Goal: Task Accomplishment & Management: Use online tool/utility

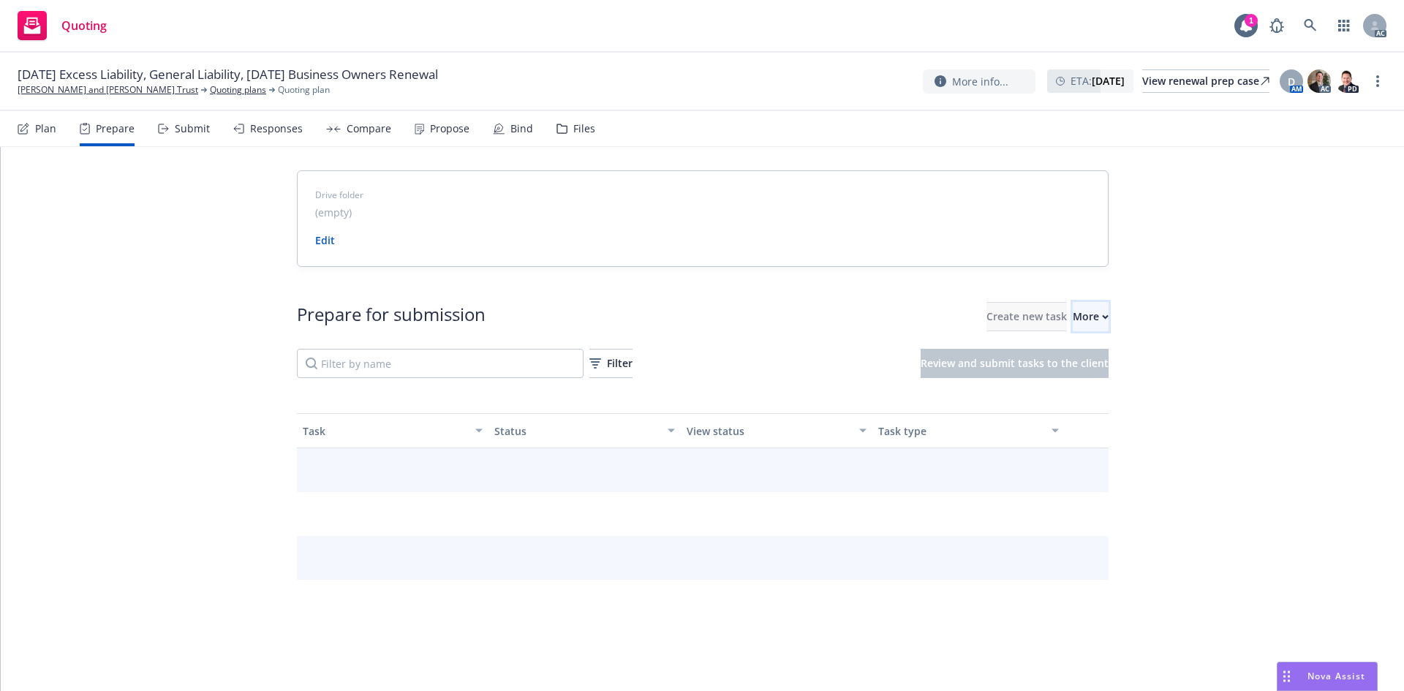
click at [1072, 322] on div "More" at bounding box center [1090, 317] width 36 height 28
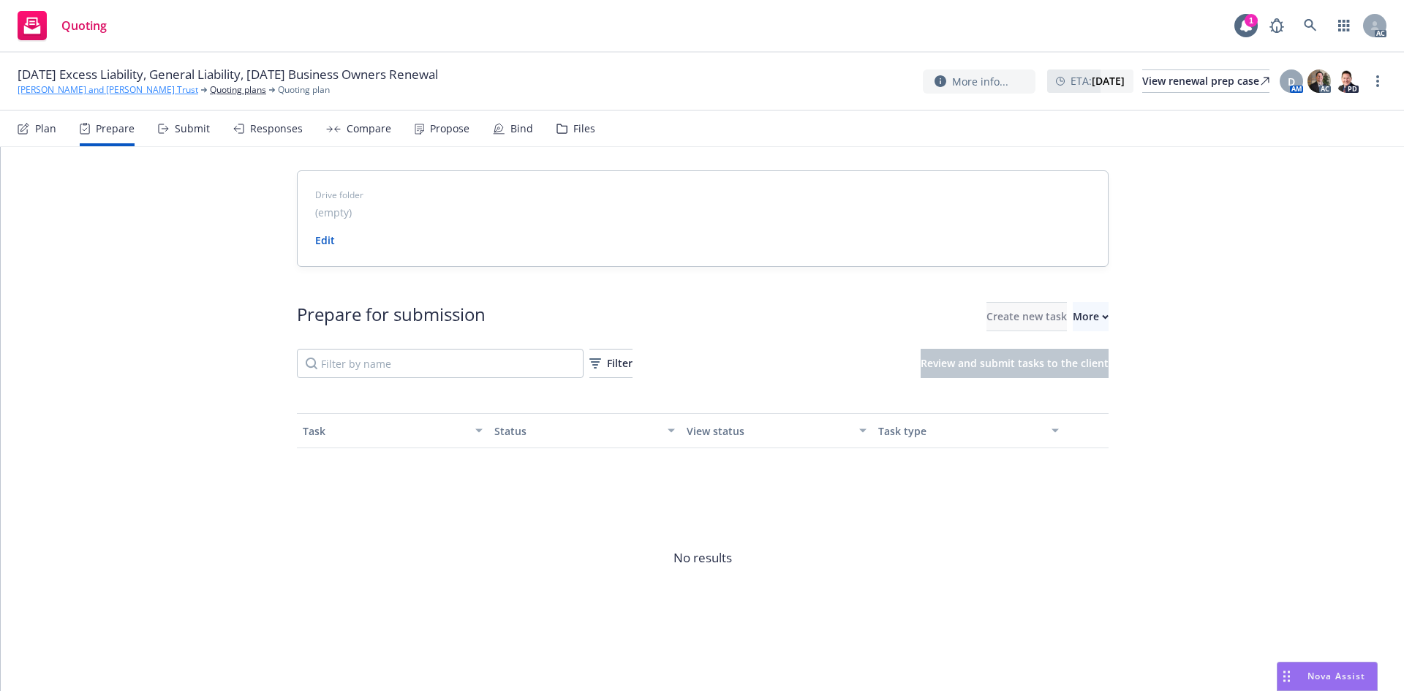
click at [118, 84] on link "[PERSON_NAME] and [PERSON_NAME] Trust" at bounding box center [108, 89] width 181 height 13
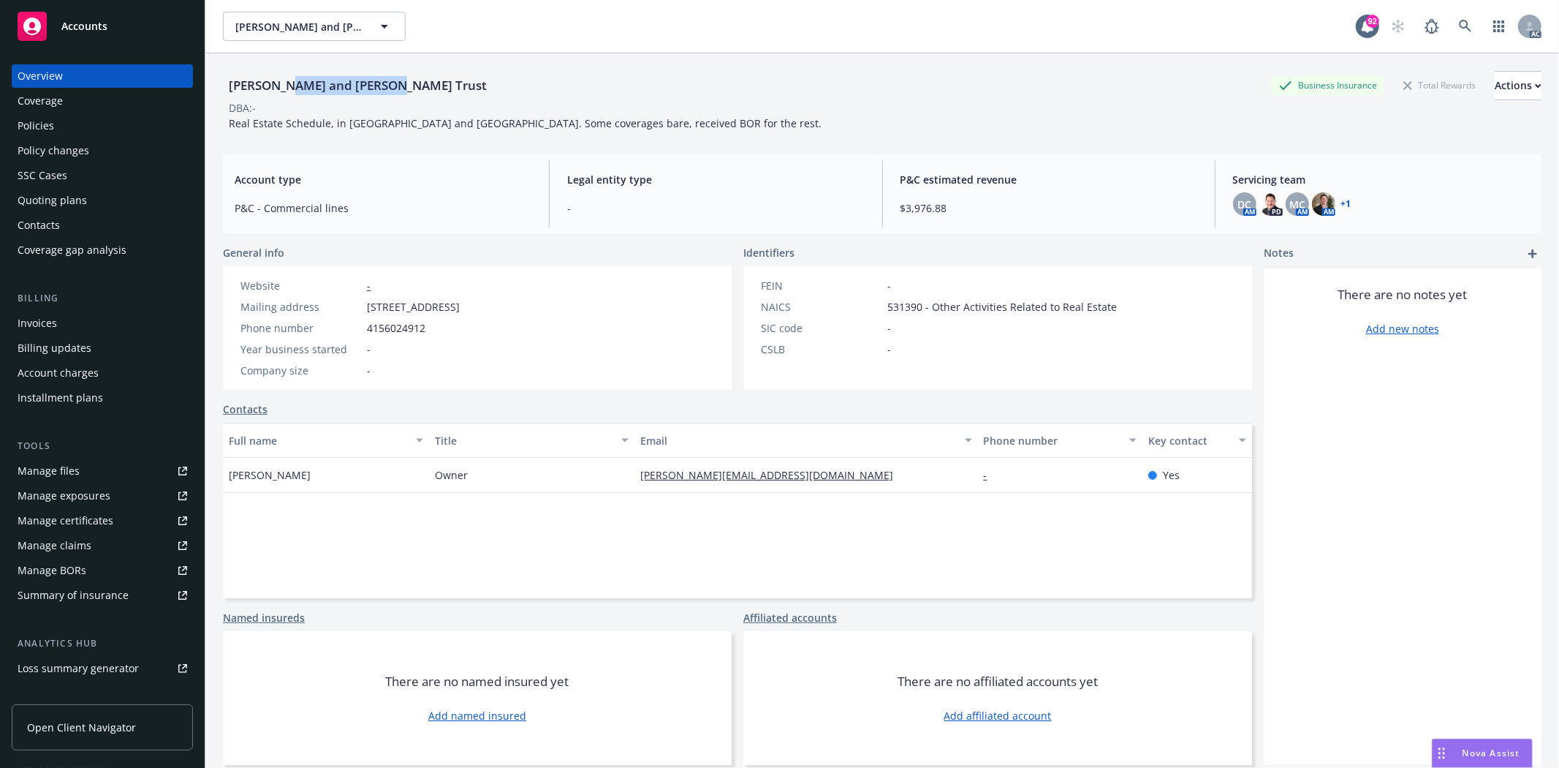
drag, startPoint x: 279, startPoint y: 83, endPoint x: 376, endPoint y: 83, distance: 97.2
click at [376, 83] on div "[PERSON_NAME] and [PERSON_NAME] Trust" at bounding box center [358, 85] width 270 height 19
copy div "Minoia and Delia"
drag, startPoint x: 397, startPoint y: 85, endPoint x: 535, endPoint y: 86, distance: 138.2
click at [535, 86] on div "[PERSON_NAME] and [PERSON_NAME] Trust Business Insurance Total Rewards Actions" at bounding box center [882, 85] width 1319 height 29
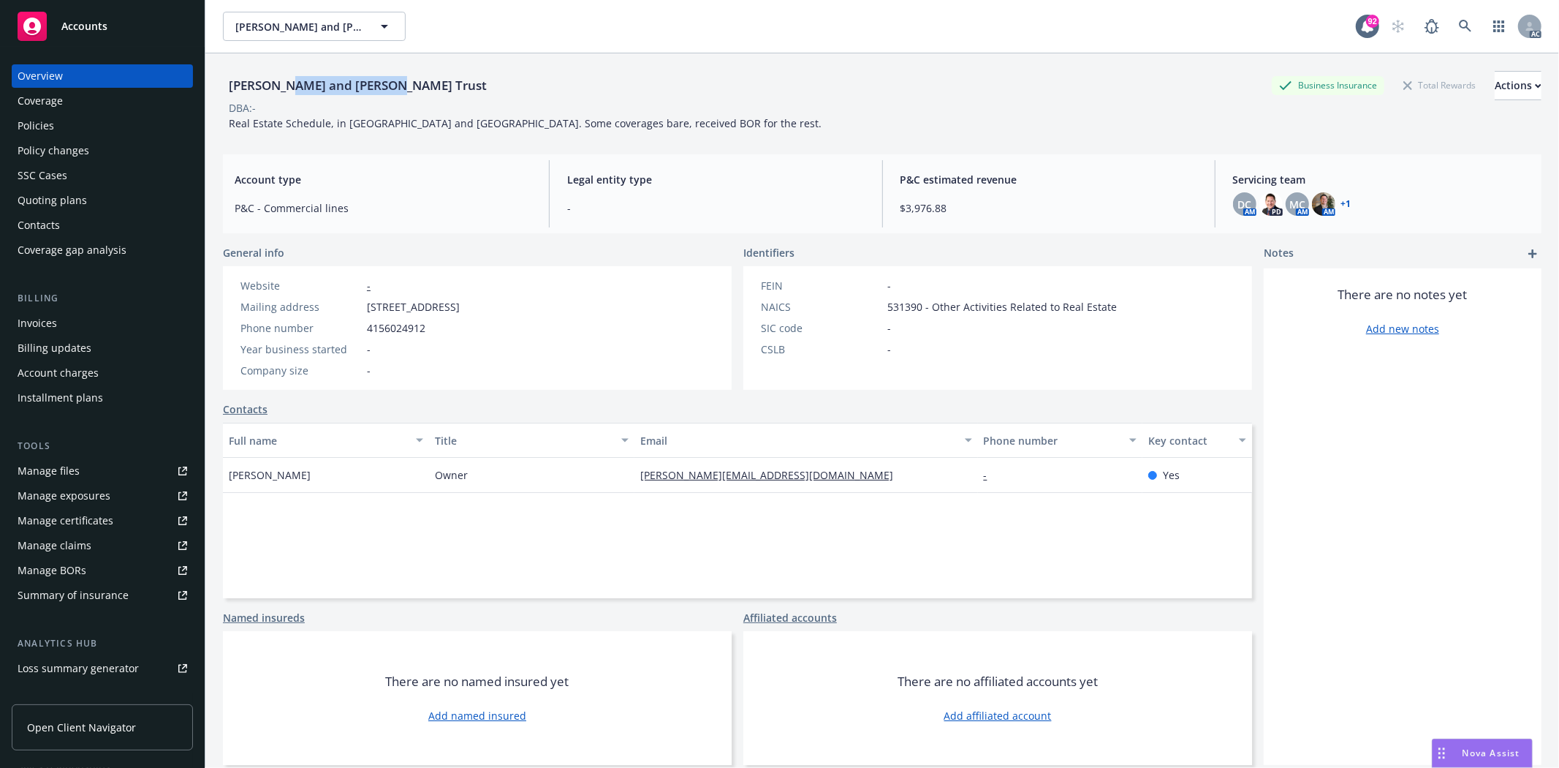
copy div "[PERSON_NAME] Trust"
click at [746, 97] on div "[PERSON_NAME] and [PERSON_NAME] Trust Business Insurance Total Rewards Actions" at bounding box center [882, 85] width 1319 height 29
drag, startPoint x: 228, startPoint y: 472, endPoint x: 309, endPoint y: 496, distance: 84.7
click at [309, 496] on div "Full name Title Email Phone number Key contact Delia Minoia Owner minoia@comcas…" at bounding box center [737, 510] width 1029 height 175
copy span "Delia Minoia"
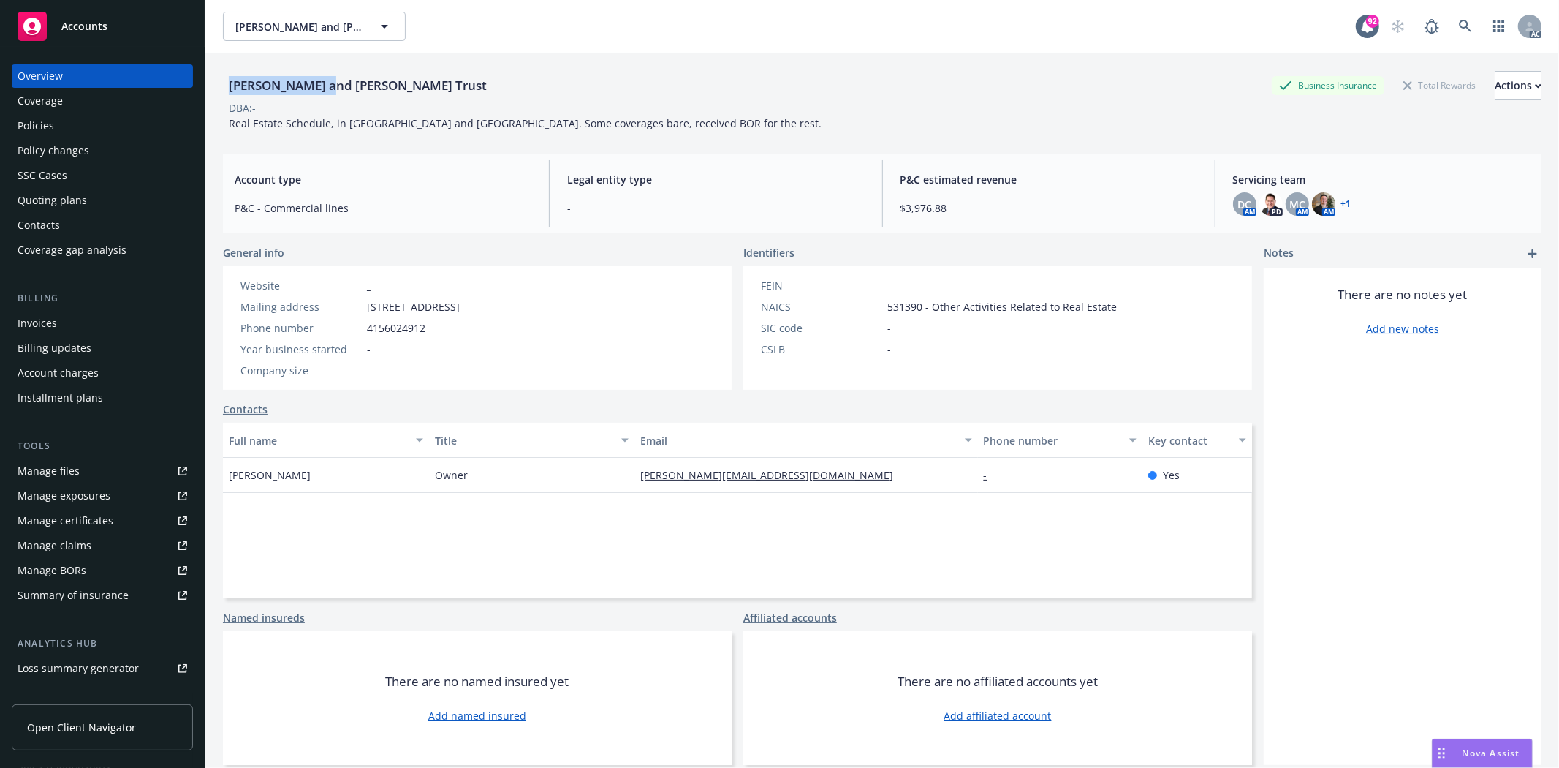
drag, startPoint x: 230, startPoint y: 83, endPoint x: 316, endPoint y: 77, distance: 86.5
click at [316, 77] on div "[PERSON_NAME] and [PERSON_NAME] Trust" at bounding box center [358, 85] width 270 height 19
copy div "Frank J. Minoia"
click at [318, 529] on div "Full name Title Email Phone number Key contact Delia Minoia Owner minoia@comcas…" at bounding box center [737, 510] width 1029 height 175
drag, startPoint x: 228, startPoint y: 469, endPoint x: 311, endPoint y: 471, distance: 83.4
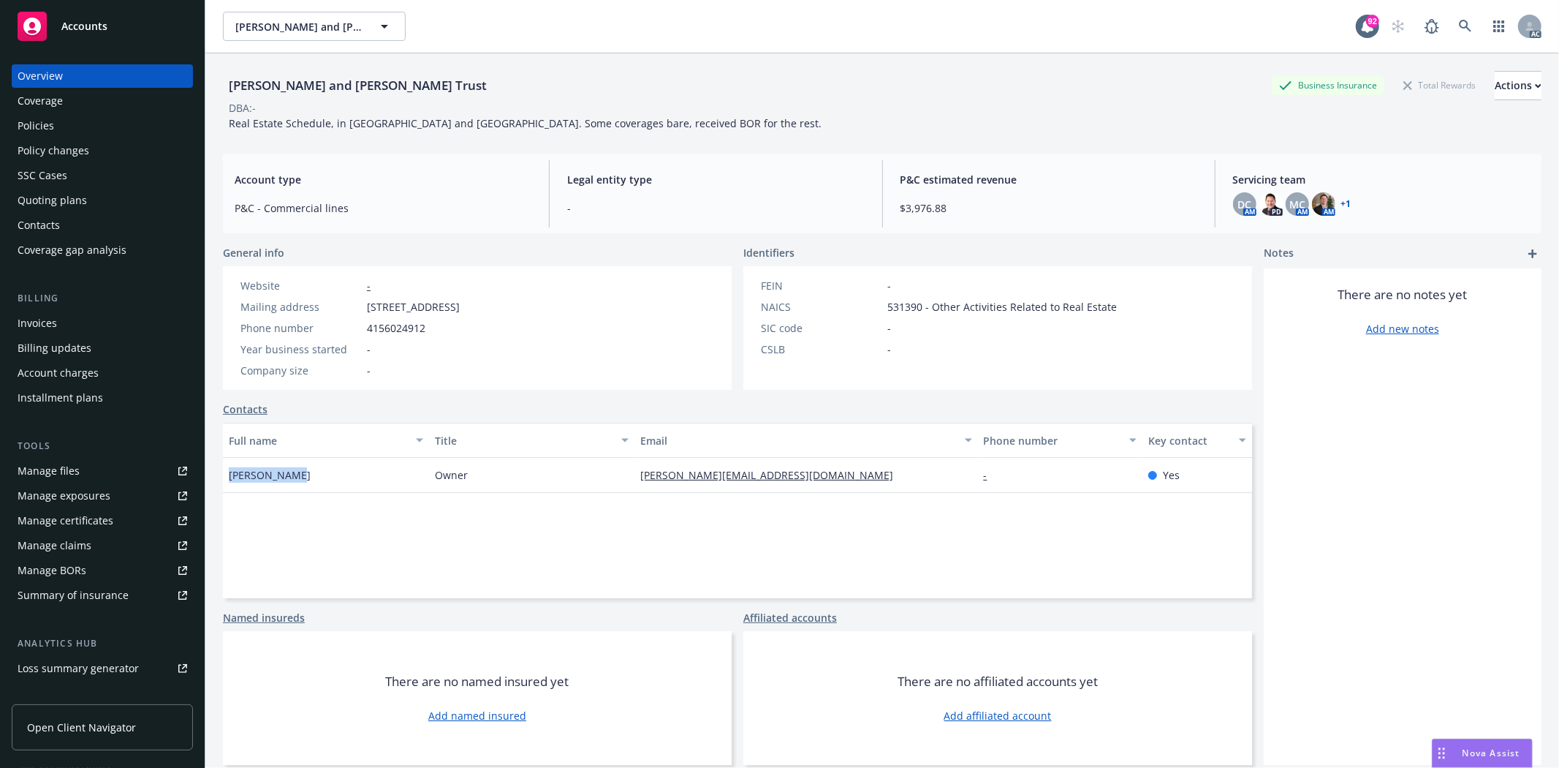
click at [311, 471] on div "Delia Minoia" at bounding box center [326, 475] width 206 height 35
copy span "Delia Minoia"
click at [738, 112] on div "DBA: -" at bounding box center [882, 107] width 1319 height 15
click at [46, 123] on div "Policies" at bounding box center [36, 125] width 37 height 23
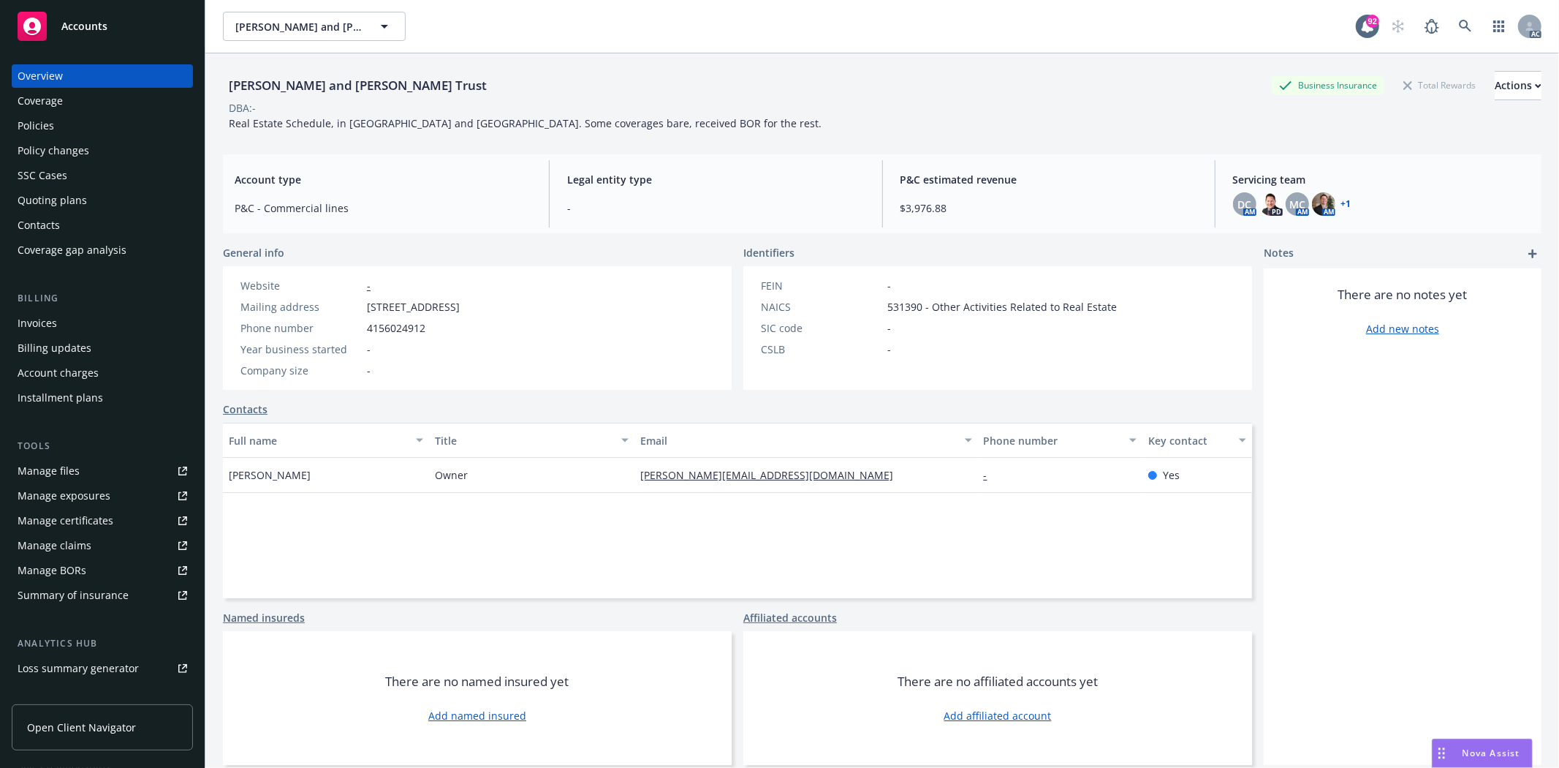
click at [46, 123] on div "Policies" at bounding box center [36, 125] width 37 height 23
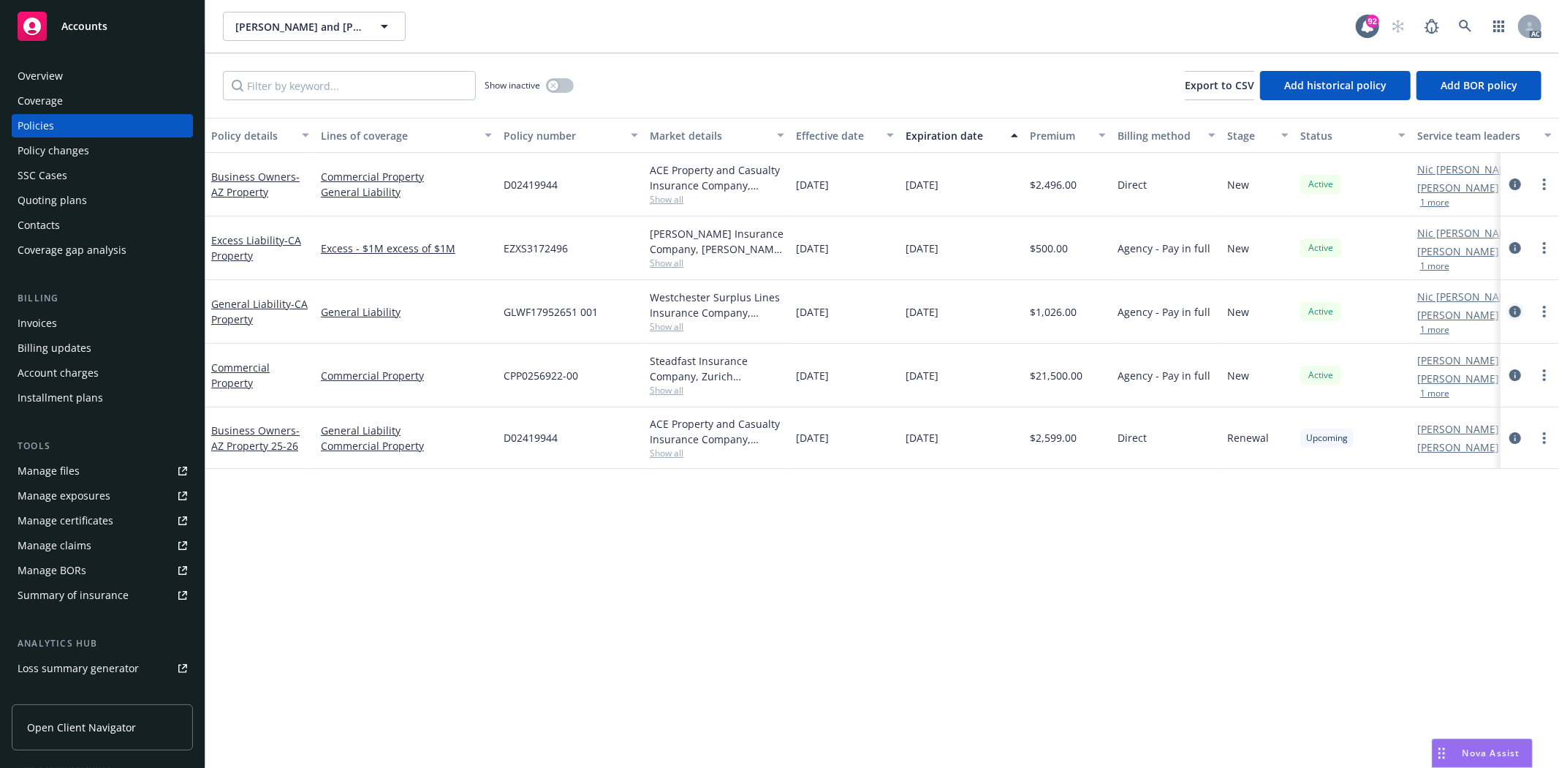
click at [1514, 307] on icon "circleInformation" at bounding box center [1516, 312] width 12 height 12
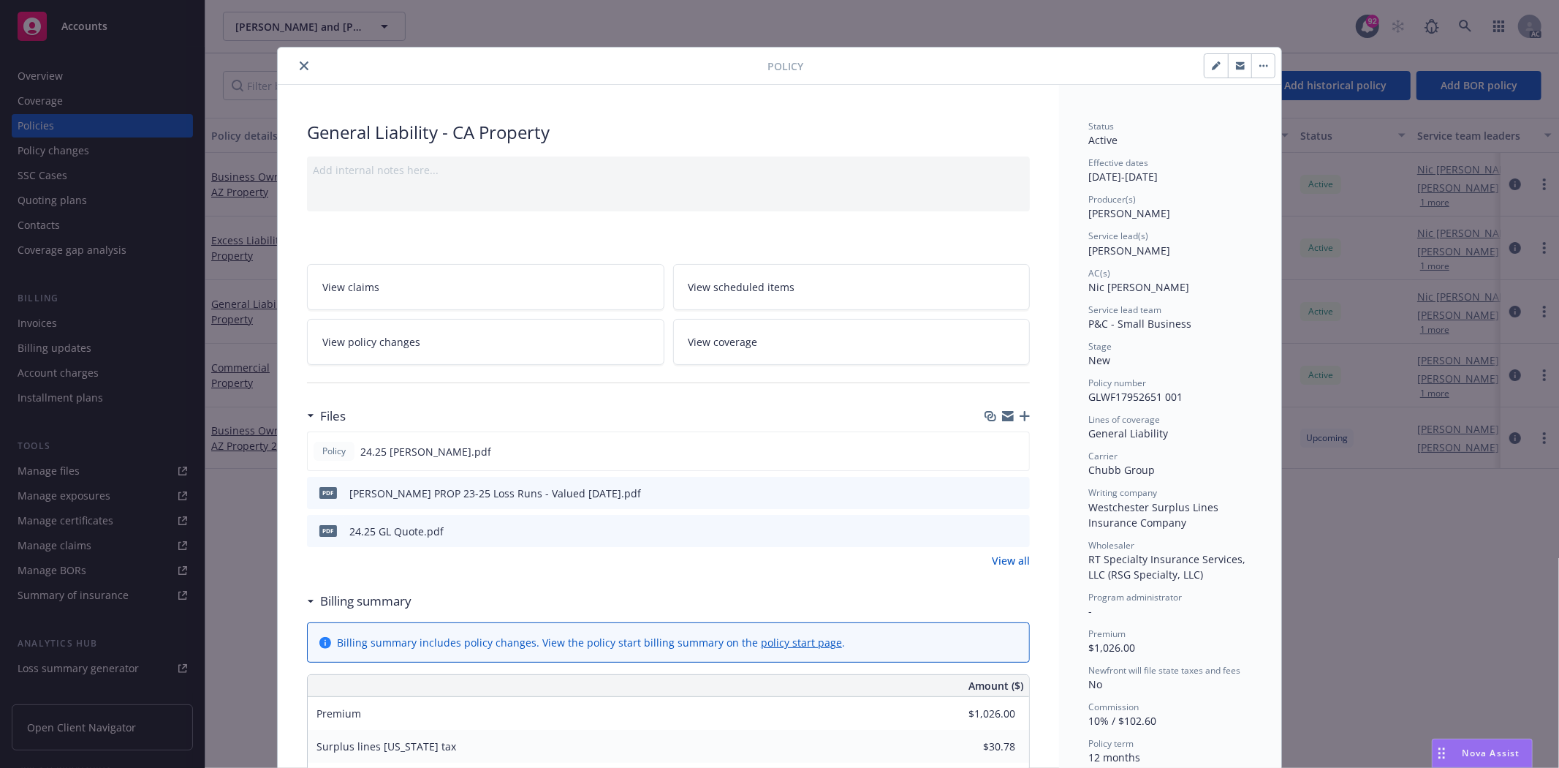
scroll to position [162, 0]
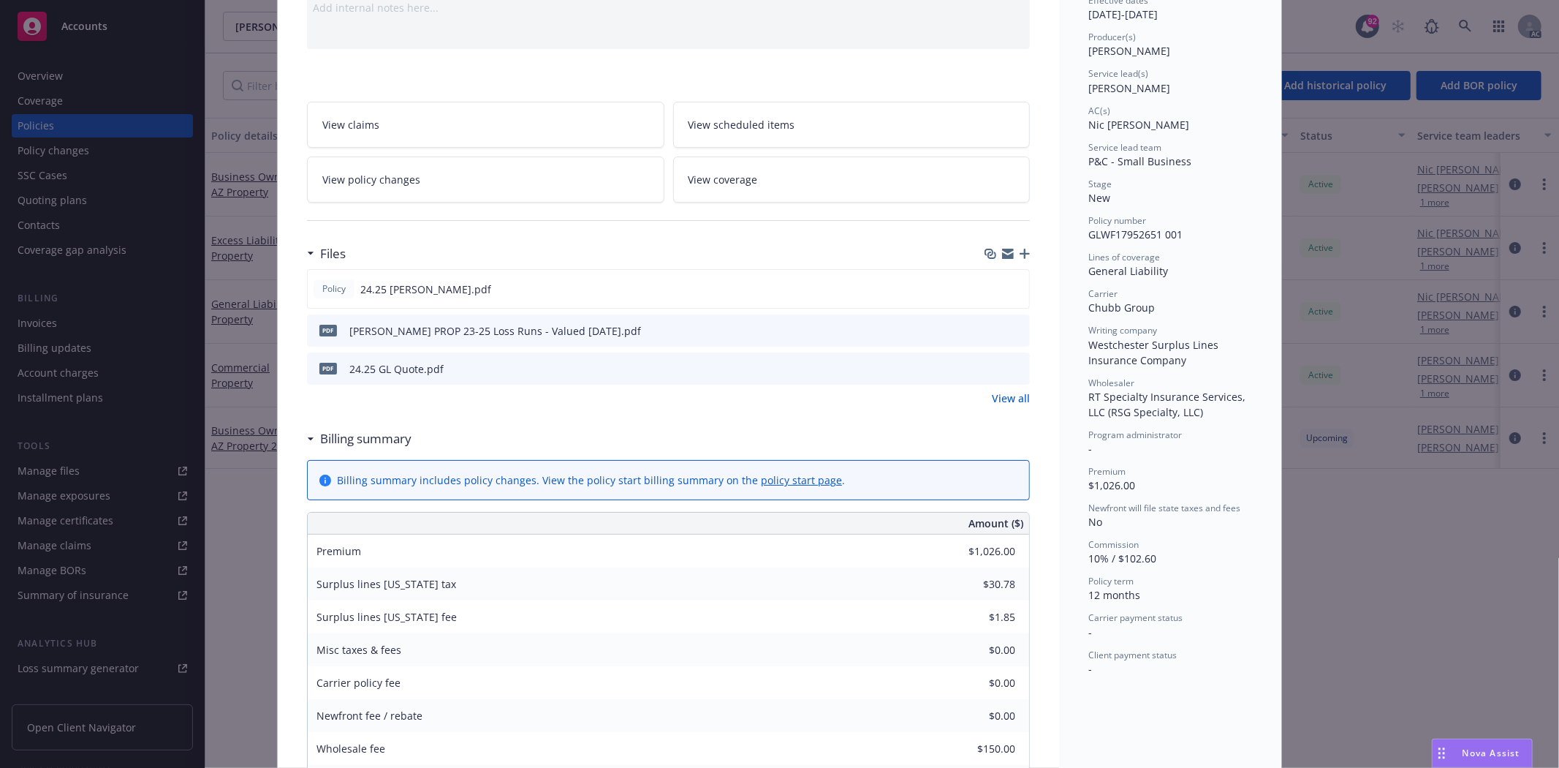
click at [1002, 395] on link "View all" at bounding box center [1011, 397] width 38 height 15
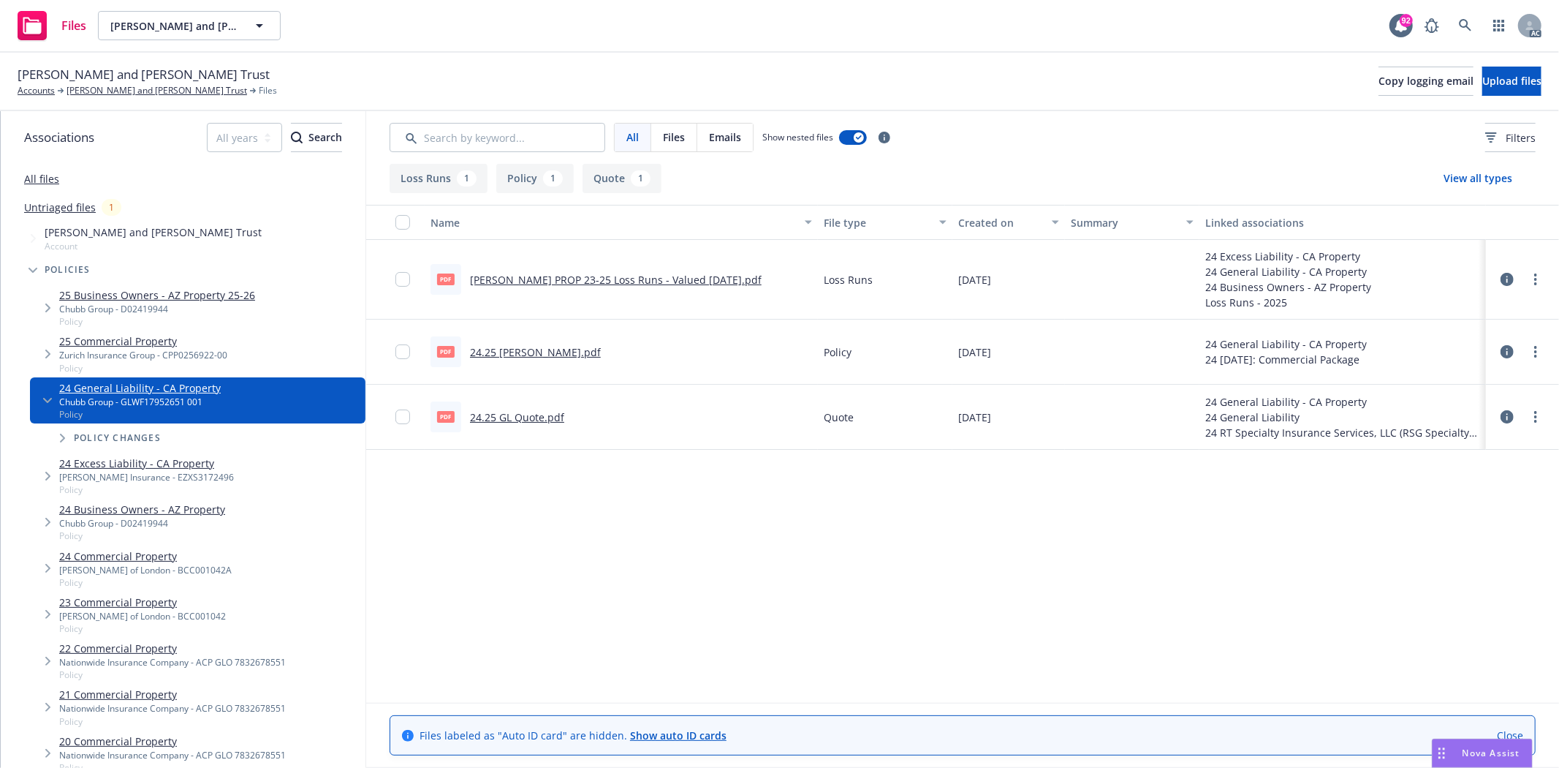
click at [529, 353] on link "24.25 [PERSON_NAME].pdf" at bounding box center [535, 352] width 131 height 14
click at [531, 420] on link "24.25 GL Quote.pdf" at bounding box center [517, 417] width 94 height 14
click at [137, 93] on link "[PERSON_NAME] and [PERSON_NAME] Trust" at bounding box center [157, 90] width 181 height 13
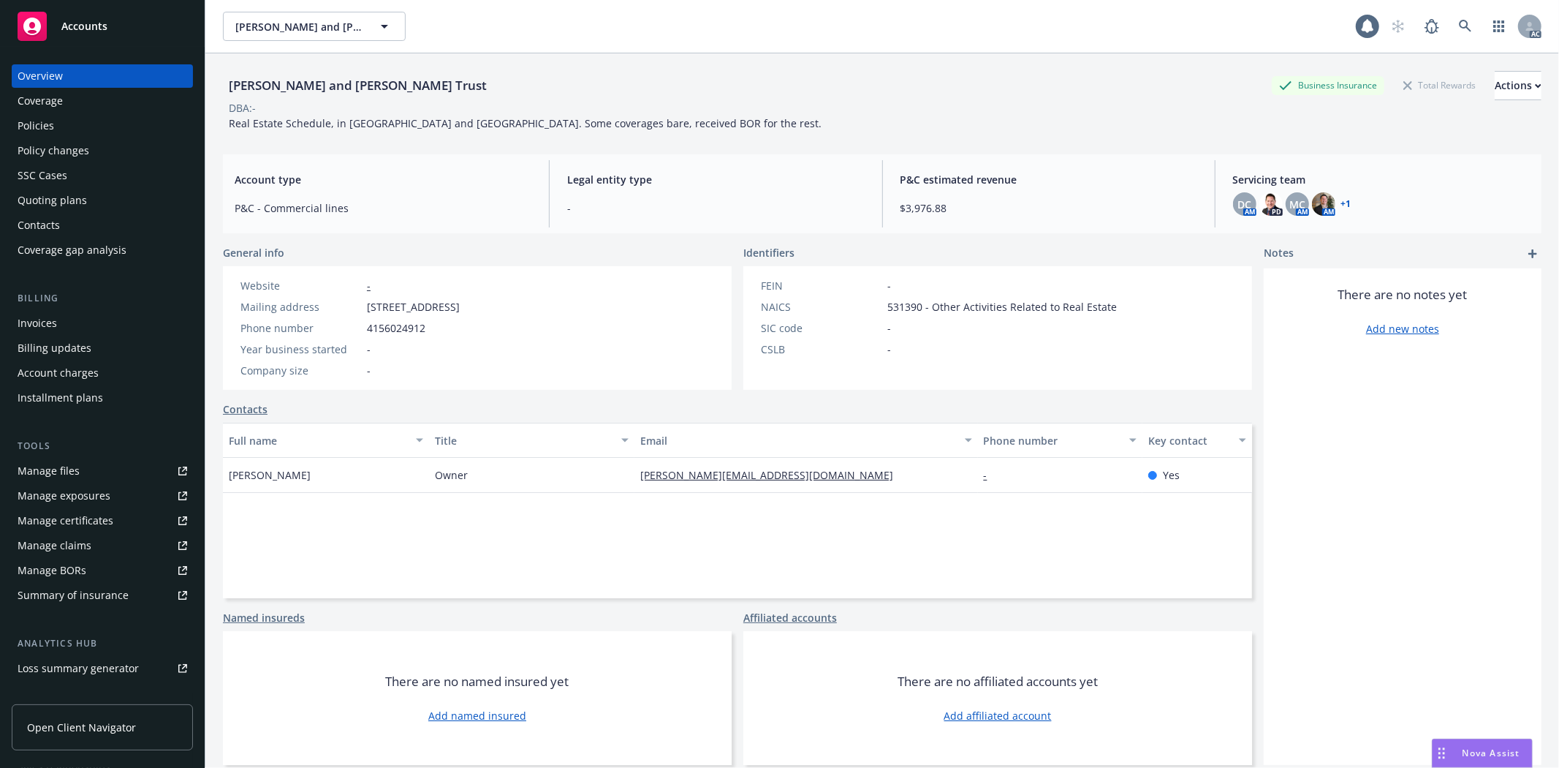
click at [45, 132] on div "Policies" at bounding box center [36, 125] width 37 height 23
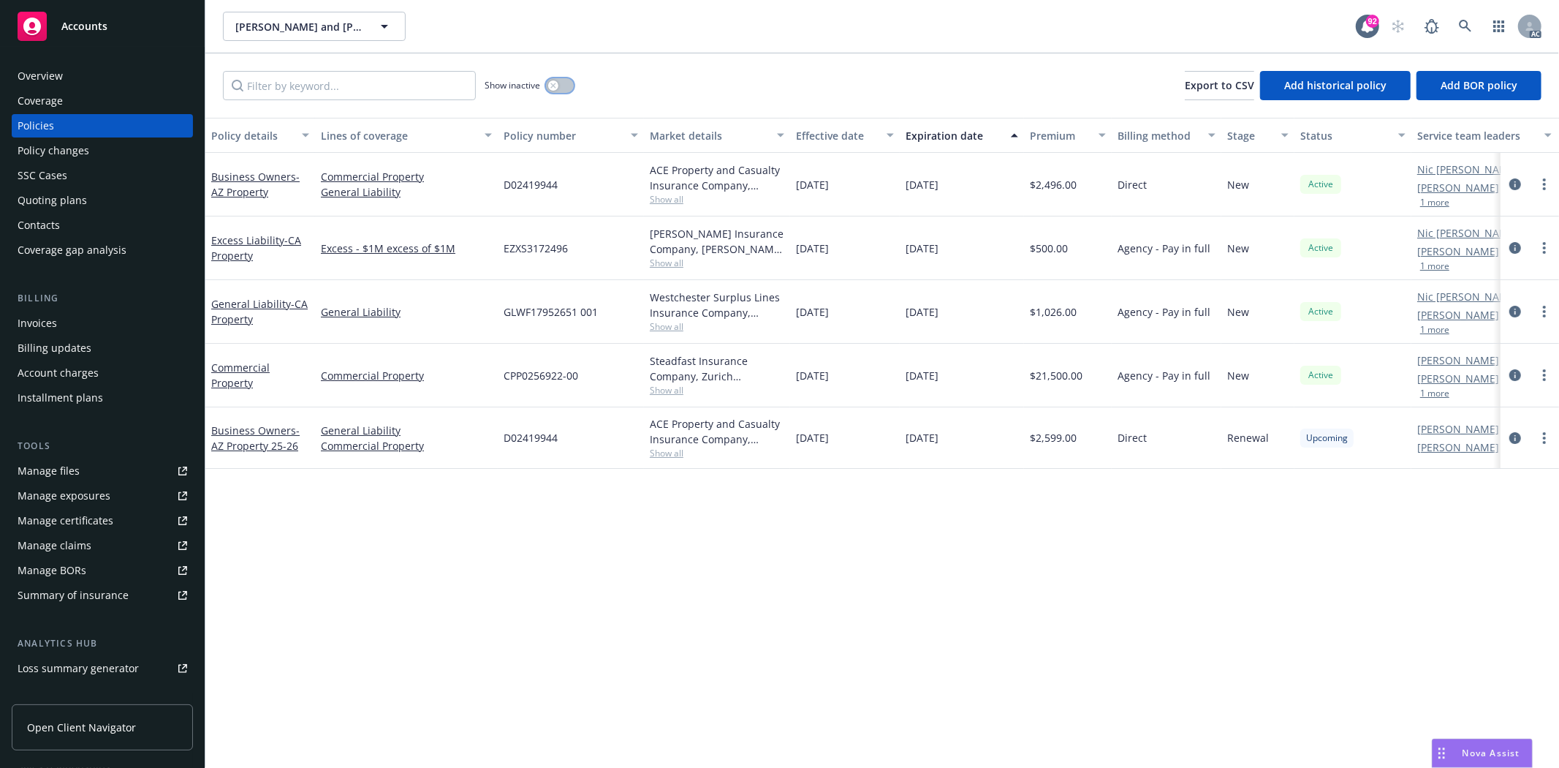
click at [558, 81] on button "button" at bounding box center [560, 85] width 28 height 15
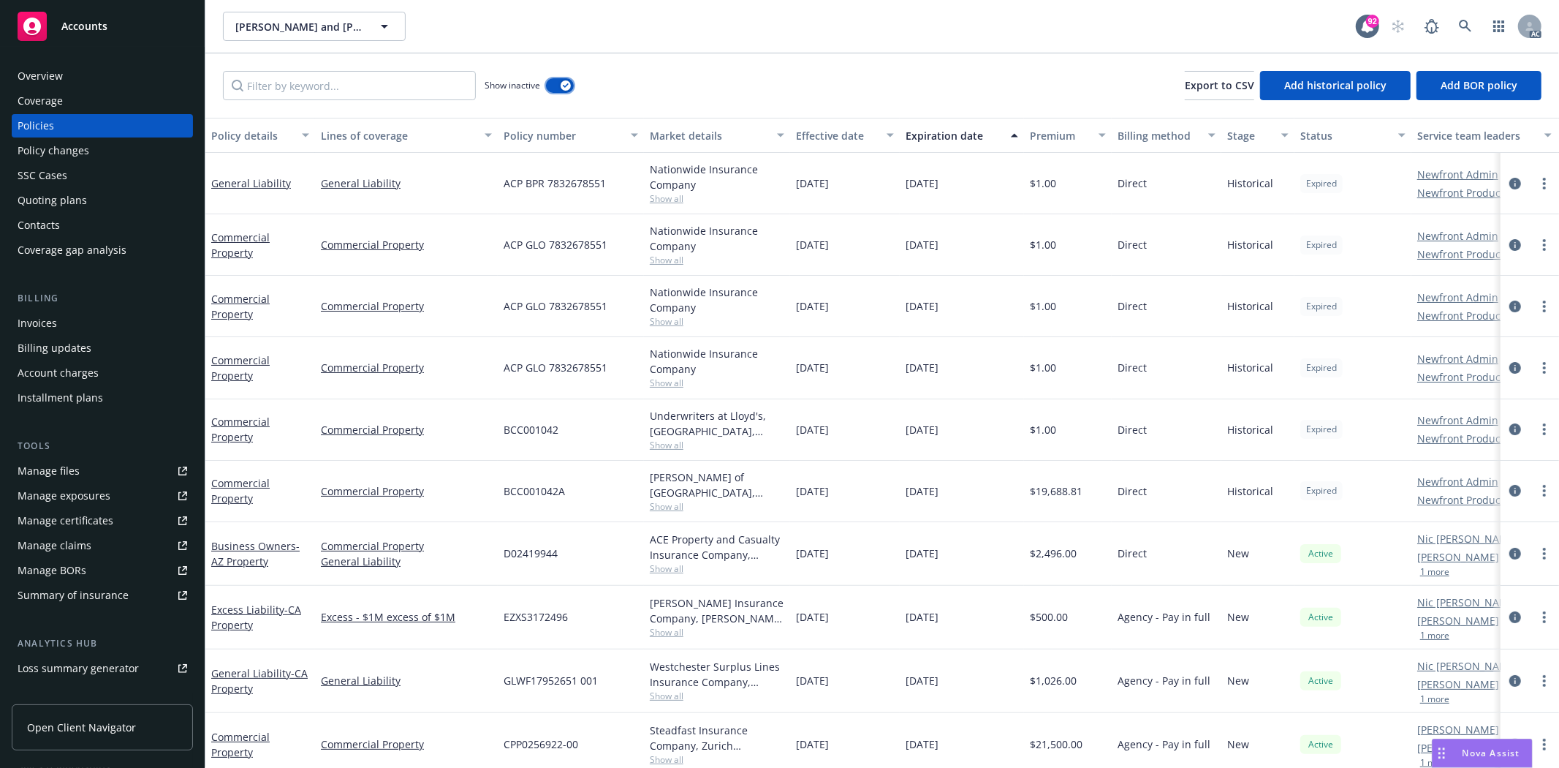
click at [558, 81] on button "button" at bounding box center [560, 85] width 28 height 15
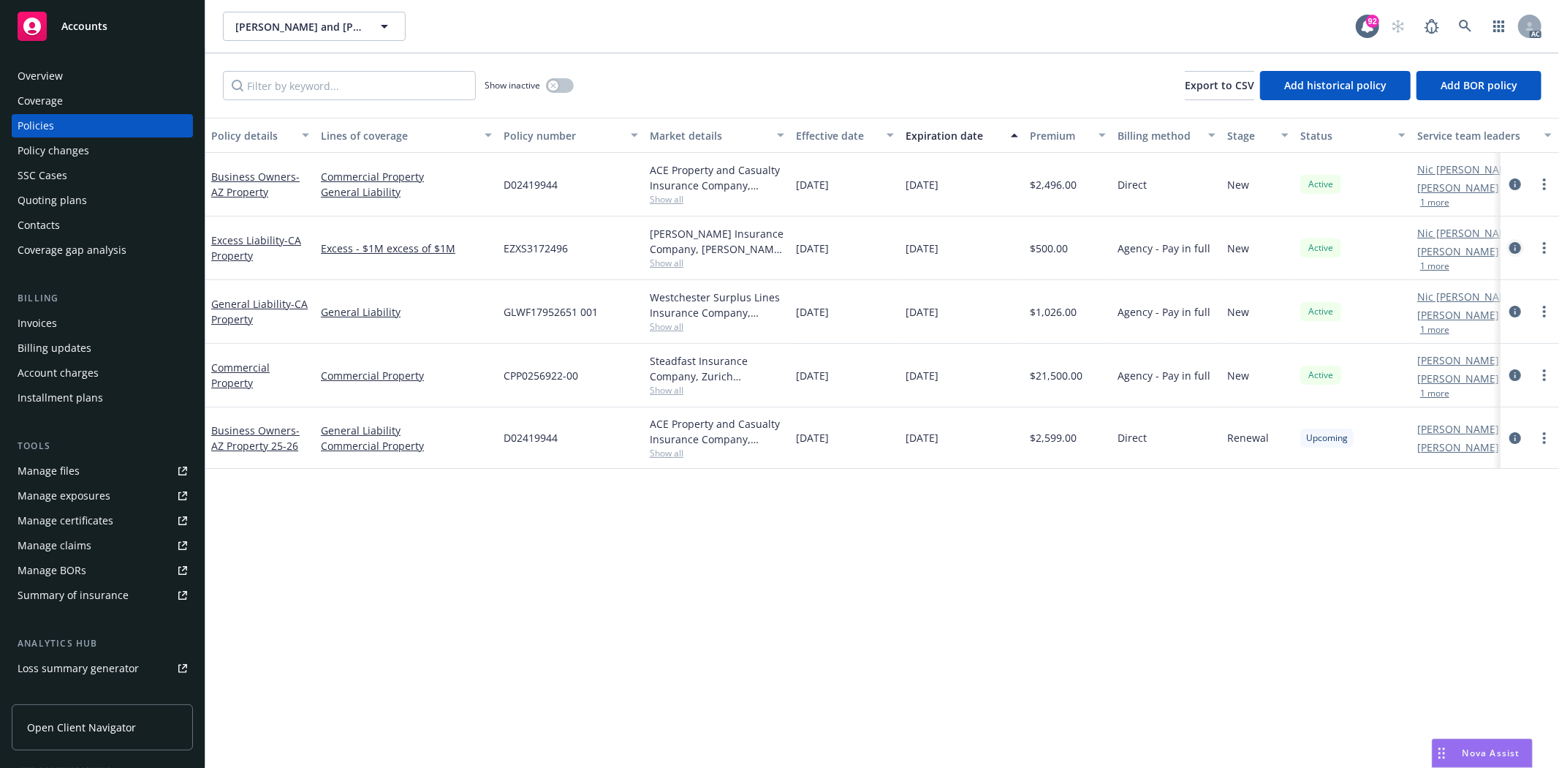
click at [1515, 243] on icon "circleInformation" at bounding box center [1516, 248] width 12 height 12
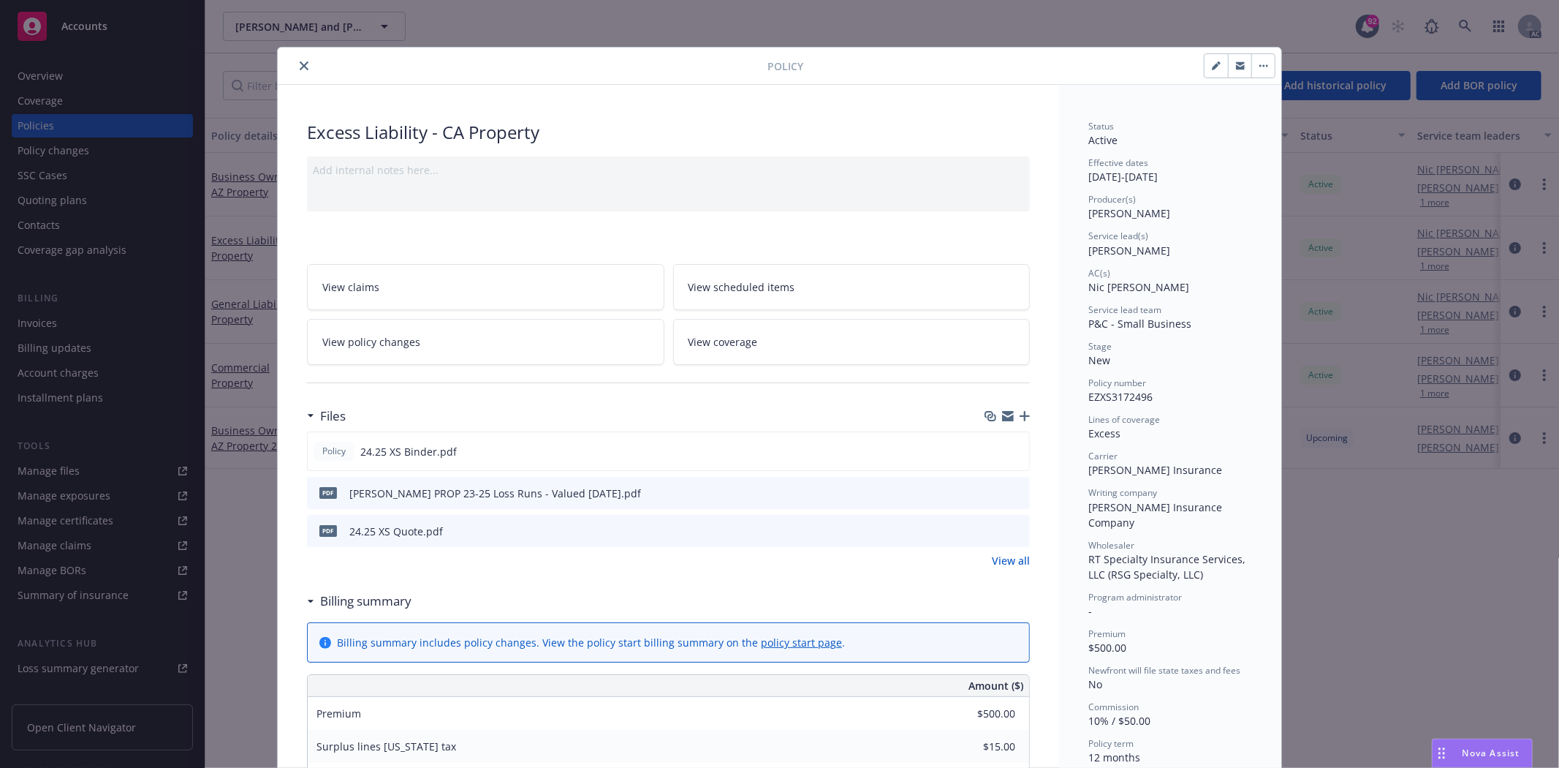
scroll to position [162, 0]
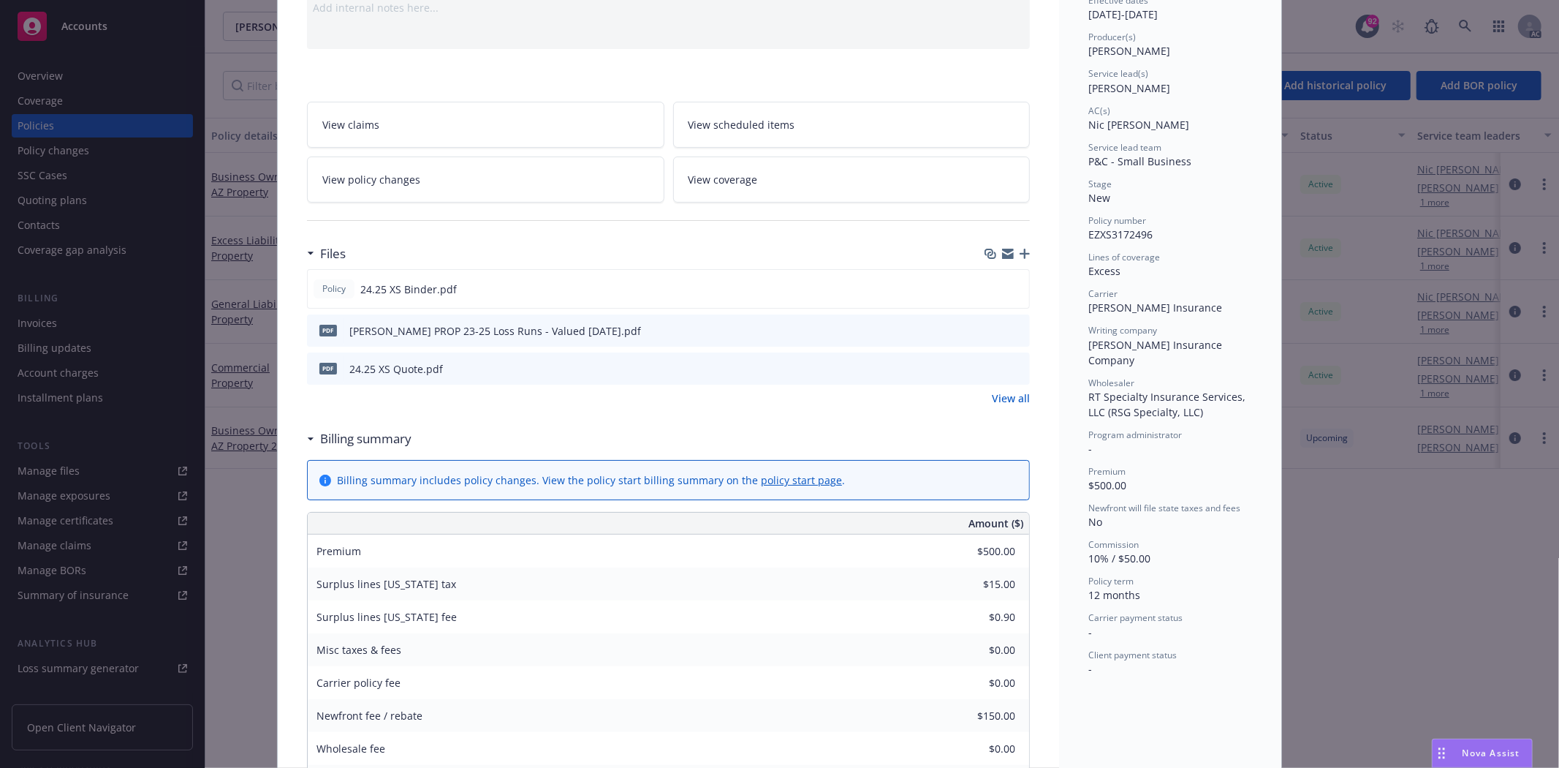
click at [994, 399] on link "View all" at bounding box center [1011, 397] width 38 height 15
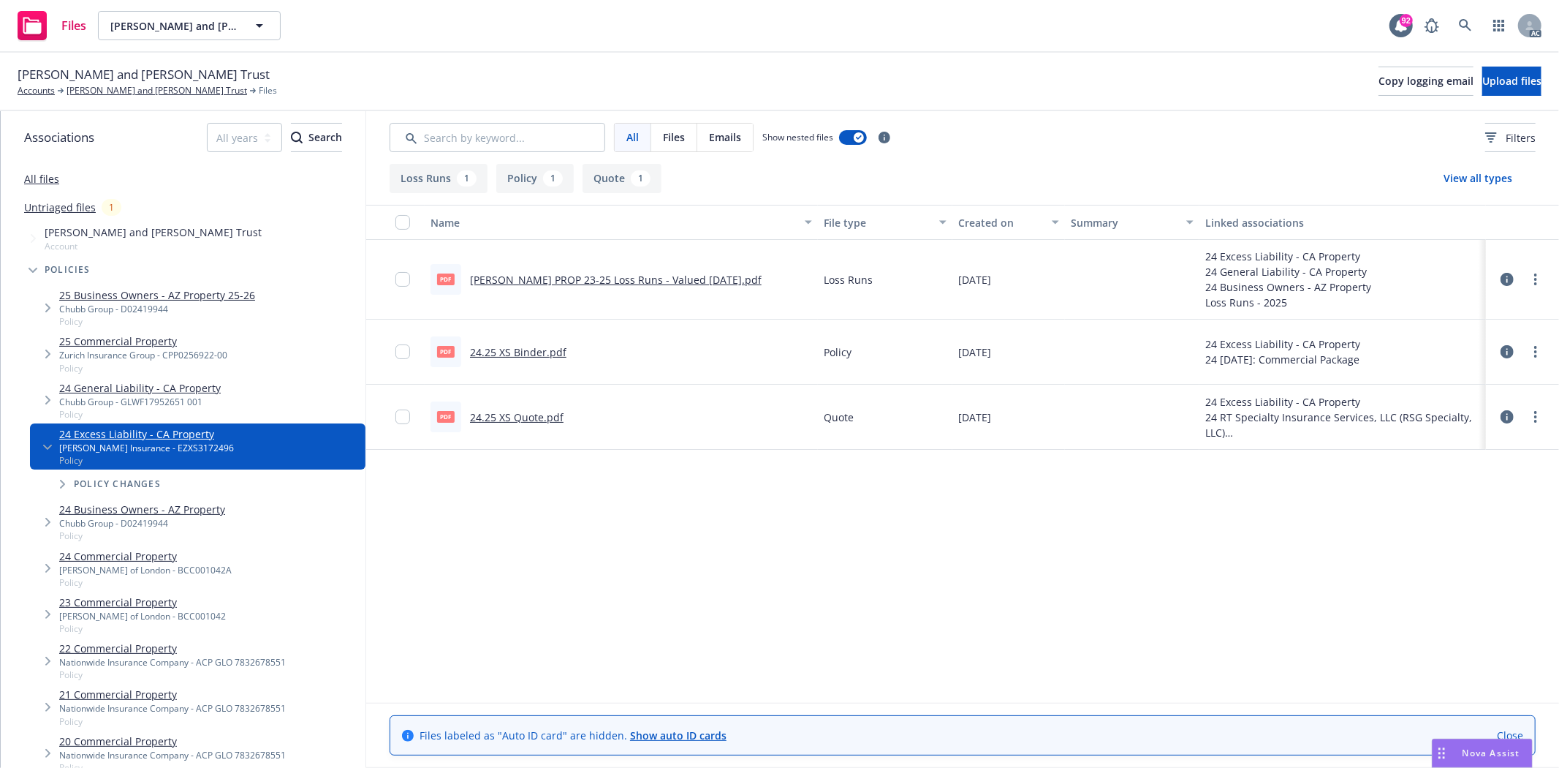
click at [532, 352] on link "24.25 XS Binder.pdf" at bounding box center [518, 352] width 96 height 14
click at [516, 414] on link "24.25 XS Quote.pdf" at bounding box center [517, 417] width 94 height 14
click at [149, 92] on link "[PERSON_NAME] and [PERSON_NAME] Trust" at bounding box center [157, 90] width 181 height 13
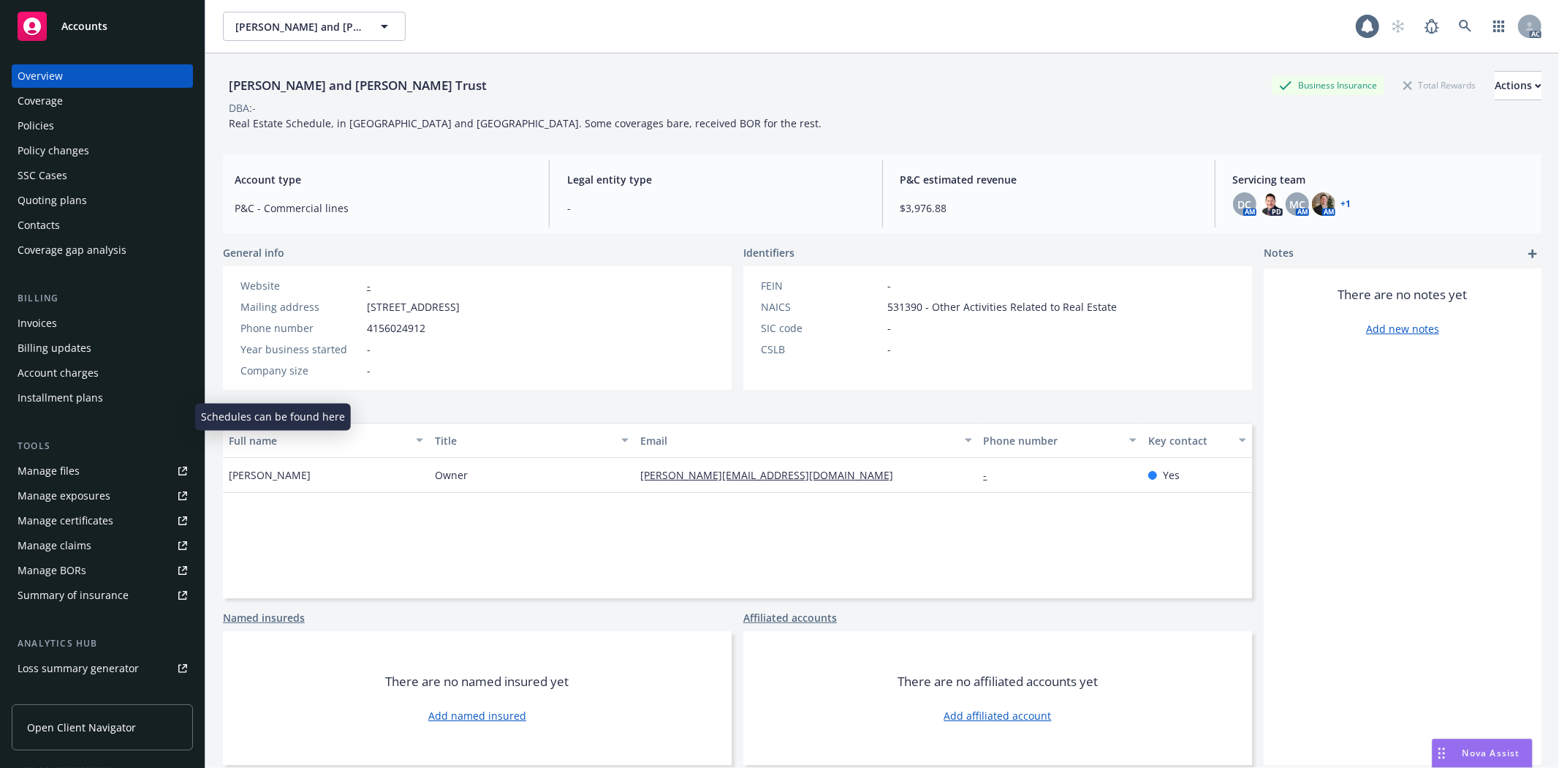
scroll to position [78, 0]
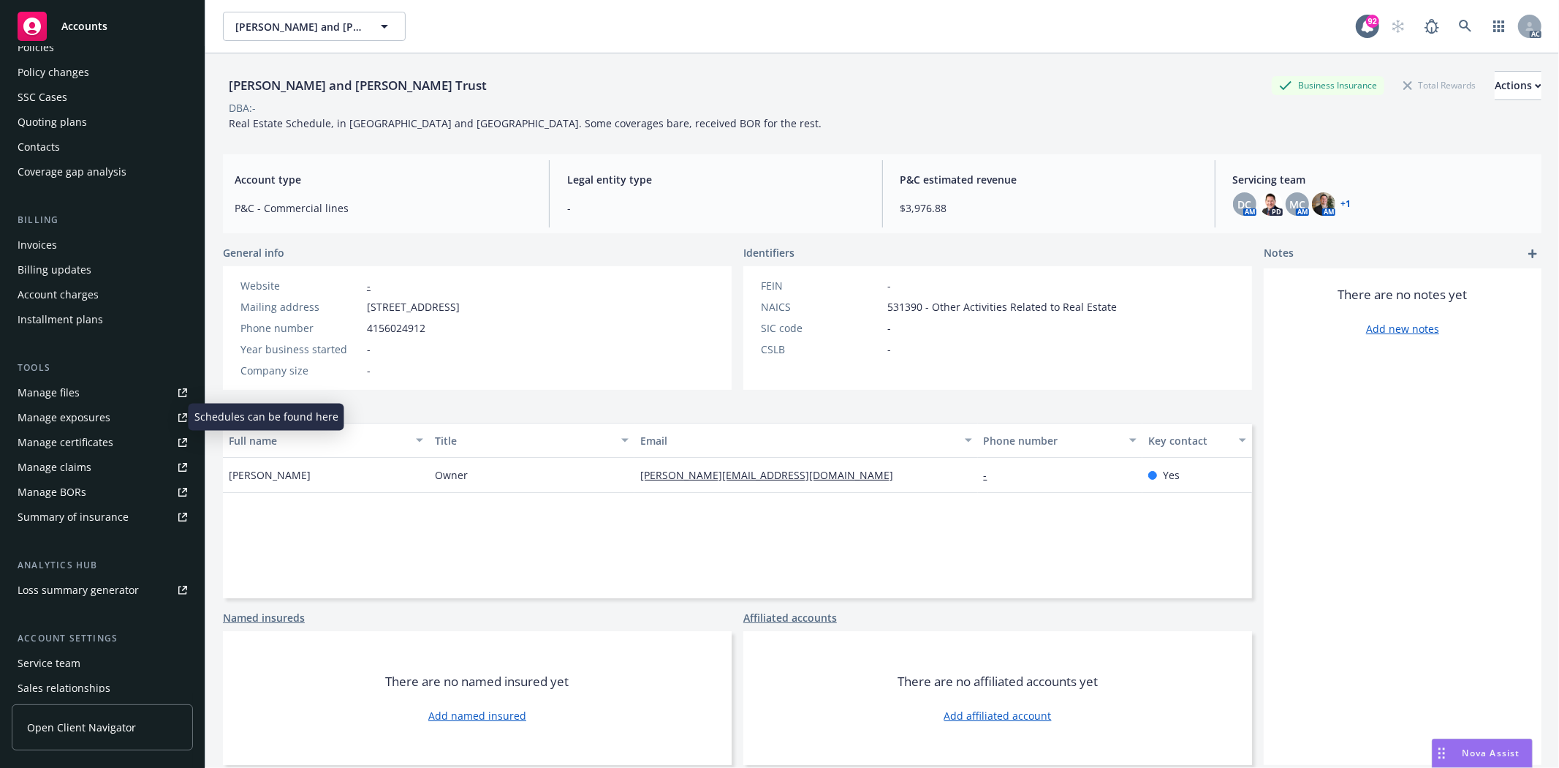
click at [64, 414] on div "Manage exposures" at bounding box center [64, 417] width 93 height 23
click at [91, 390] on link "Manage files" at bounding box center [102, 392] width 181 height 23
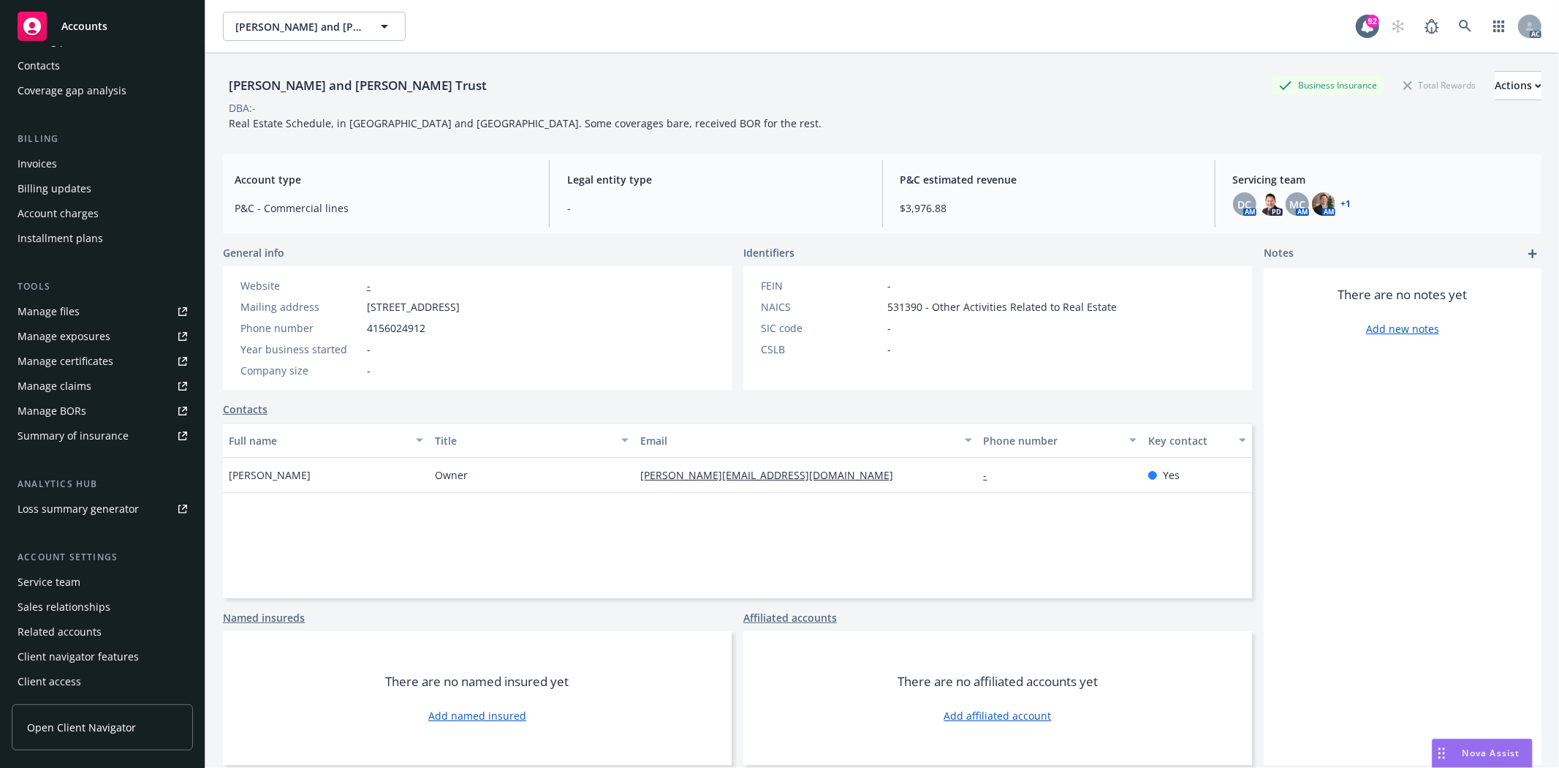
click at [75, 588] on div "Service team" at bounding box center [49, 581] width 63 height 23
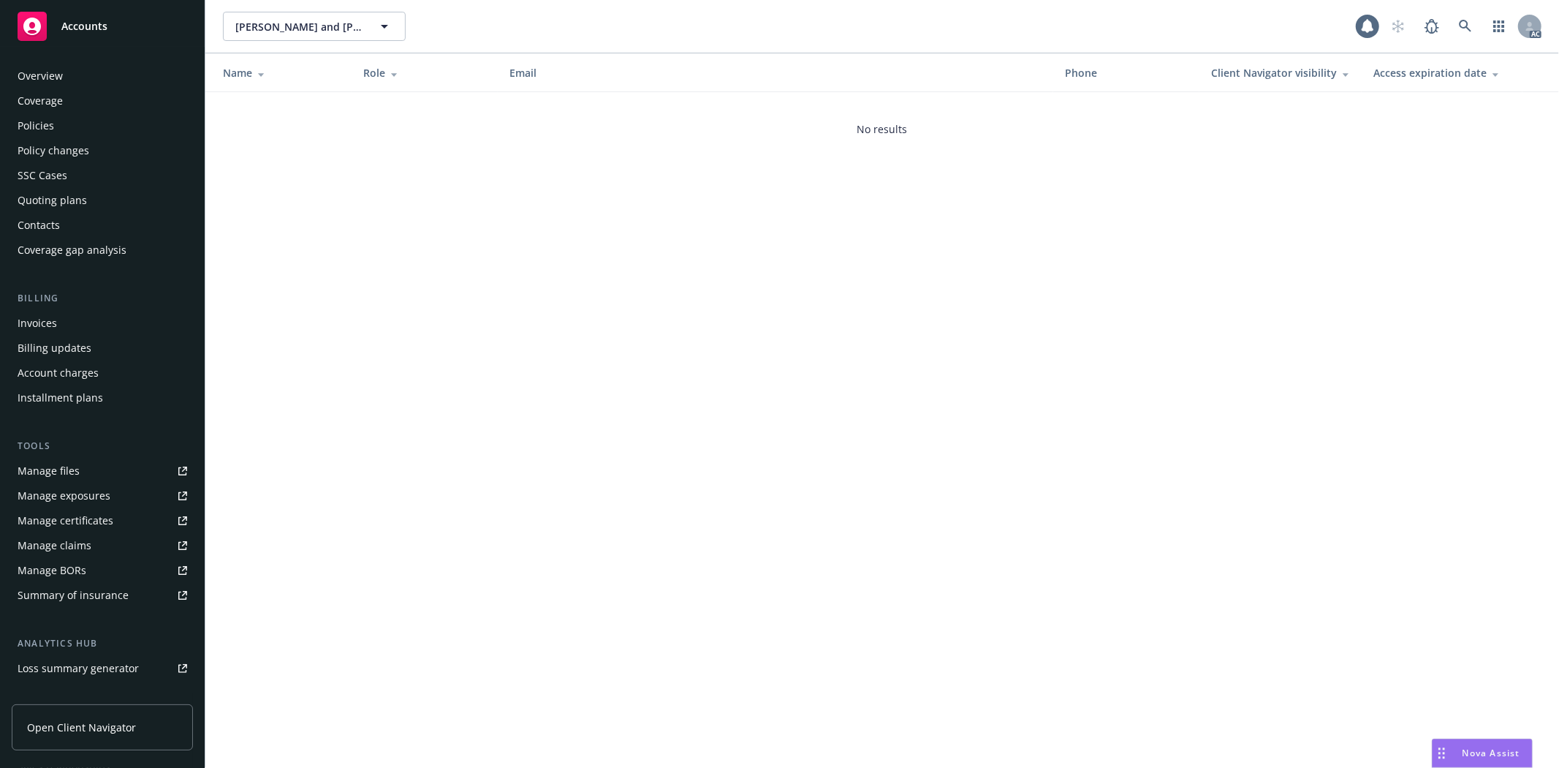
scroll to position [159, 0]
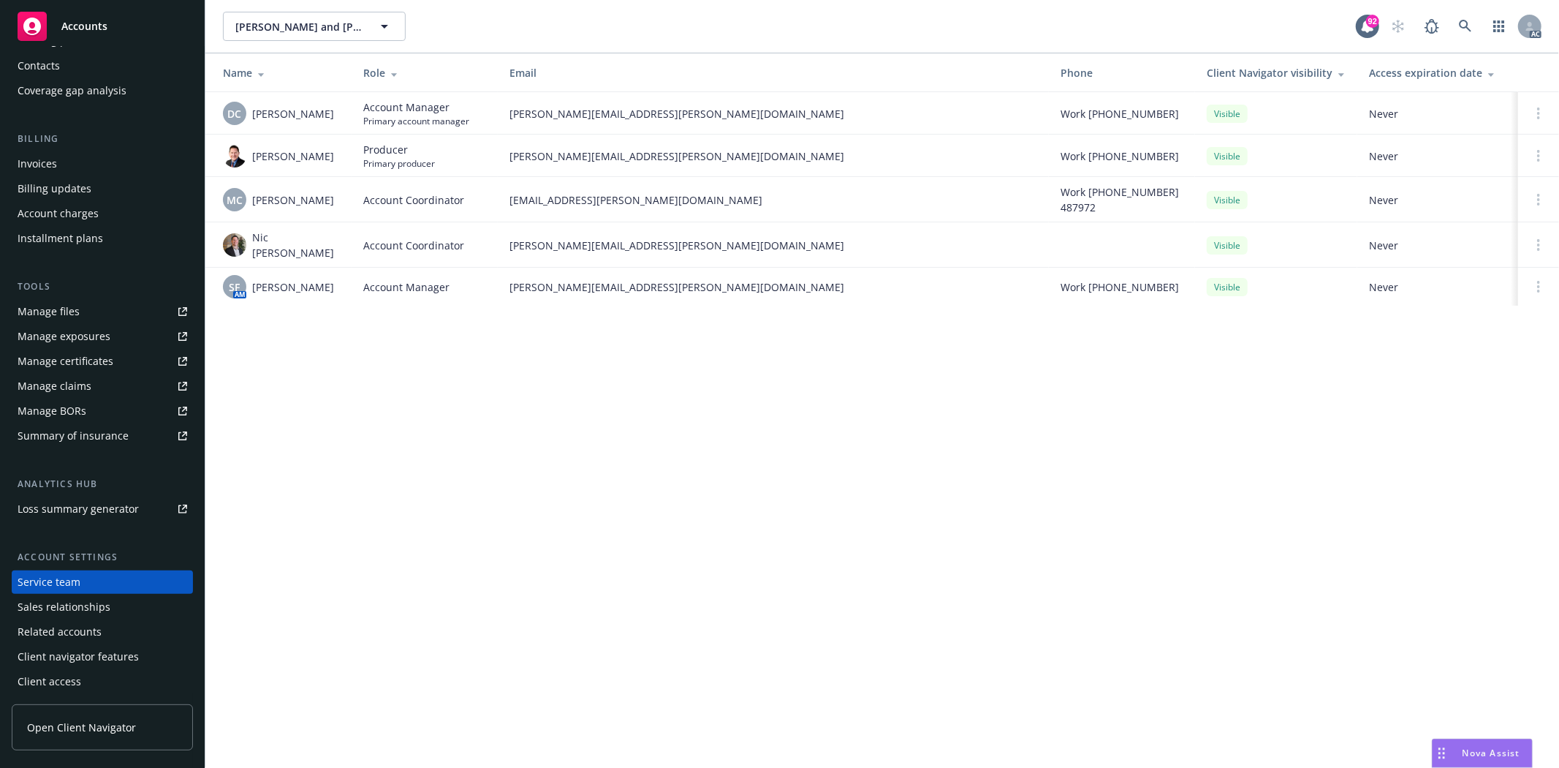
drag, startPoint x: 251, startPoint y: 114, endPoint x: 339, endPoint y: 112, distance: 87.8
click at [339, 112] on div "DC Daniel Campbell" at bounding box center [281, 113] width 117 height 23
copy span "Daniel Campbell"
drag, startPoint x: 252, startPoint y: 202, endPoint x: 332, endPoint y: 201, distance: 79.7
click at [332, 201] on div "MC Miles Crenwelge" at bounding box center [281, 199] width 117 height 23
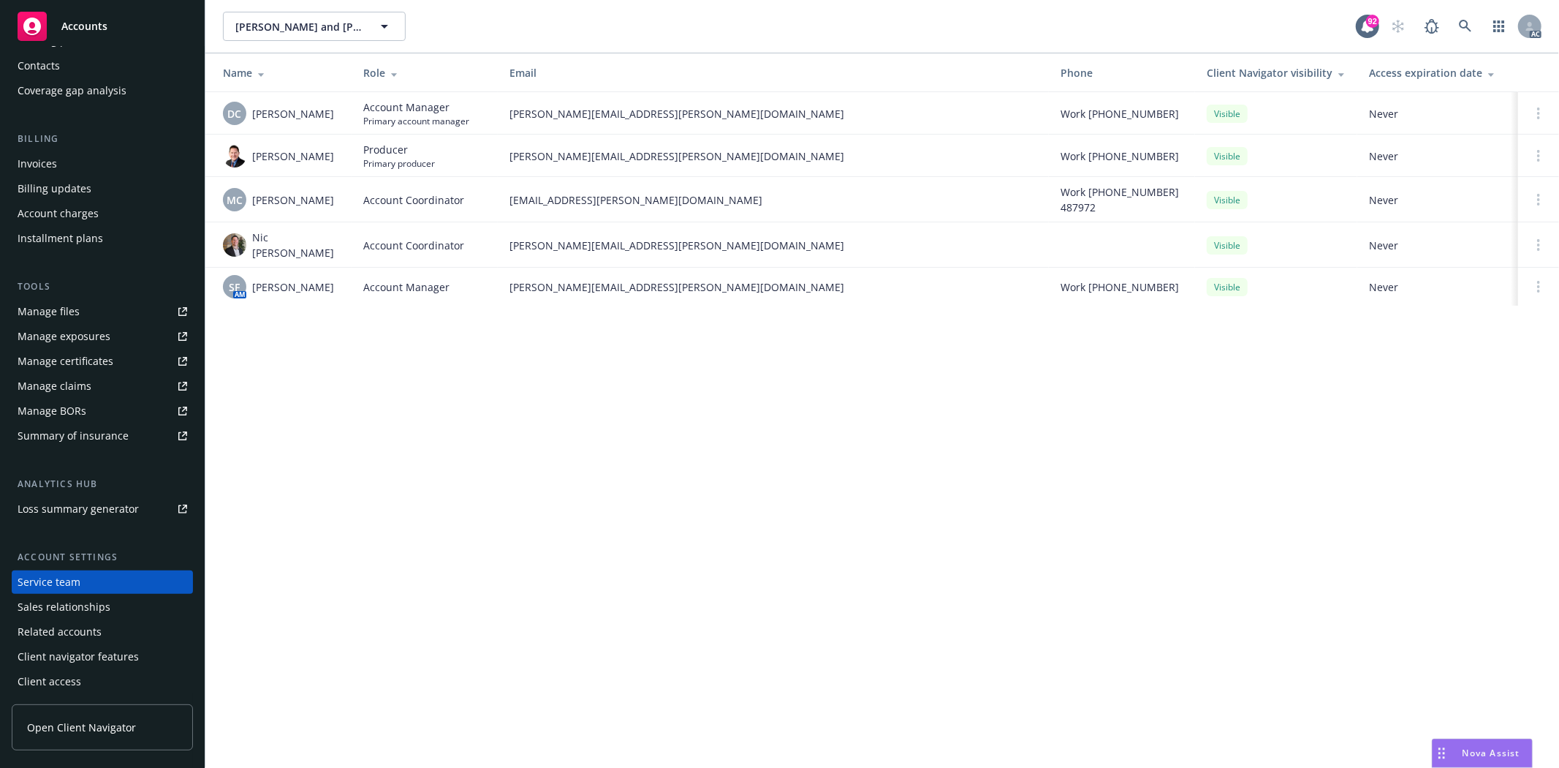
copy span "Miles Crenwelge"
drag, startPoint x: 250, startPoint y: 242, endPoint x: 314, endPoint y: 240, distance: 64.4
click at [314, 240] on div "Nic Tallichet" at bounding box center [281, 245] width 117 height 31
copy span "Nic Tallichet"
drag, startPoint x: 249, startPoint y: 289, endPoint x: 322, endPoint y: 286, distance: 72.4
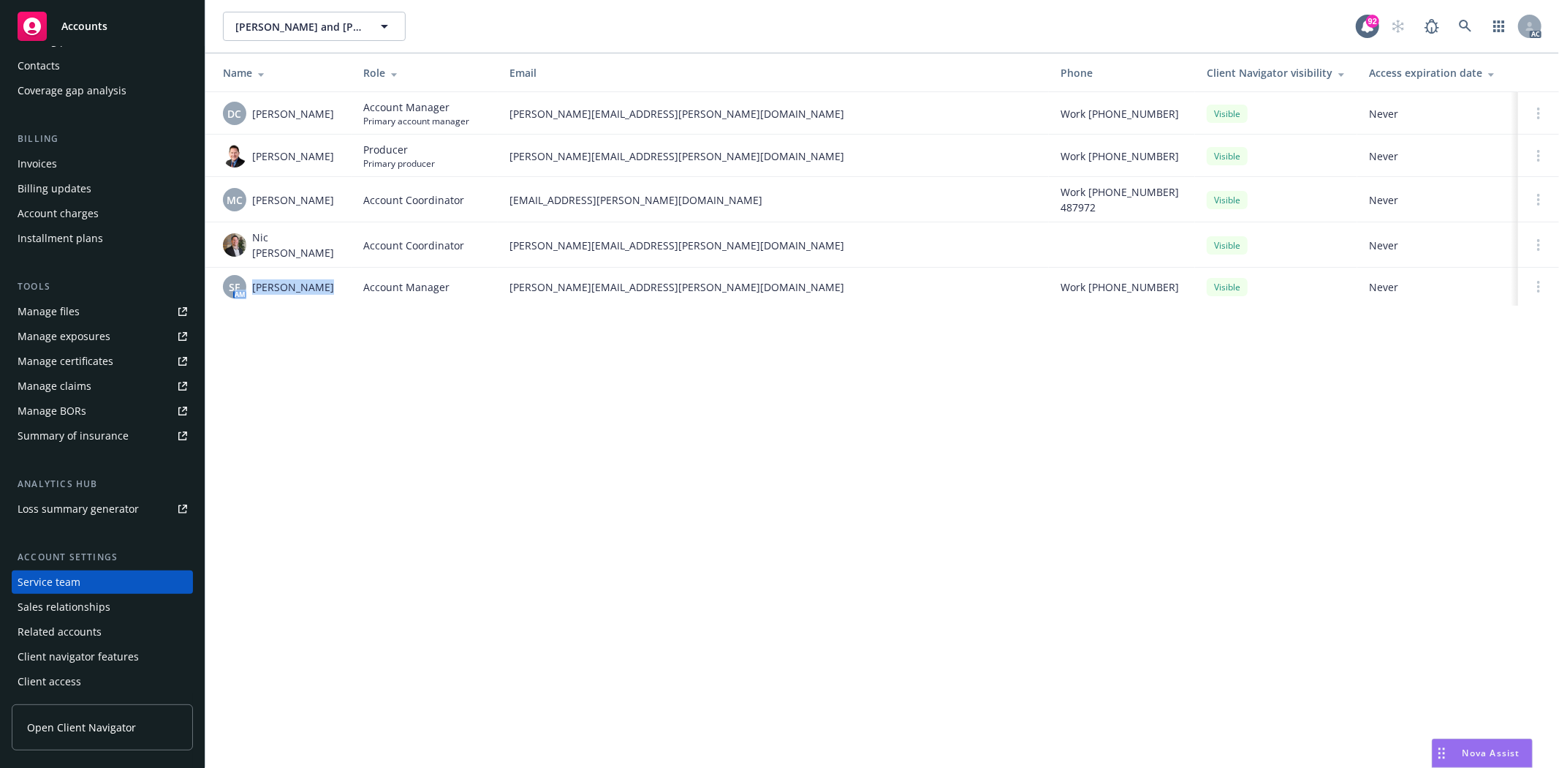
click at [322, 286] on div "SF AM Shelly Flores" at bounding box center [281, 286] width 117 height 23
copy div "AM Shelly Flores"
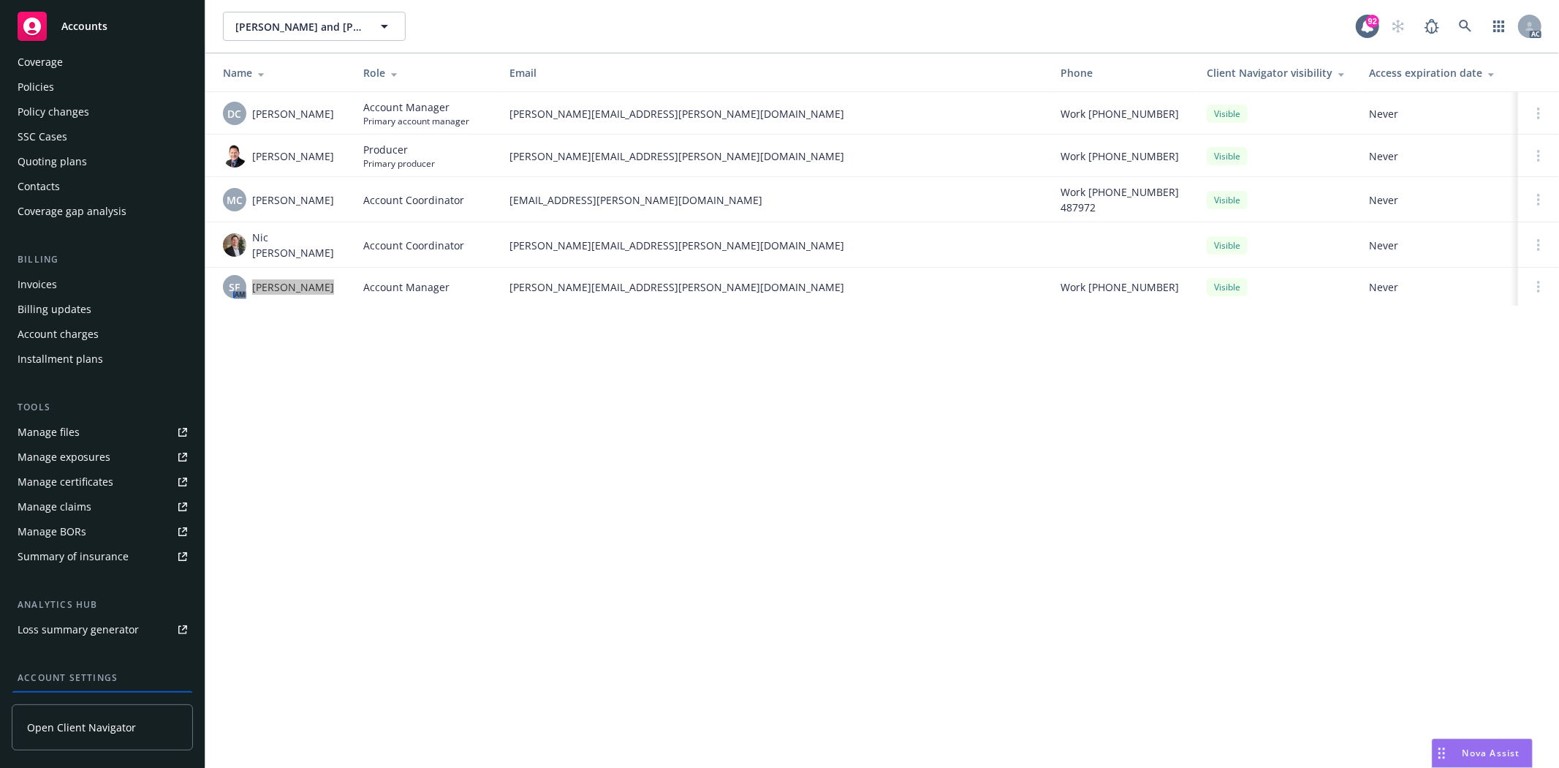
scroll to position [0, 0]
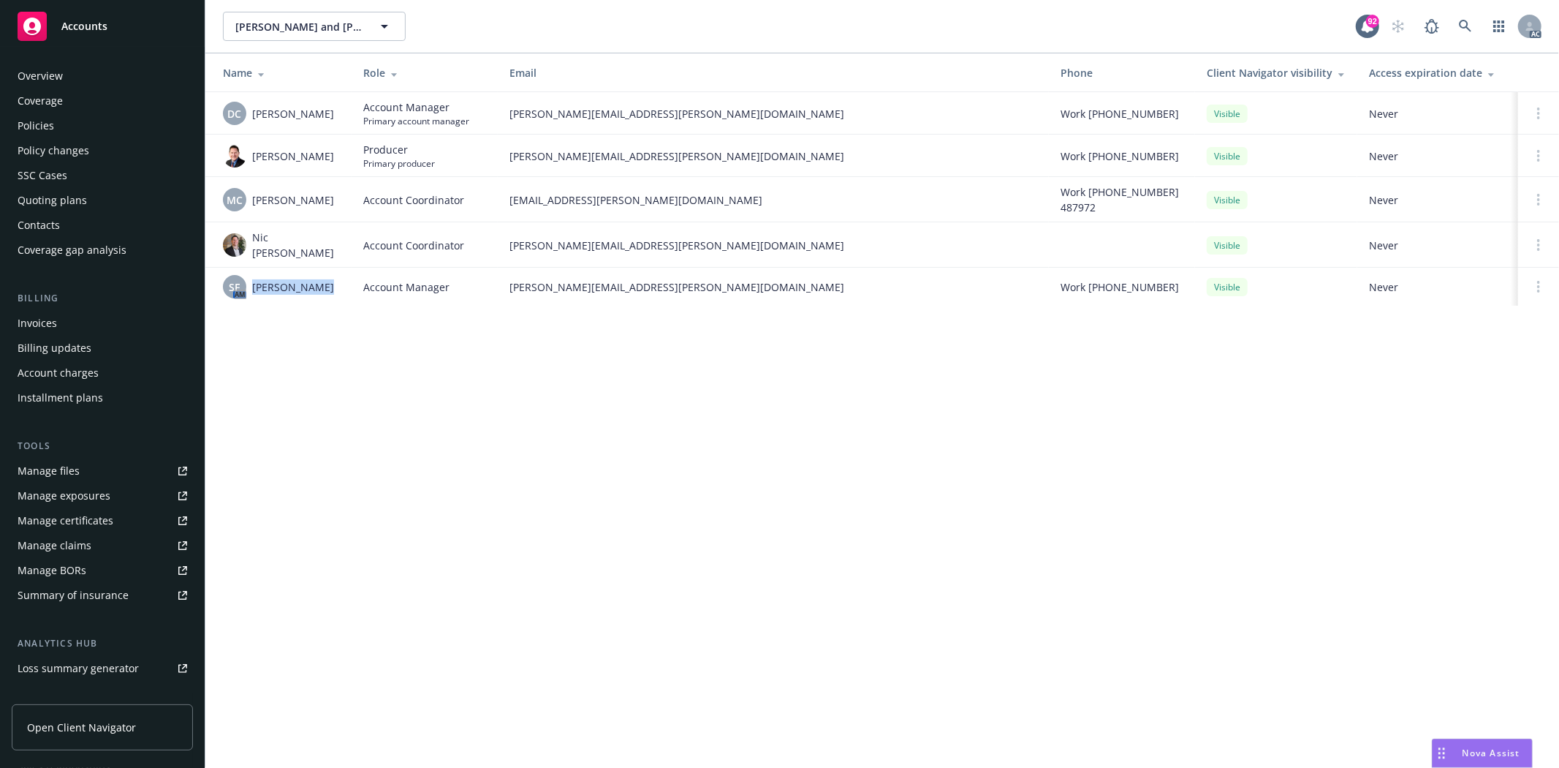
click at [127, 74] on div "Overview" at bounding box center [103, 75] width 170 height 23
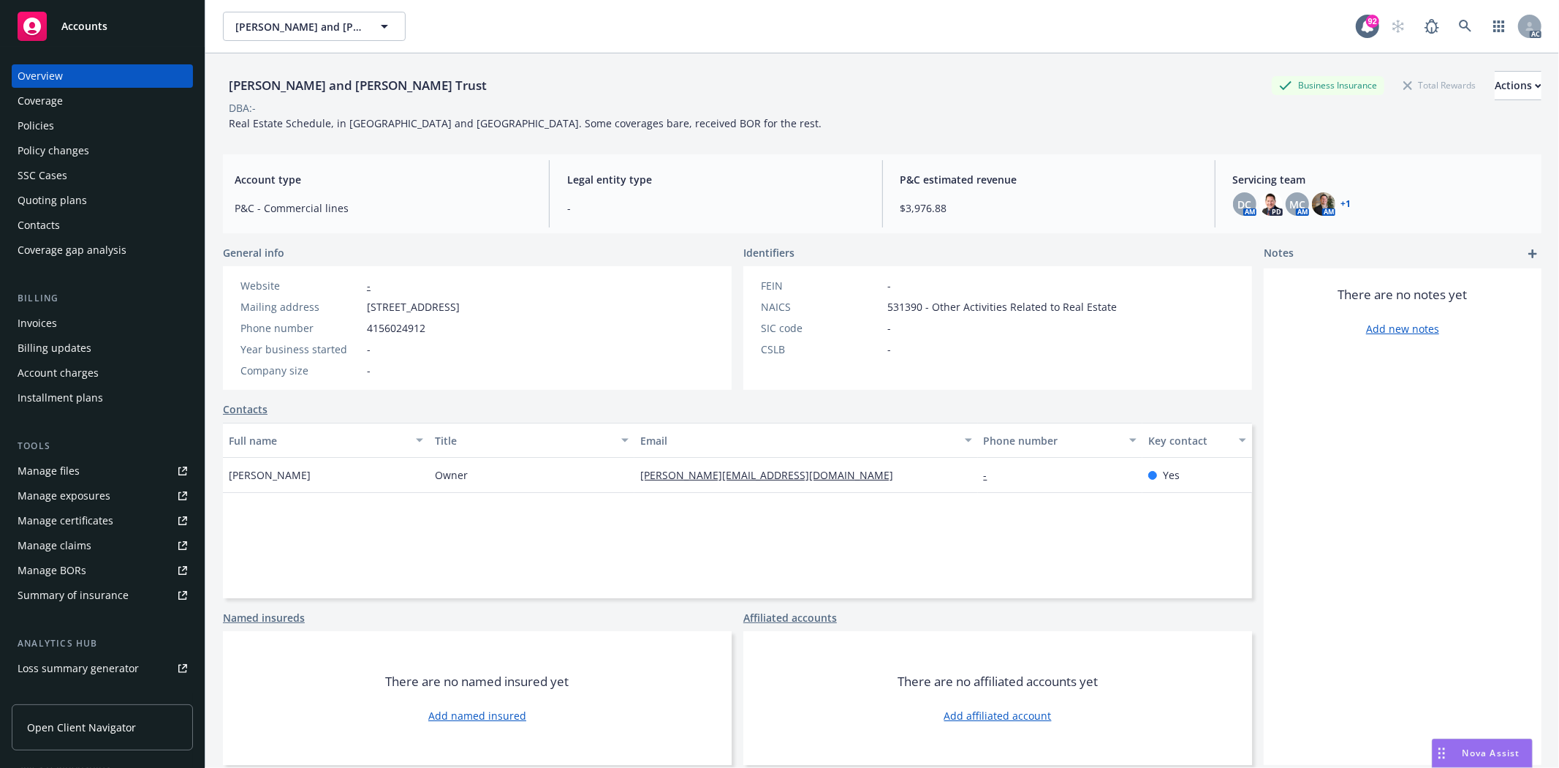
drag, startPoint x: 398, startPoint y: 88, endPoint x: 477, endPoint y: 85, distance: 79.0
click at [477, 85] on div "Frank J. Minoia and Delia A. Minoia Trust Business Insurance Total Rewards Acti…" at bounding box center [882, 85] width 1319 height 29
copy div "Minoia Trust"
drag, startPoint x: 230, startPoint y: 86, endPoint x: 270, endPoint y: 86, distance: 40.2
click at [270, 86] on div "[PERSON_NAME] and [PERSON_NAME] Trust" at bounding box center [358, 85] width 270 height 19
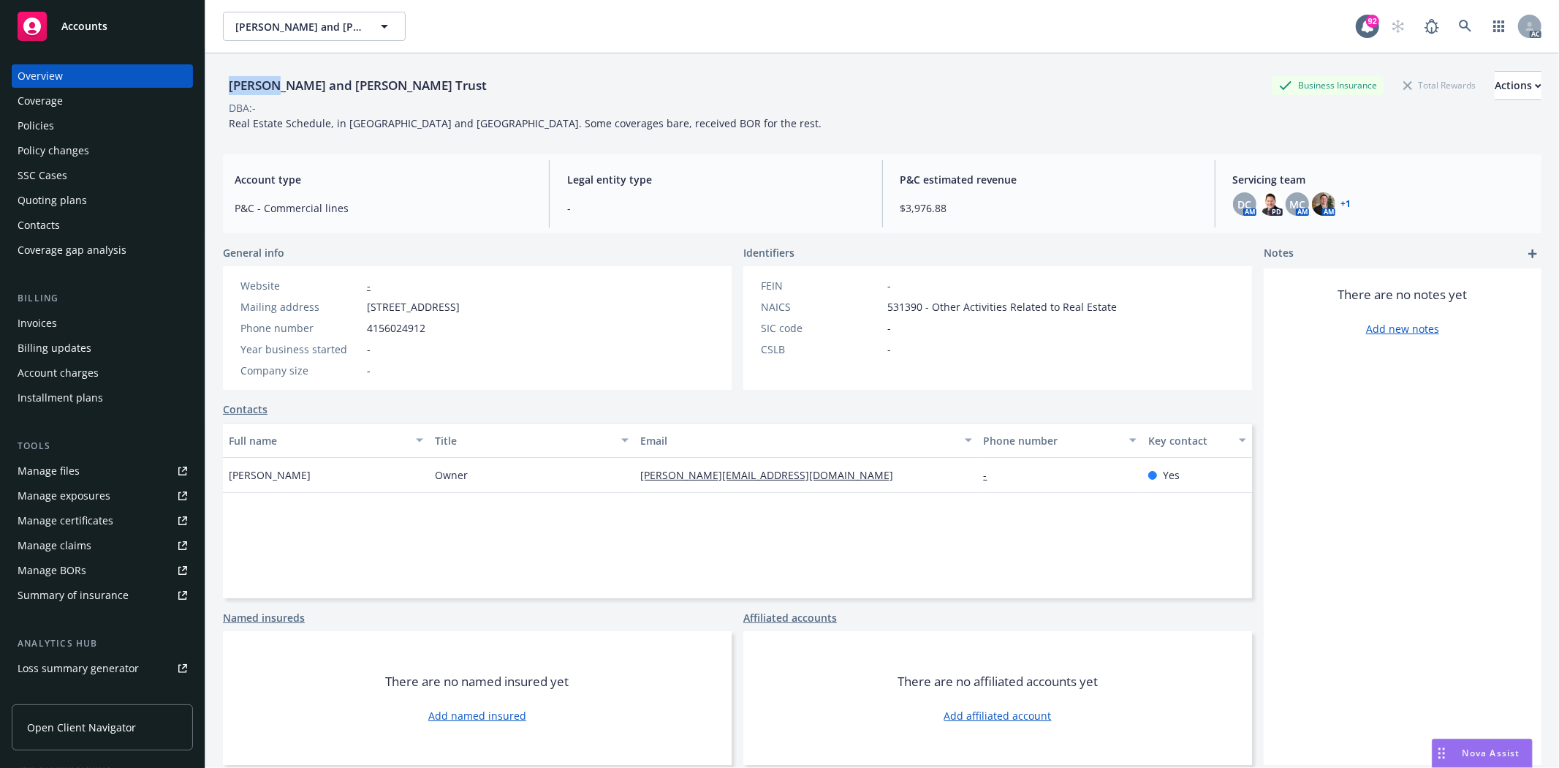
copy div "Frank J"
click at [107, 207] on div "Quoting plans" at bounding box center [103, 200] width 170 height 23
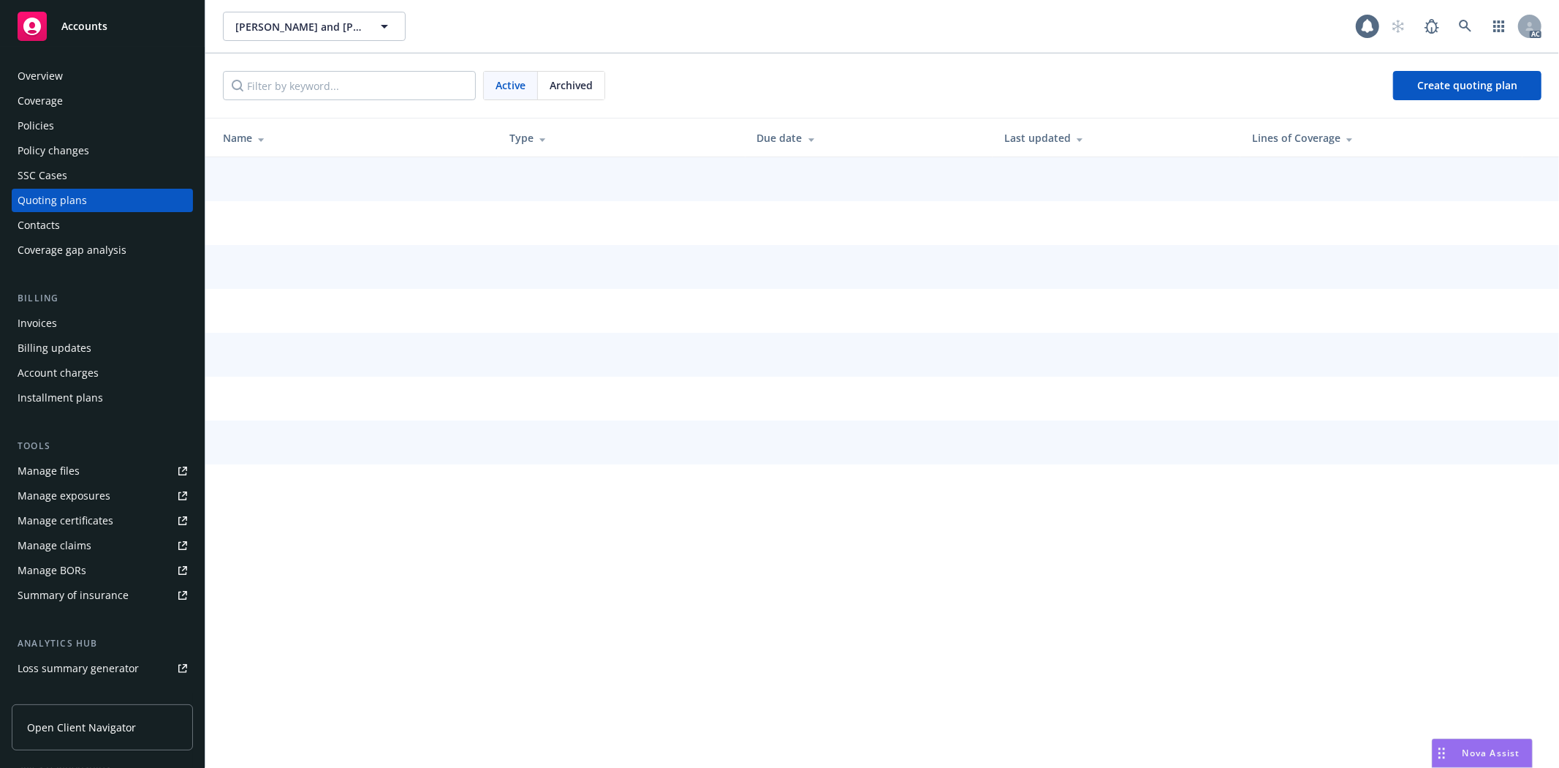
click at [107, 207] on div "Quoting plans" at bounding box center [103, 200] width 170 height 23
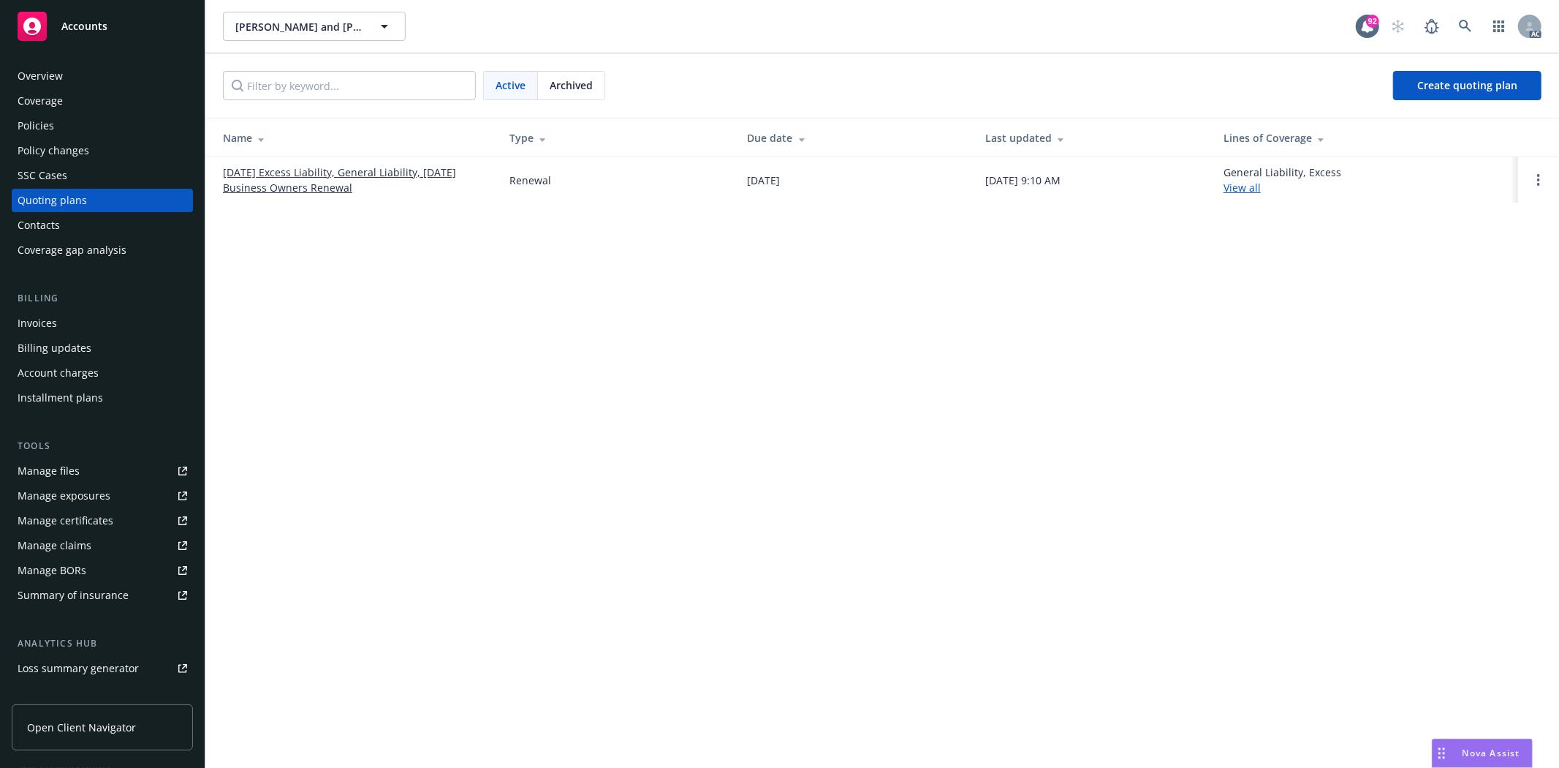
click at [423, 176] on link "09/17/25 Excess Liability, General Liability, 09/06/25 Business Owners Renewal" at bounding box center [354, 179] width 263 height 31
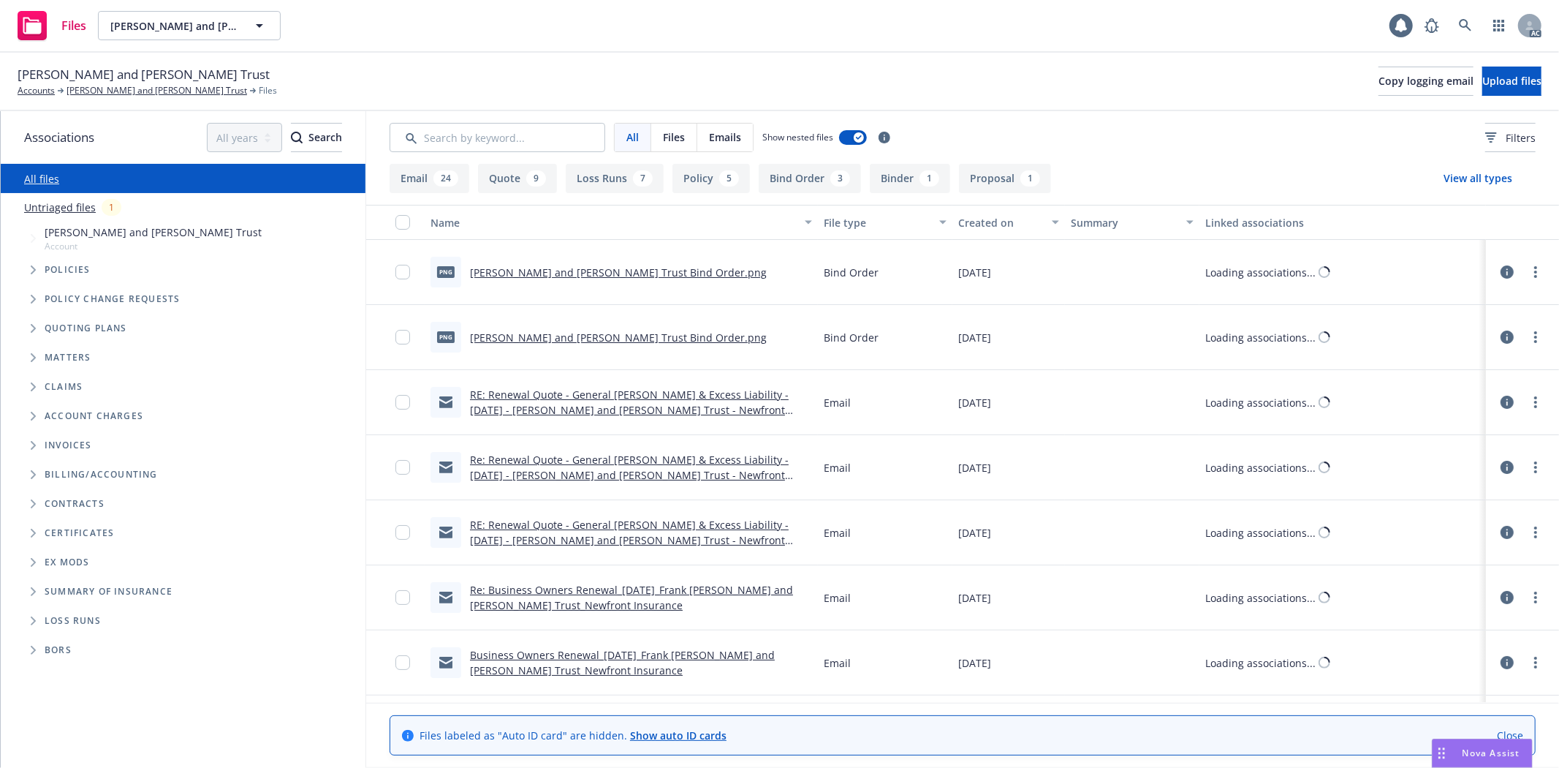
click at [611, 139] on div "All Files Emails Show nested files" at bounding box center [643, 137] width 507 height 29
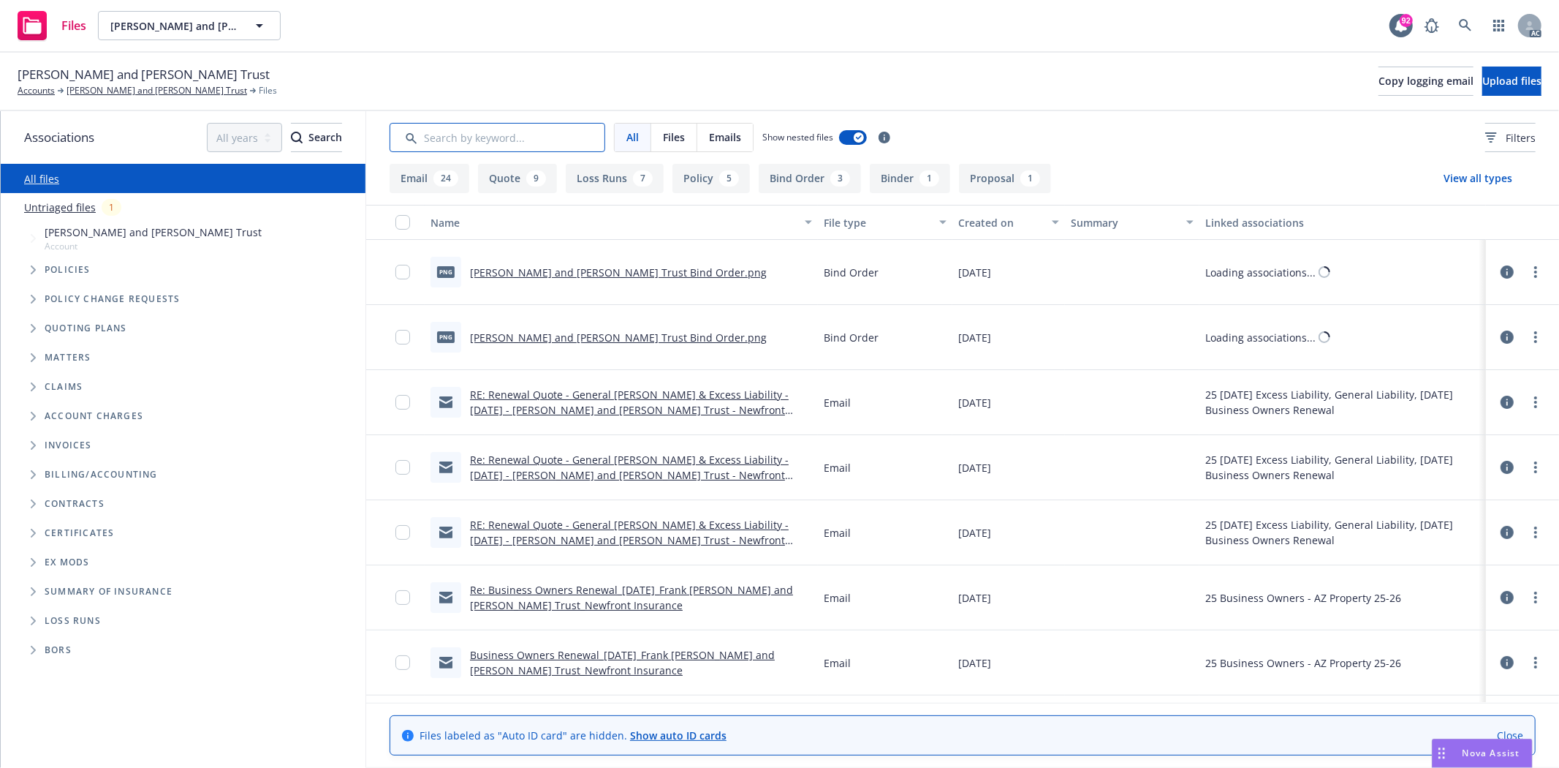
click at [575, 137] on input "Search by keyword..." at bounding box center [498, 137] width 216 height 29
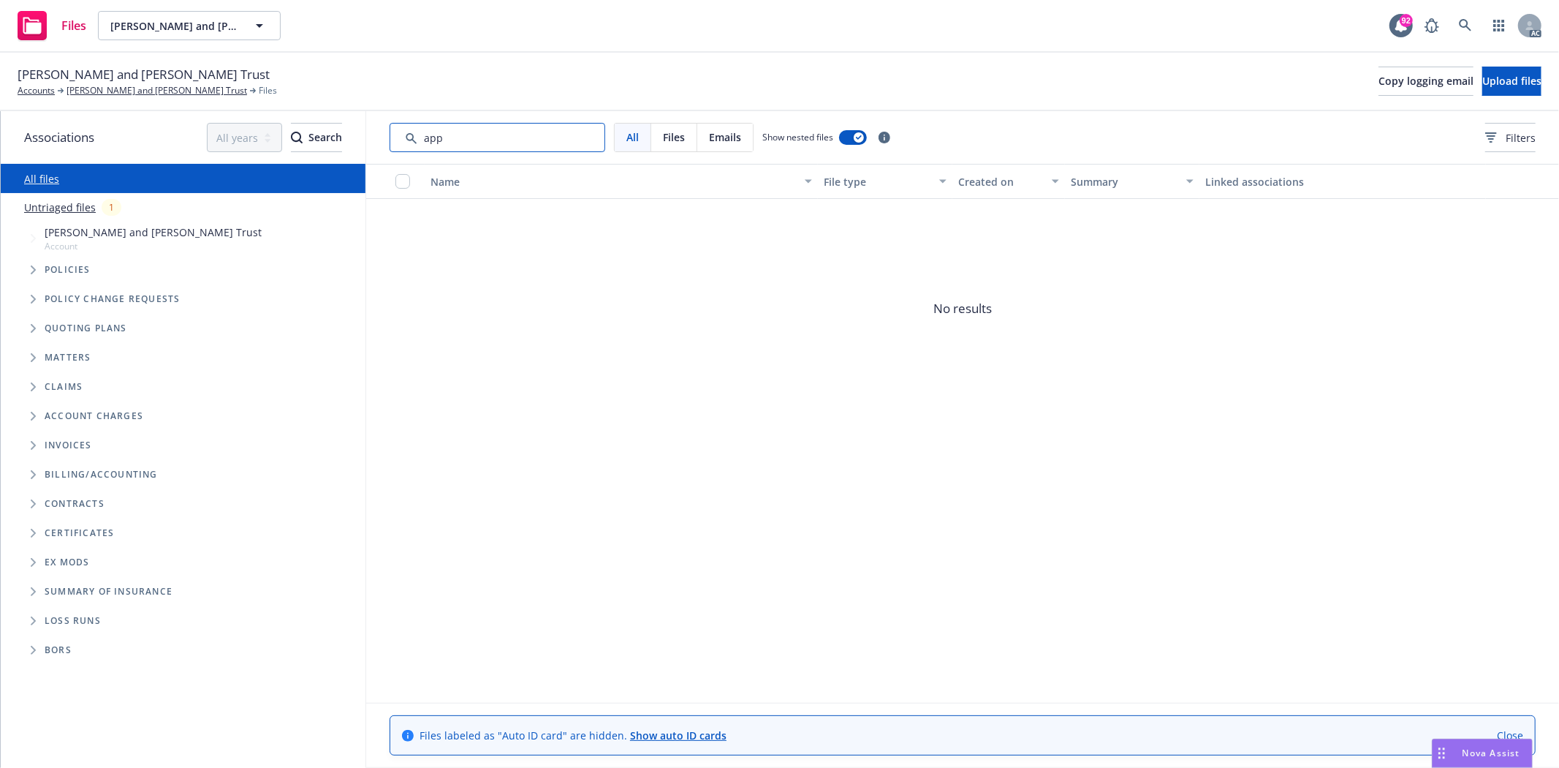
click at [575, 137] on input "Search by keyword..." at bounding box center [498, 137] width 216 height 29
drag, startPoint x: 591, startPoint y: 126, endPoint x: 374, endPoint y: 137, distance: 217.4
click at [379, 140] on div "All Files Emails Show nested files Filters" at bounding box center [962, 137] width 1193 height 53
drag, startPoint x: 462, startPoint y: 139, endPoint x: 328, endPoint y: 147, distance: 134.8
click at [328, 147] on div "Associations All years 2027 2026 2025 2024 2023 2022 2021 2020 2019 2018 2017 2…" at bounding box center [780, 439] width 1559 height 656
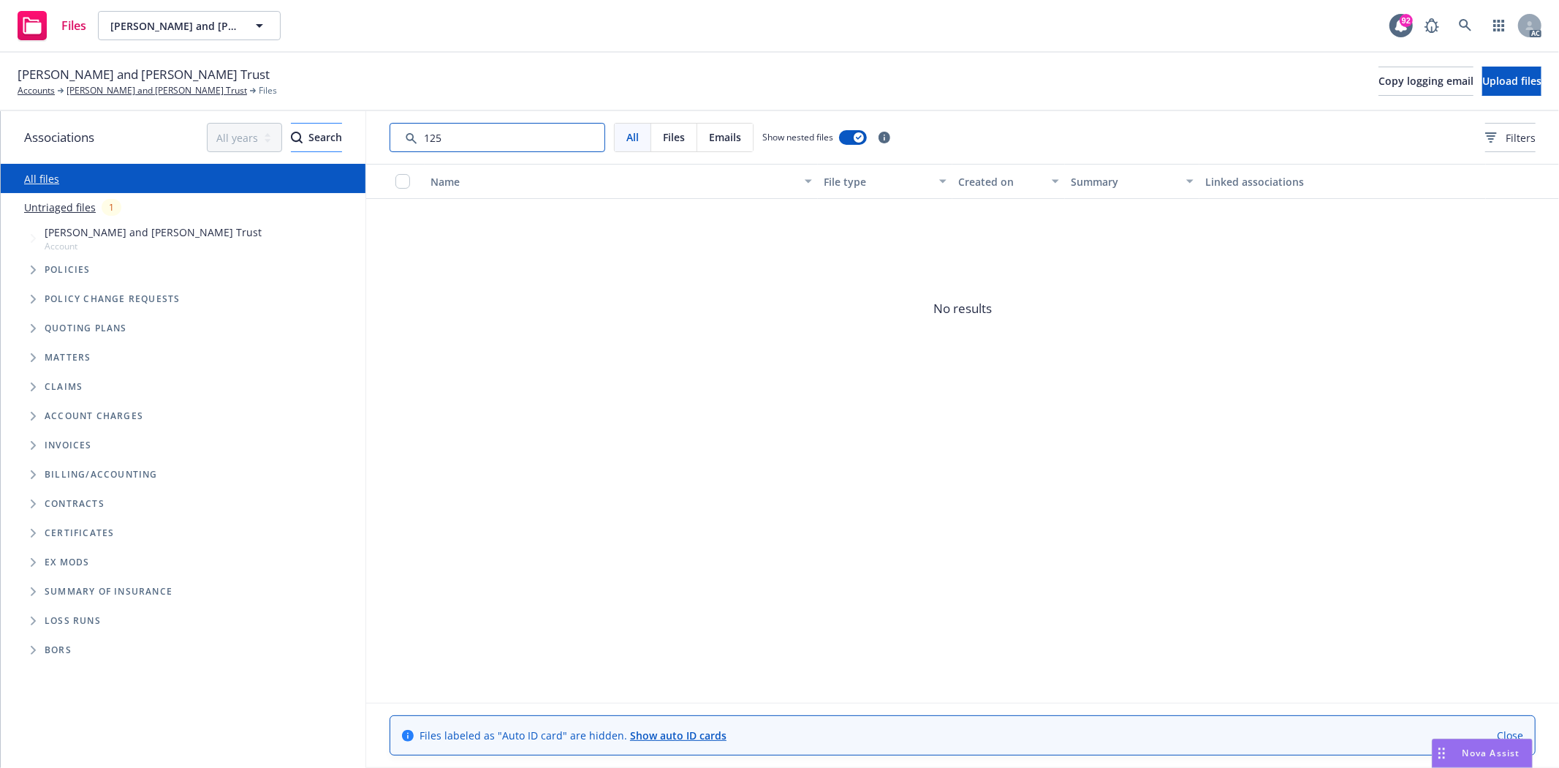
drag, startPoint x: 462, startPoint y: 141, endPoint x: 287, endPoint y: 122, distance: 175.7
click at [287, 122] on div "Associations All years 2027 2026 2025 2024 2023 2022 2021 2020 2019 2018 2017 2…" at bounding box center [780, 439] width 1559 height 656
type input "126"
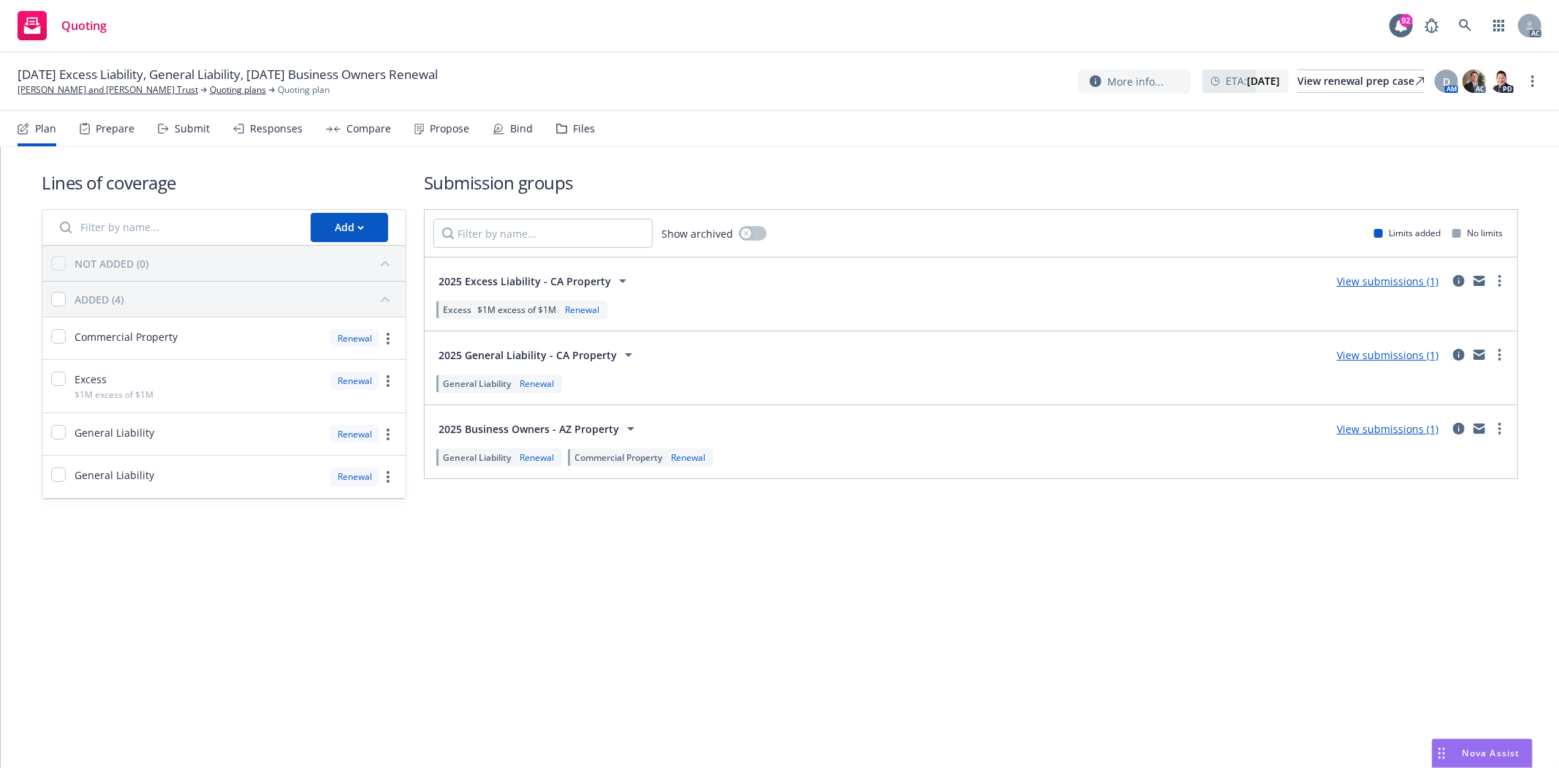
click at [108, 132] on div "Prepare" at bounding box center [115, 129] width 39 height 12
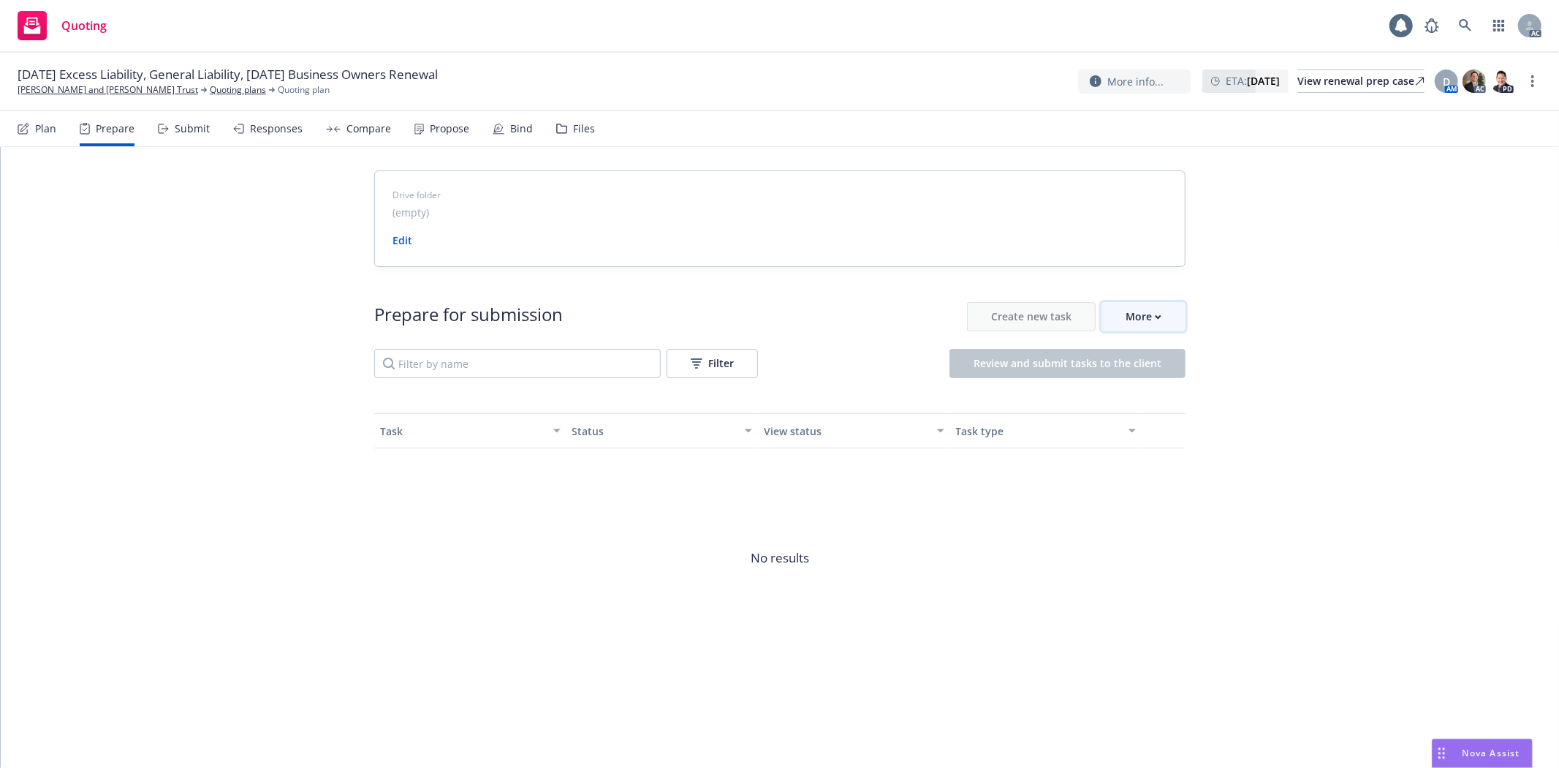
click at [1172, 320] on button "More" at bounding box center [1144, 316] width 84 height 29
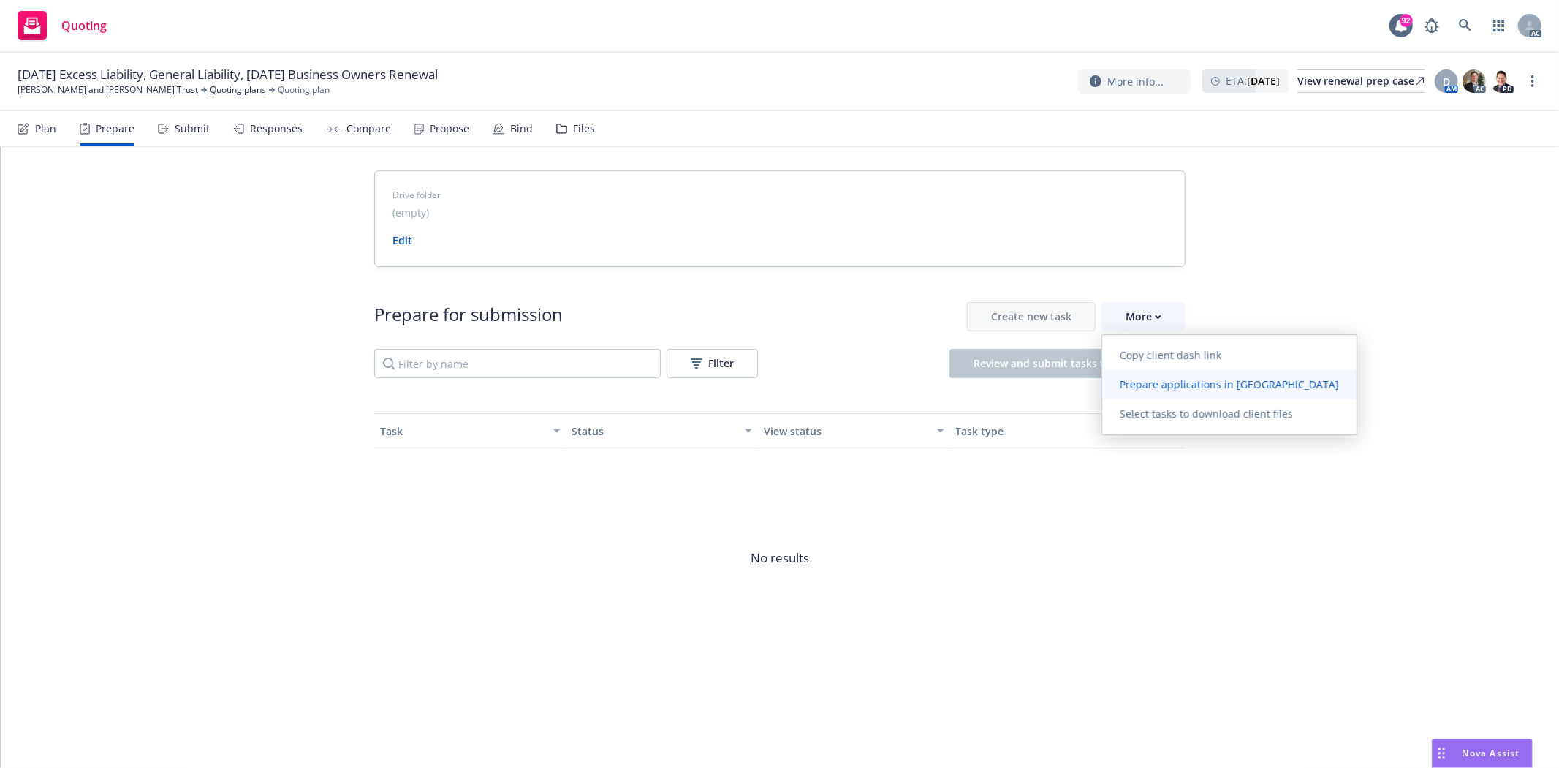
click at [1188, 379] on span "Prepare applications in Indio" at bounding box center [1229, 384] width 254 height 14
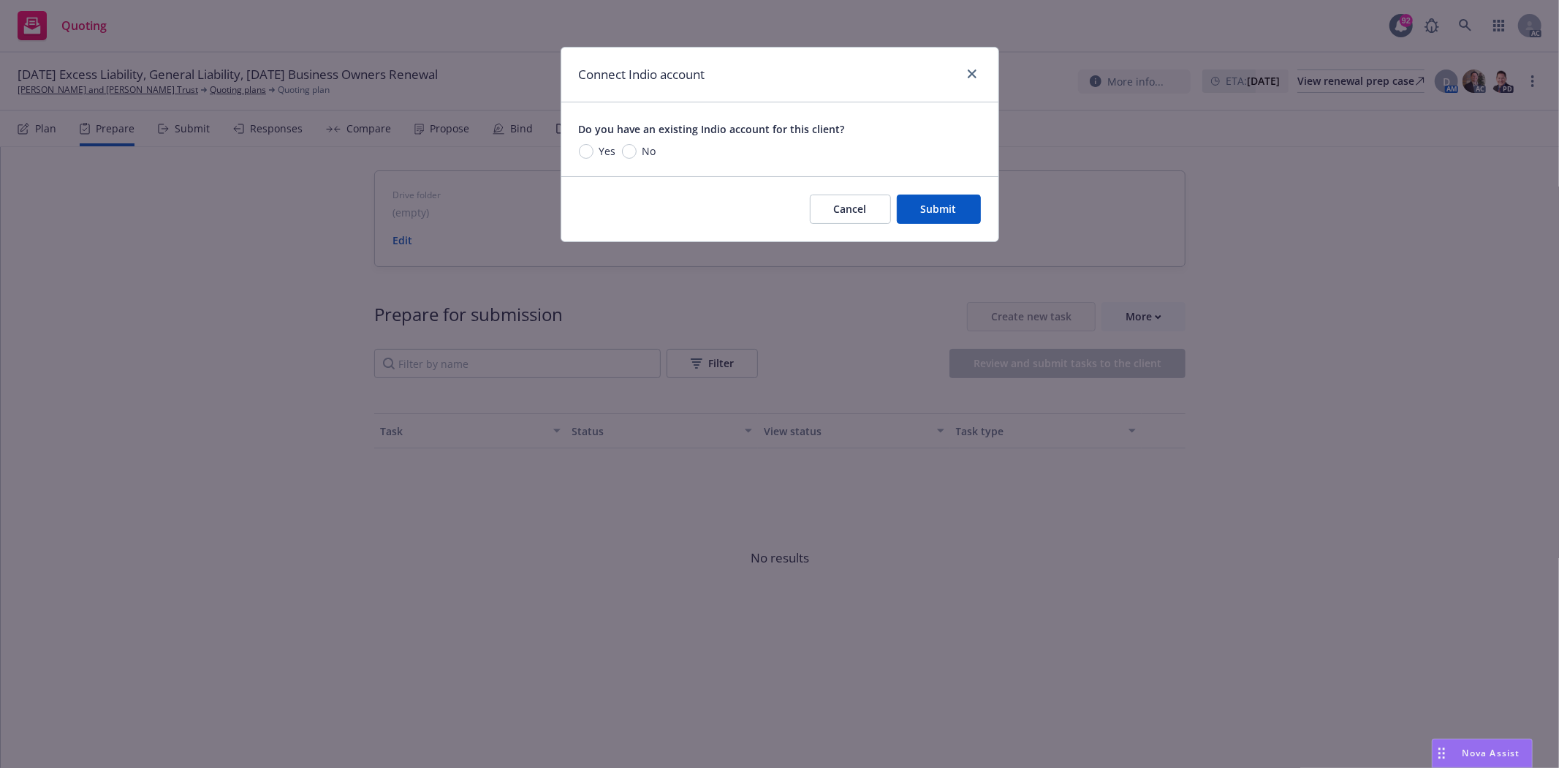
click at [603, 137] on div "Do you have an existing Indio account for this client?" at bounding box center [712, 129] width 266 height 18
click at [594, 148] on span "Yes" at bounding box center [605, 150] width 23 height 15
click at [593, 148] on input "Yes" at bounding box center [586, 151] width 15 height 15
radio input "true"
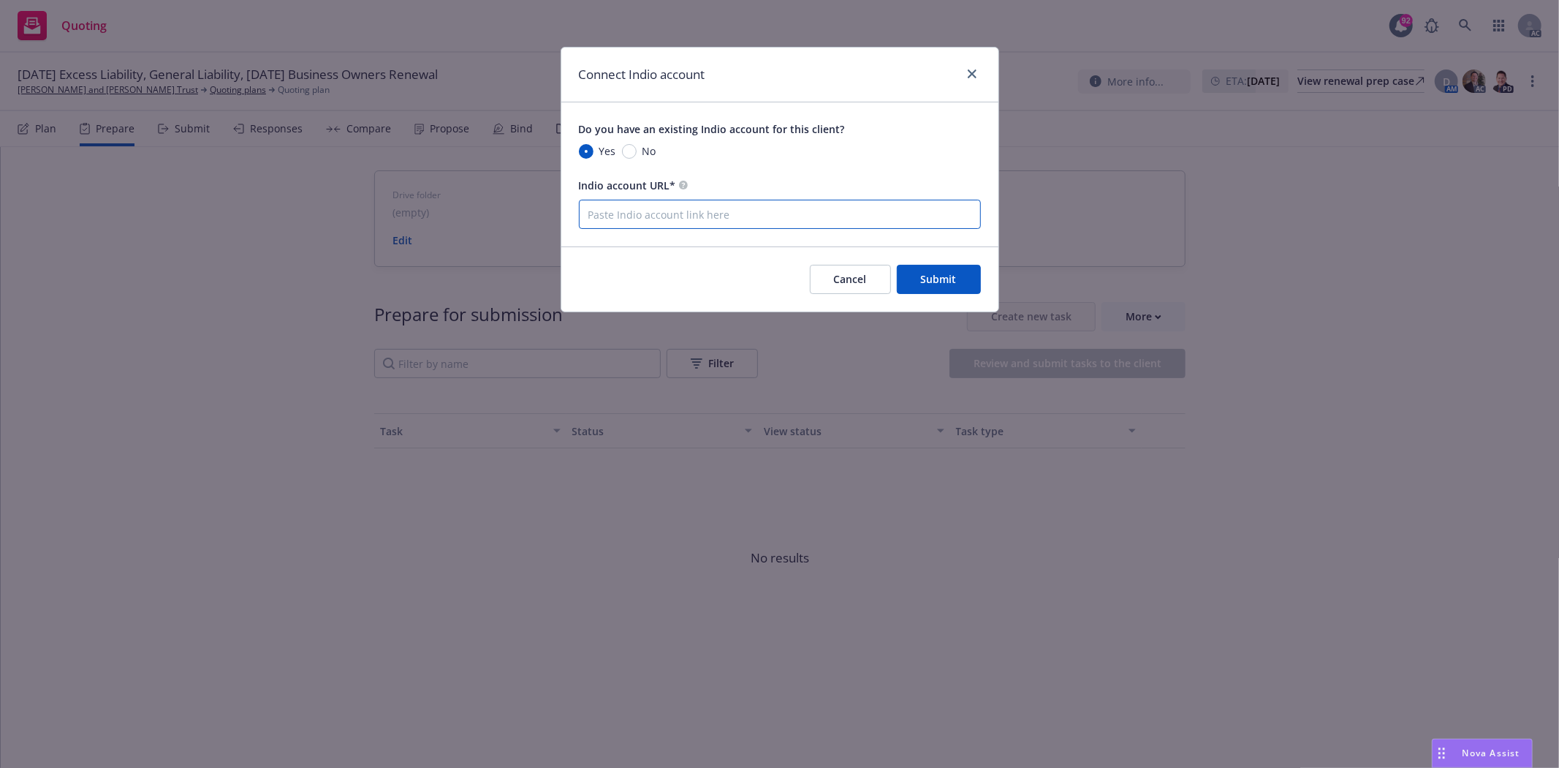
click at [640, 218] on input "Indio account URL*" at bounding box center [780, 214] width 402 height 29
paste input "NOT_ALLOWED"
type input "NOT_ALLOWED"
drag, startPoint x: 686, startPoint y: 220, endPoint x: 491, endPoint y: 194, distance: 196.1
click at [491, 194] on div "Connect Indio account Do you have an existing Indio account for this client? Ye…" at bounding box center [779, 384] width 1559 height 768
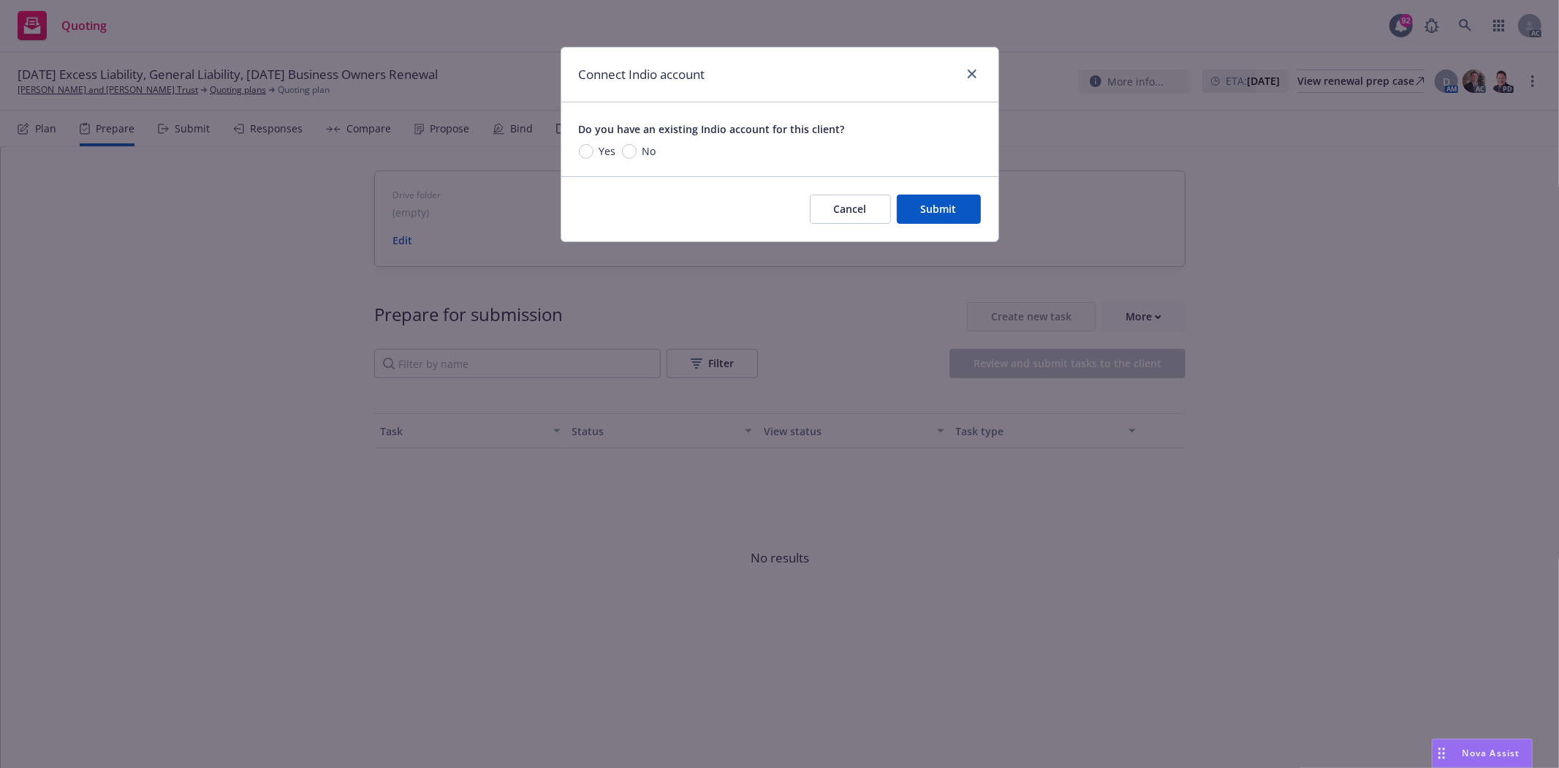
click at [602, 154] on span "Yes" at bounding box center [607, 150] width 17 height 15
click at [594, 154] on input "Yes" at bounding box center [586, 151] width 15 height 15
radio input "true"
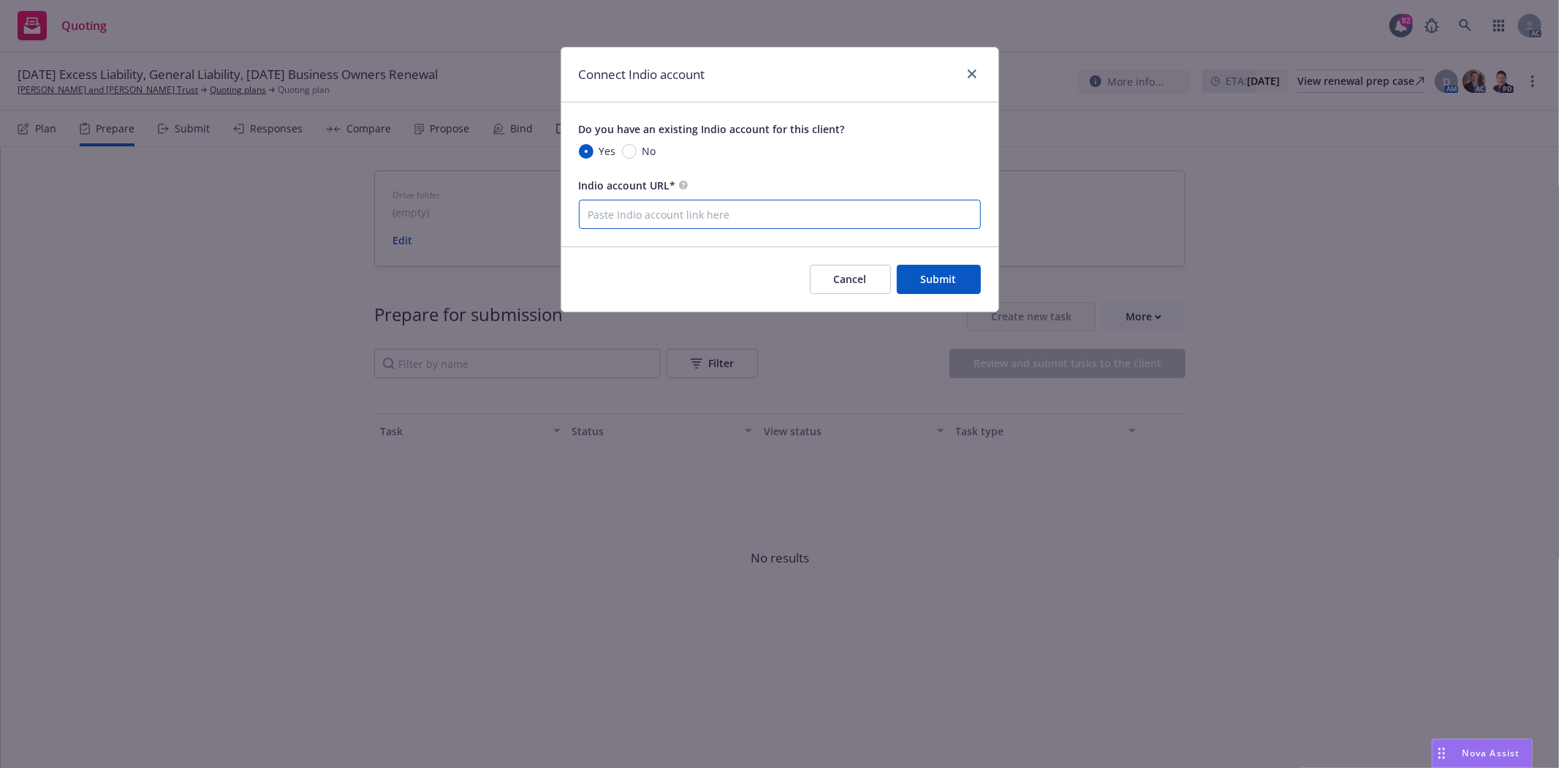
click at [661, 220] on input "Indio account URL*" at bounding box center [780, 214] width 402 height 29
paste input "https://newfront.useindio.com/accounts/8545707/submissions"
type input "https://newfront.useindio.com/accounts/8545707/submissions"
click at [947, 276] on span "Submit" at bounding box center [939, 279] width 36 height 14
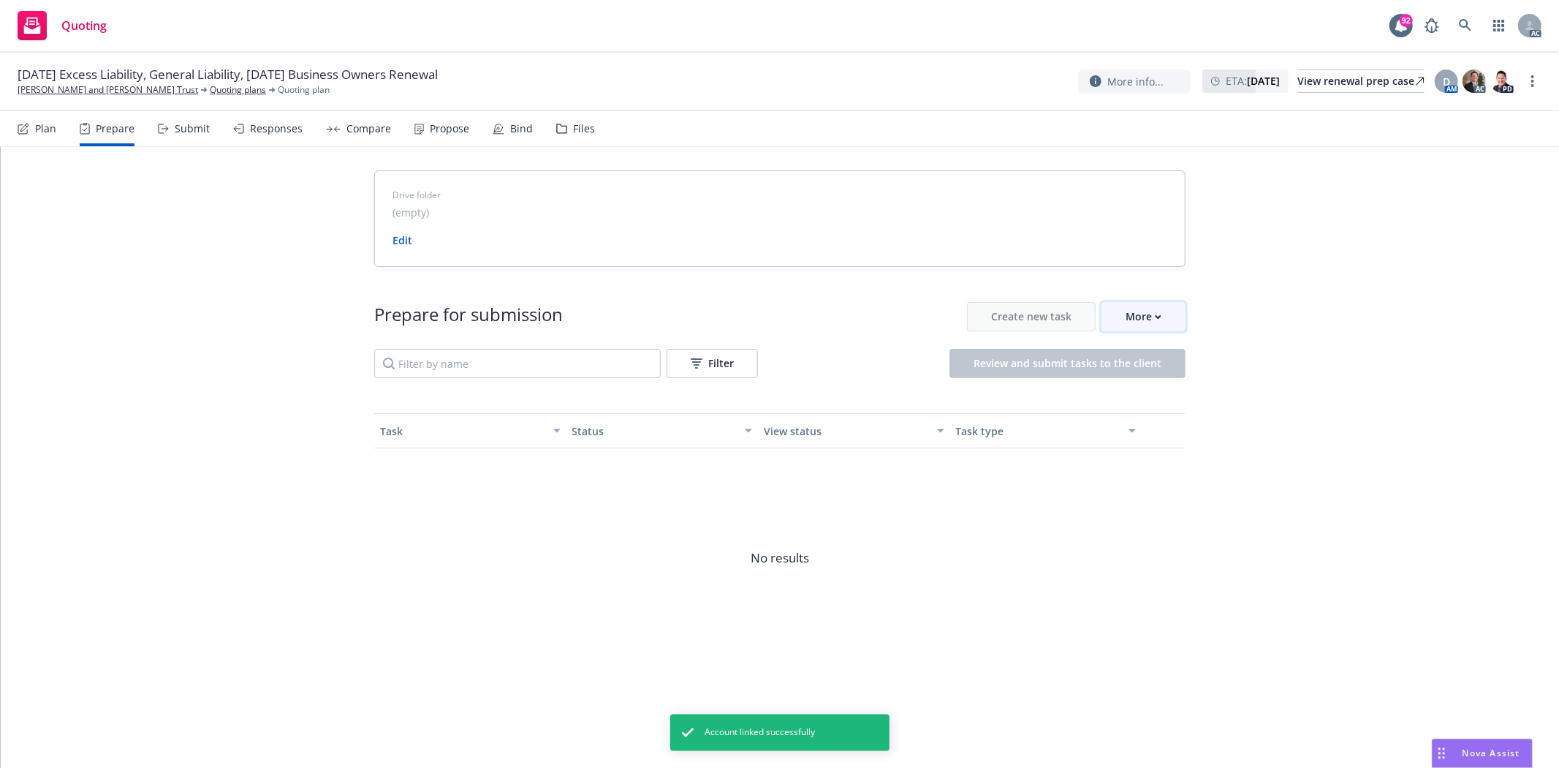
click at [1154, 312] on div "More" at bounding box center [1144, 317] width 36 height 28
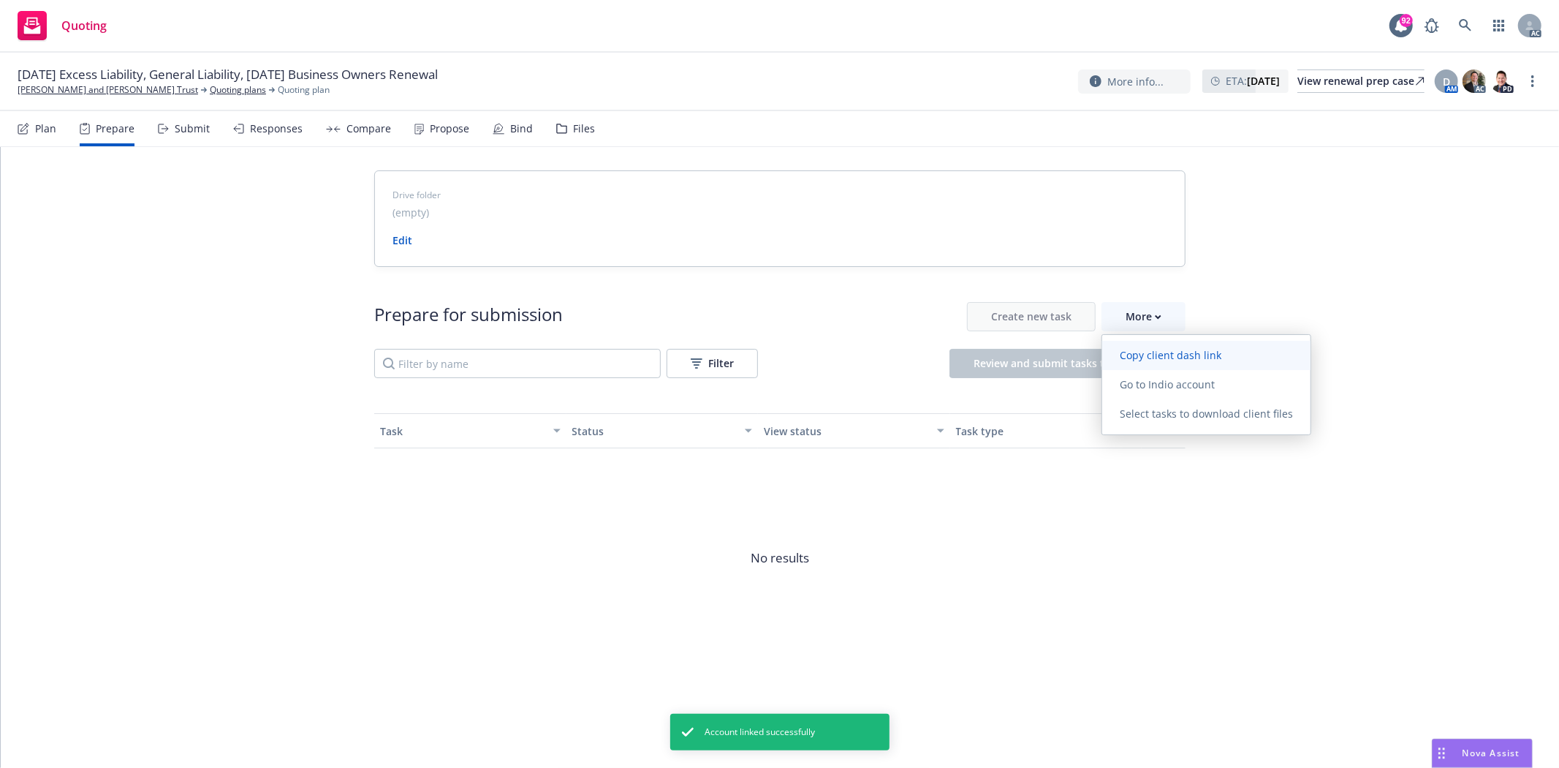
click at [1276, 344] on link "Copy client dash link" at bounding box center [1206, 355] width 208 height 29
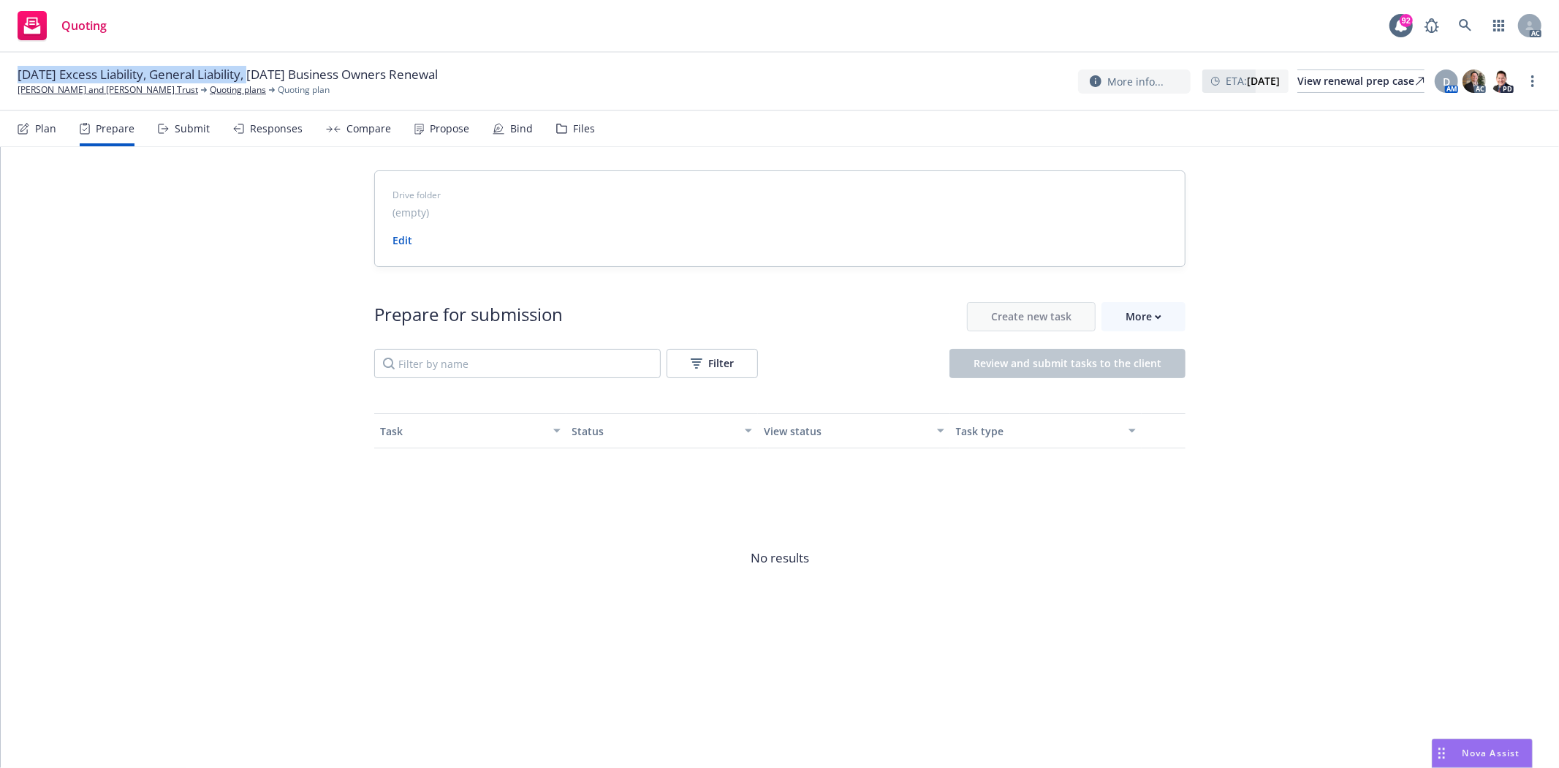
drag, startPoint x: 17, startPoint y: 72, endPoint x: 257, endPoint y: 73, distance: 239.8
click at [257, 73] on span "09/17/25 Excess Liability, General Liability, 09/06/25 Business Owners Renewal" at bounding box center [228, 75] width 420 height 18
copy span "09/17/25 Excess Liability, General Liability"
click at [1150, 300] on div "Prepare for submission Create new task More Filter Review and submit tasks to t…" at bounding box center [779, 485] width 811 height 436
click at [1150, 312] on div "More" at bounding box center [1144, 317] width 36 height 28
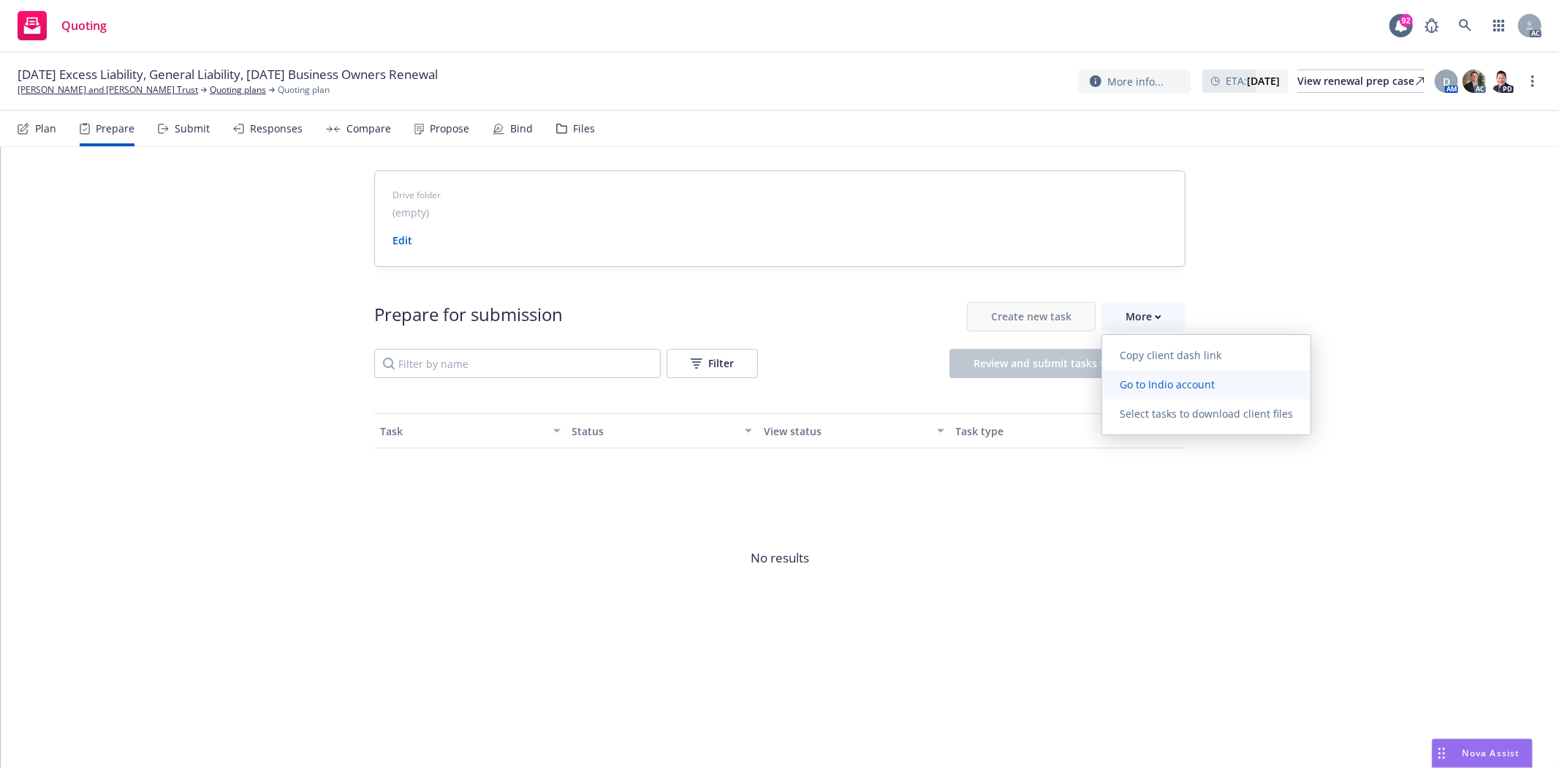
click at [1216, 388] on span "Go to Indio account" at bounding box center [1167, 384] width 130 height 14
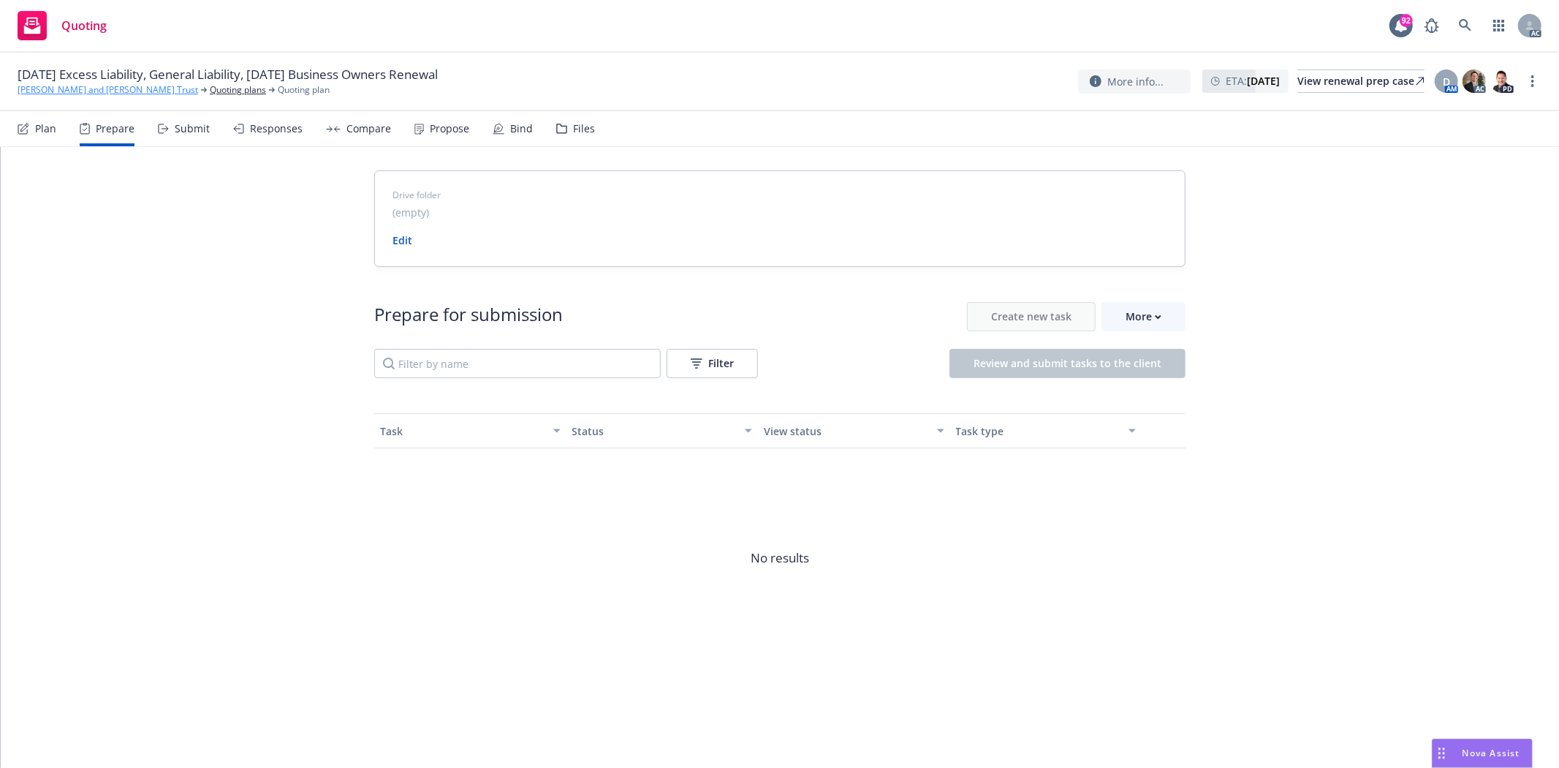
click at [77, 92] on link "[PERSON_NAME] and [PERSON_NAME] Trust" at bounding box center [108, 89] width 181 height 13
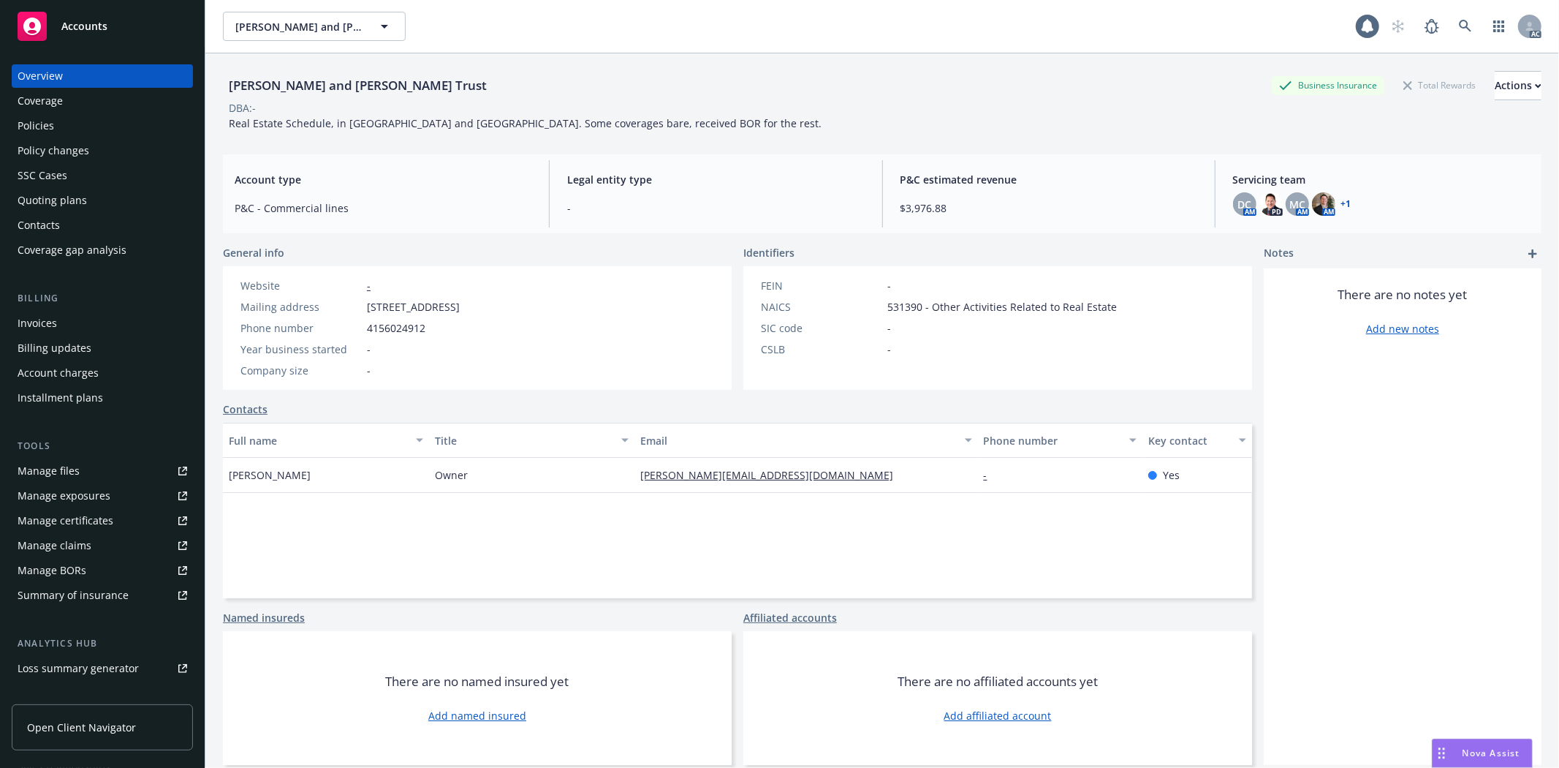
scroll to position [159, 0]
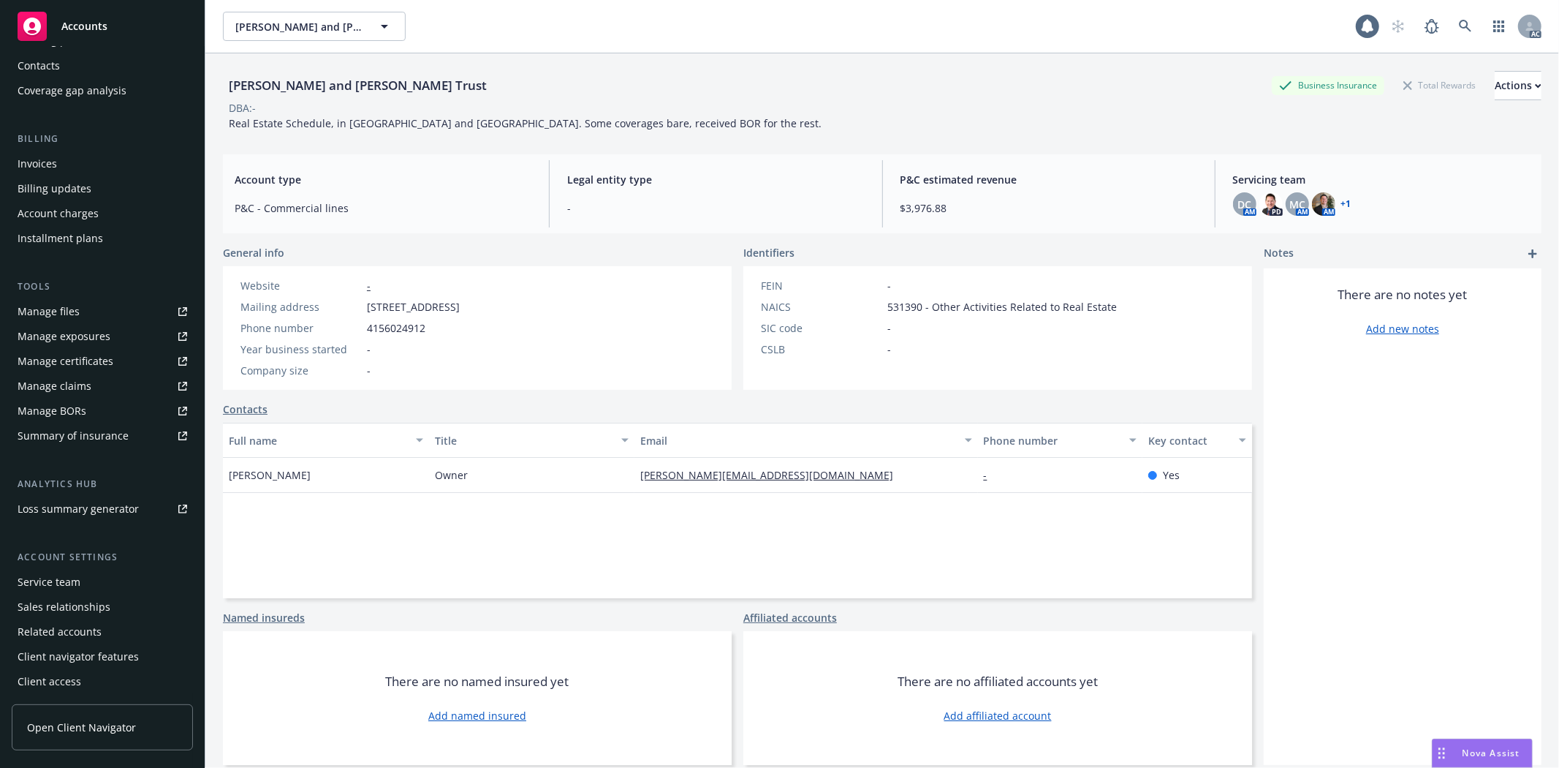
click at [32, 574] on div "Service team" at bounding box center [49, 581] width 63 height 23
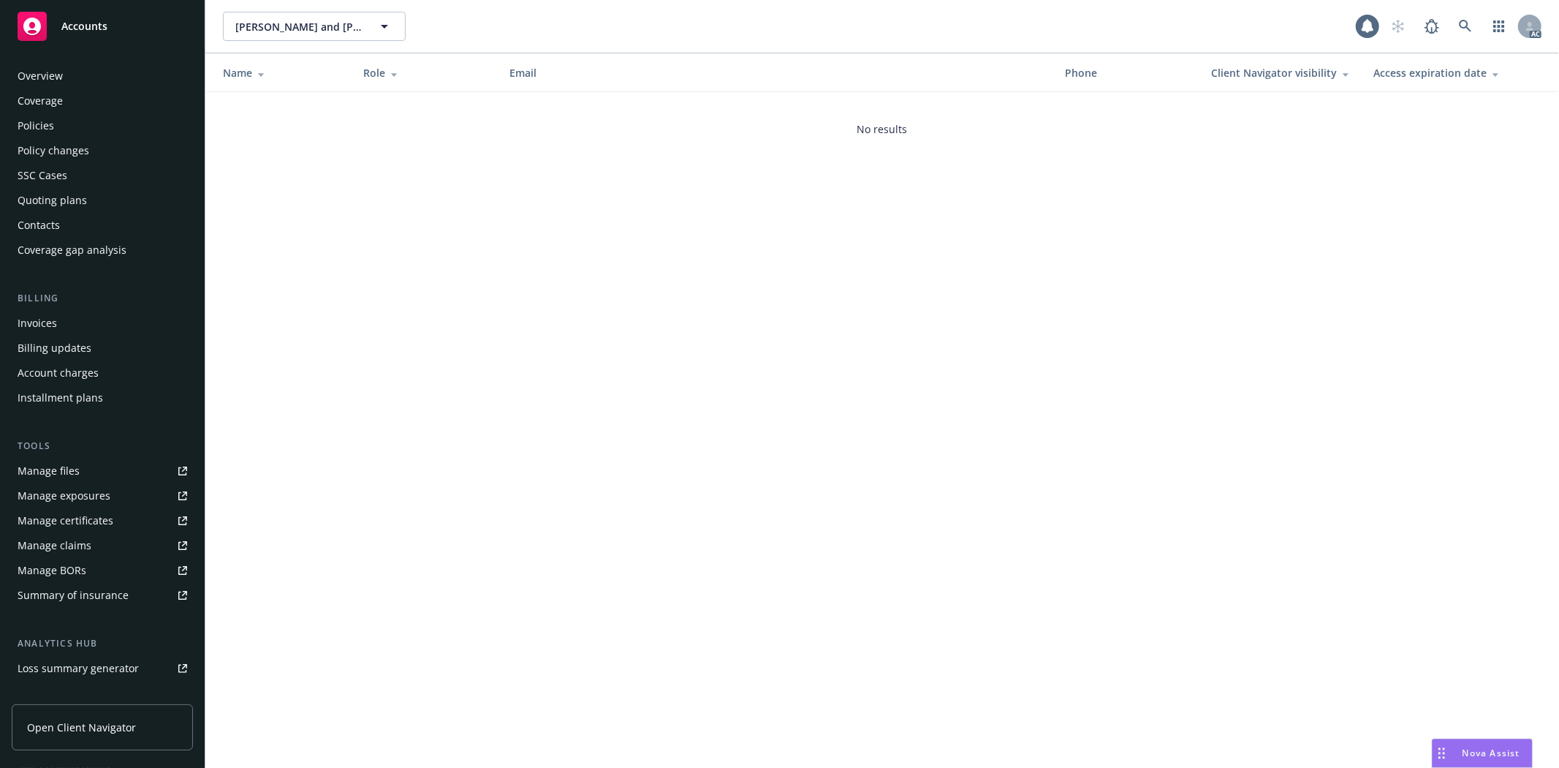
scroll to position [159, 0]
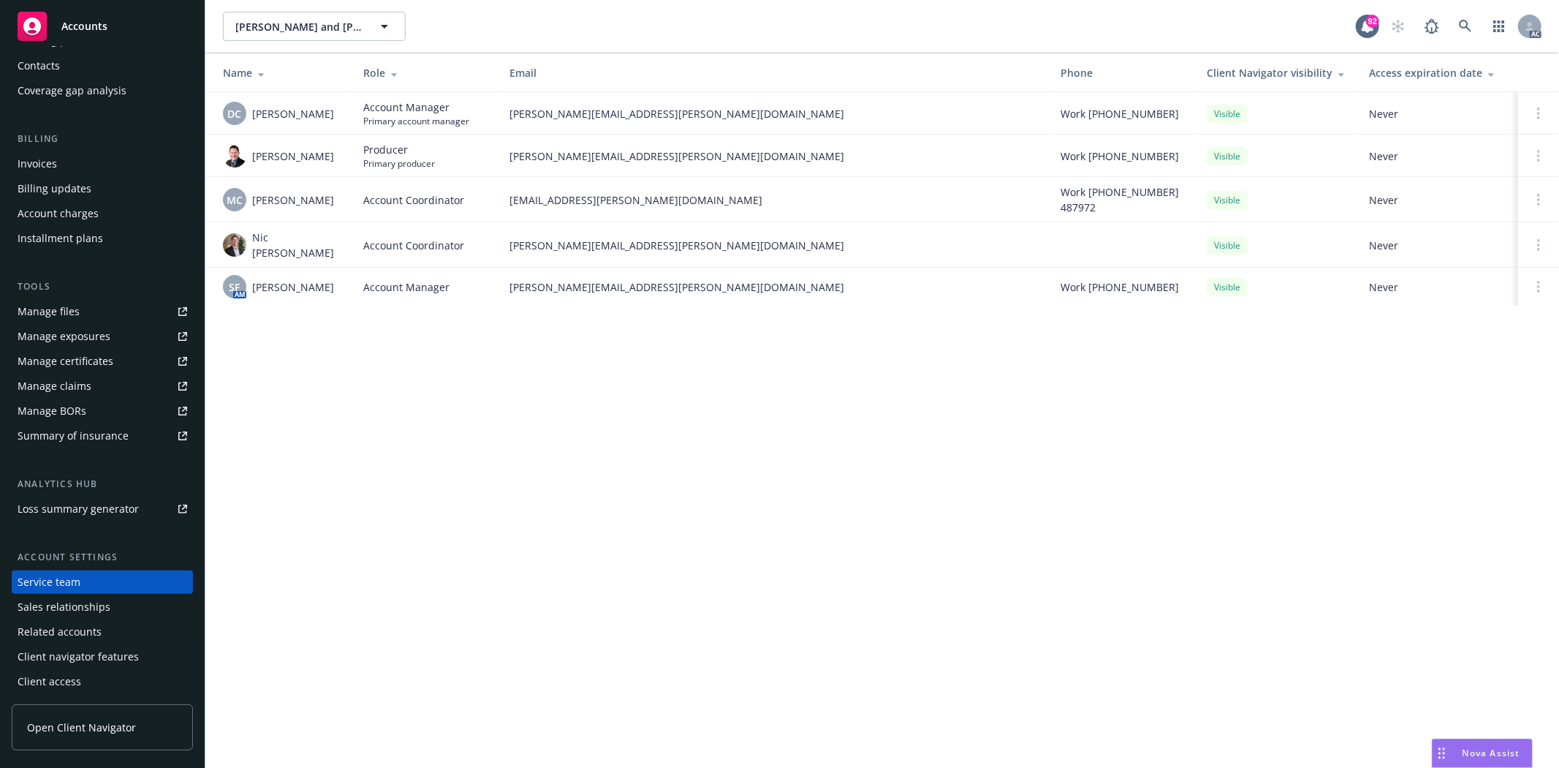
drag, startPoint x: 249, startPoint y: 159, endPoint x: 338, endPoint y: 159, distance: 89.2
click at [338, 159] on div "[PERSON_NAME]" at bounding box center [281, 155] width 117 height 23
copy span "[PERSON_NAME]"
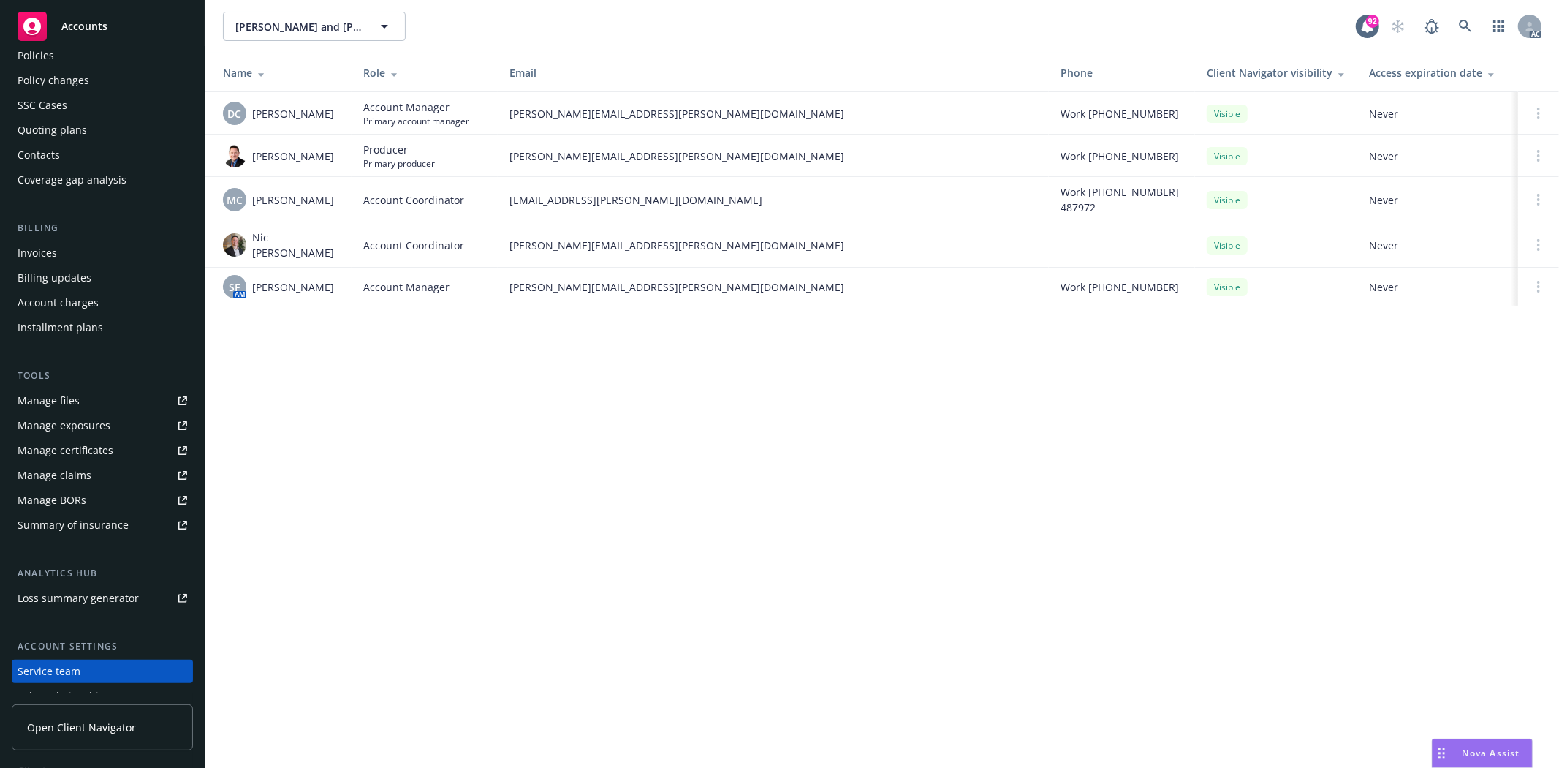
scroll to position [0, 0]
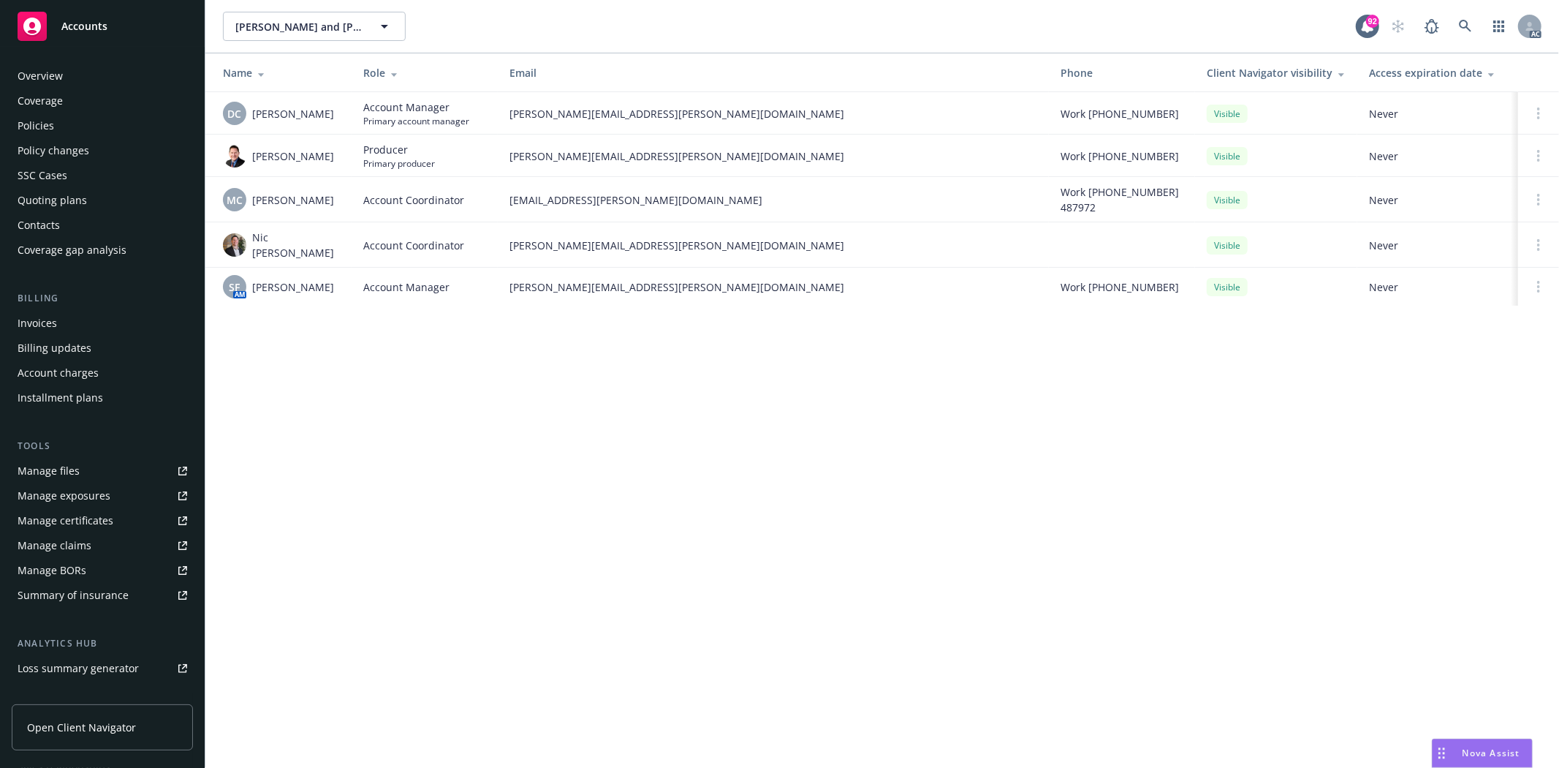
click at [68, 129] on div "Policies" at bounding box center [103, 125] width 170 height 23
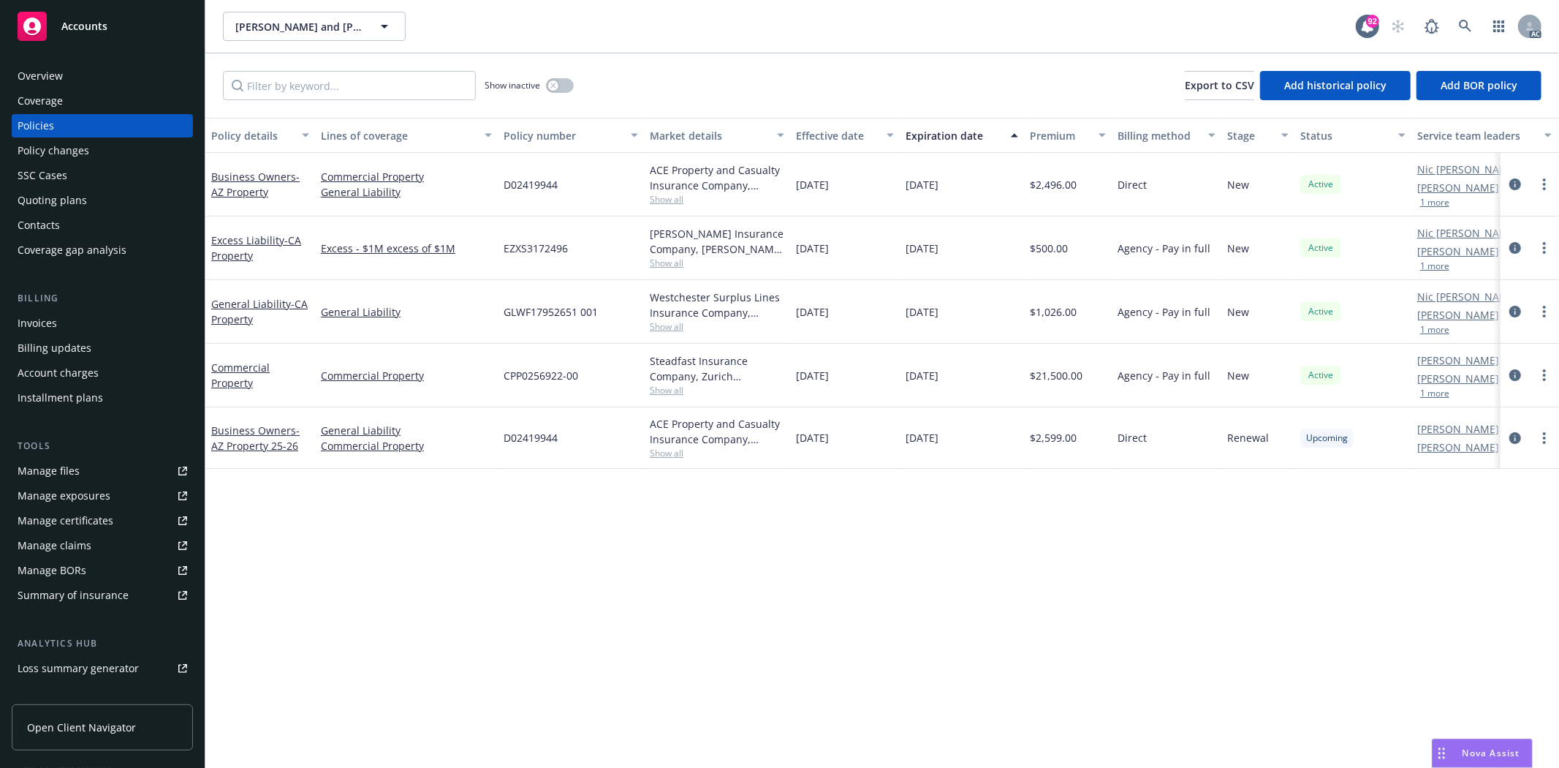
drag, startPoint x: 794, startPoint y: 250, endPoint x: 870, endPoint y: 237, distance: 77.2
click at [870, 237] on div "[DATE]" at bounding box center [845, 248] width 110 height 64
drag, startPoint x: 904, startPoint y: 252, endPoint x: 968, endPoint y: 242, distance: 64.4
click at [968, 242] on div "[DATE]" at bounding box center [962, 248] width 124 height 64
copy span "[DATE]"
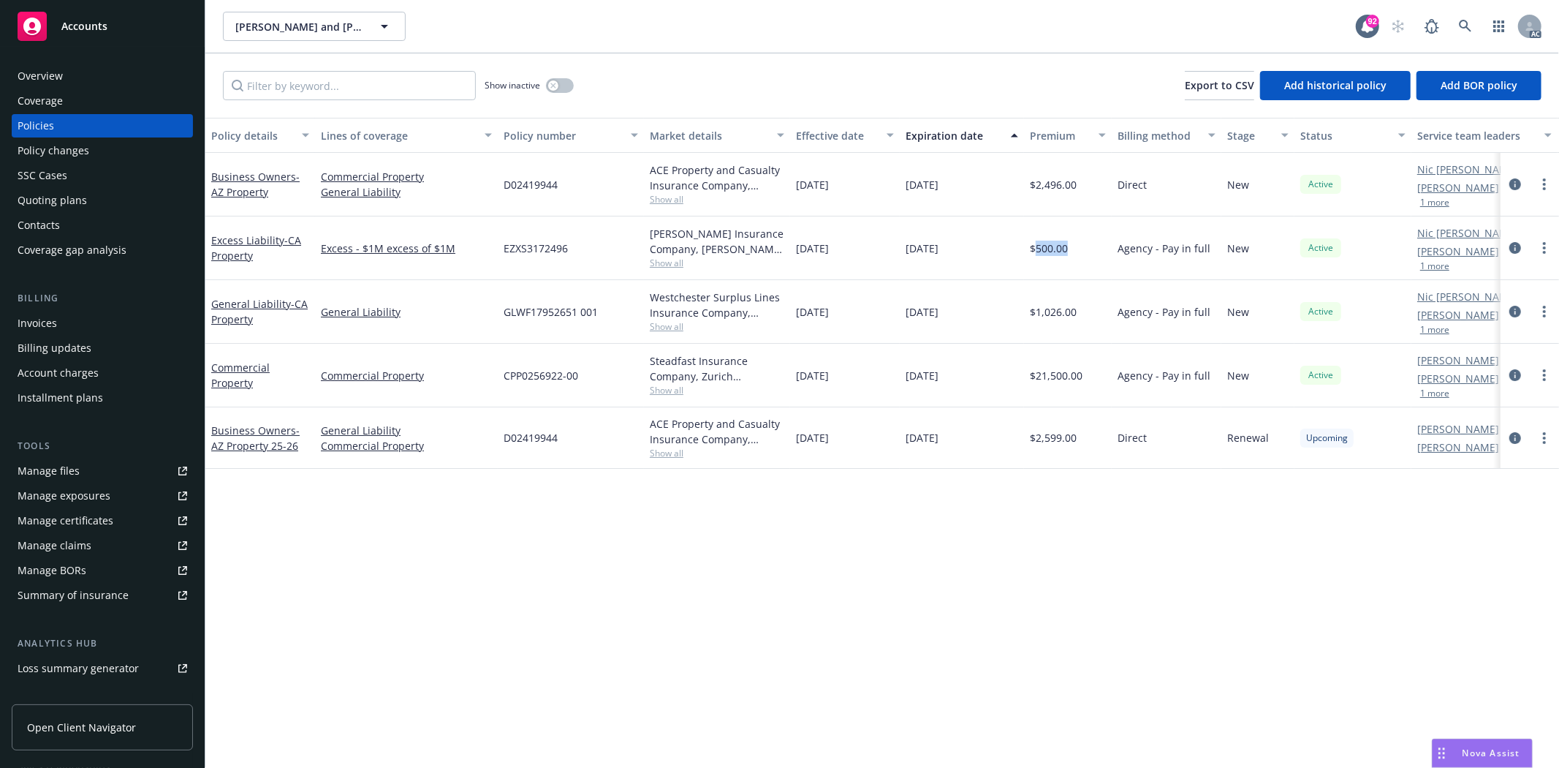
drag, startPoint x: 1036, startPoint y: 247, endPoint x: 1076, endPoint y: 246, distance: 40.2
click at [1076, 246] on div "$500.00" at bounding box center [1068, 248] width 88 height 64
copy span "500.00"
click at [669, 267] on span "Show all" at bounding box center [717, 263] width 135 height 12
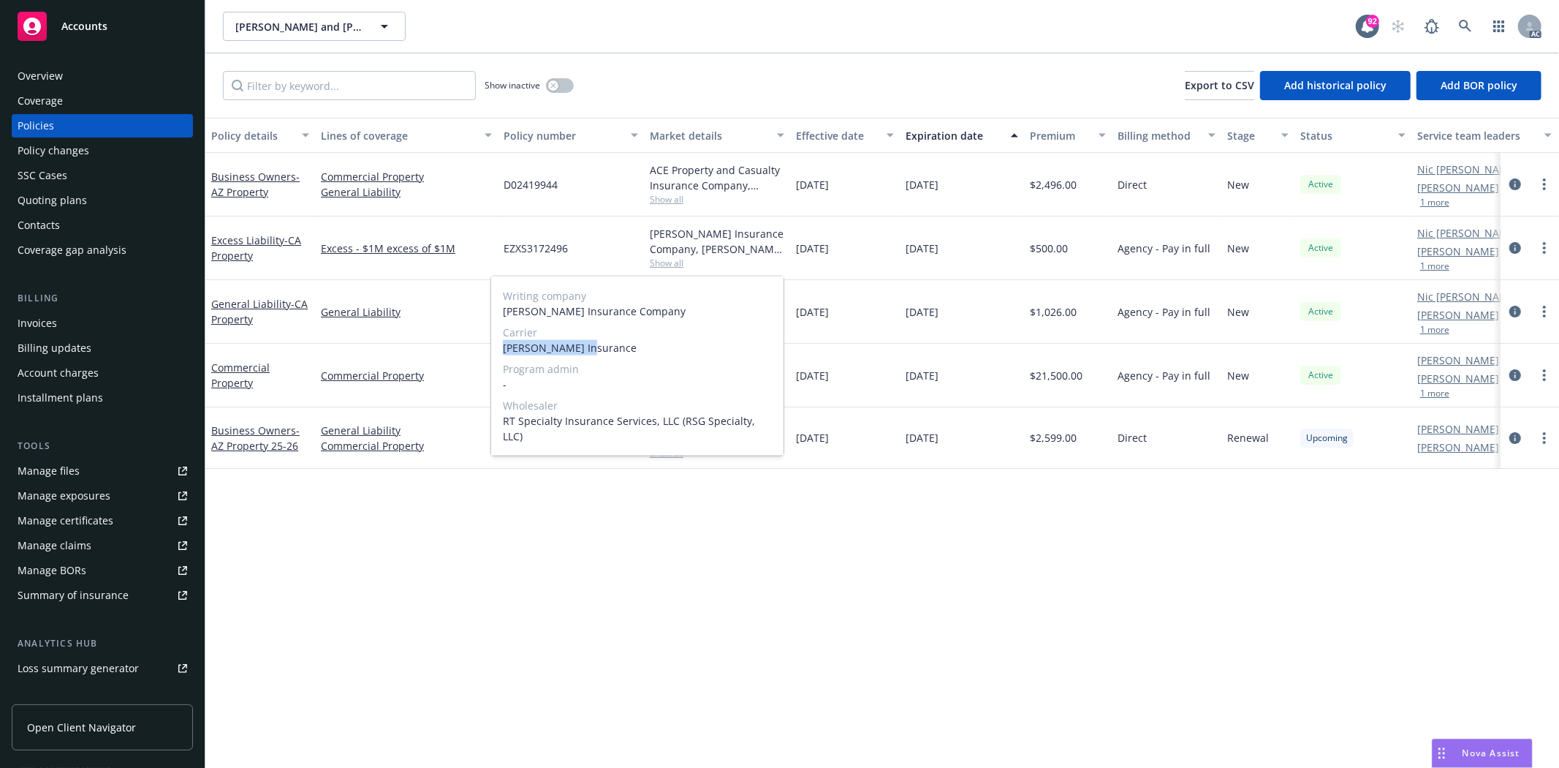
drag, startPoint x: 502, startPoint y: 348, endPoint x: 595, endPoint y: 344, distance: 92.9
click at [595, 344] on span "[PERSON_NAME] Insurance" at bounding box center [637, 347] width 269 height 15
copy span "[PERSON_NAME] Insurance"
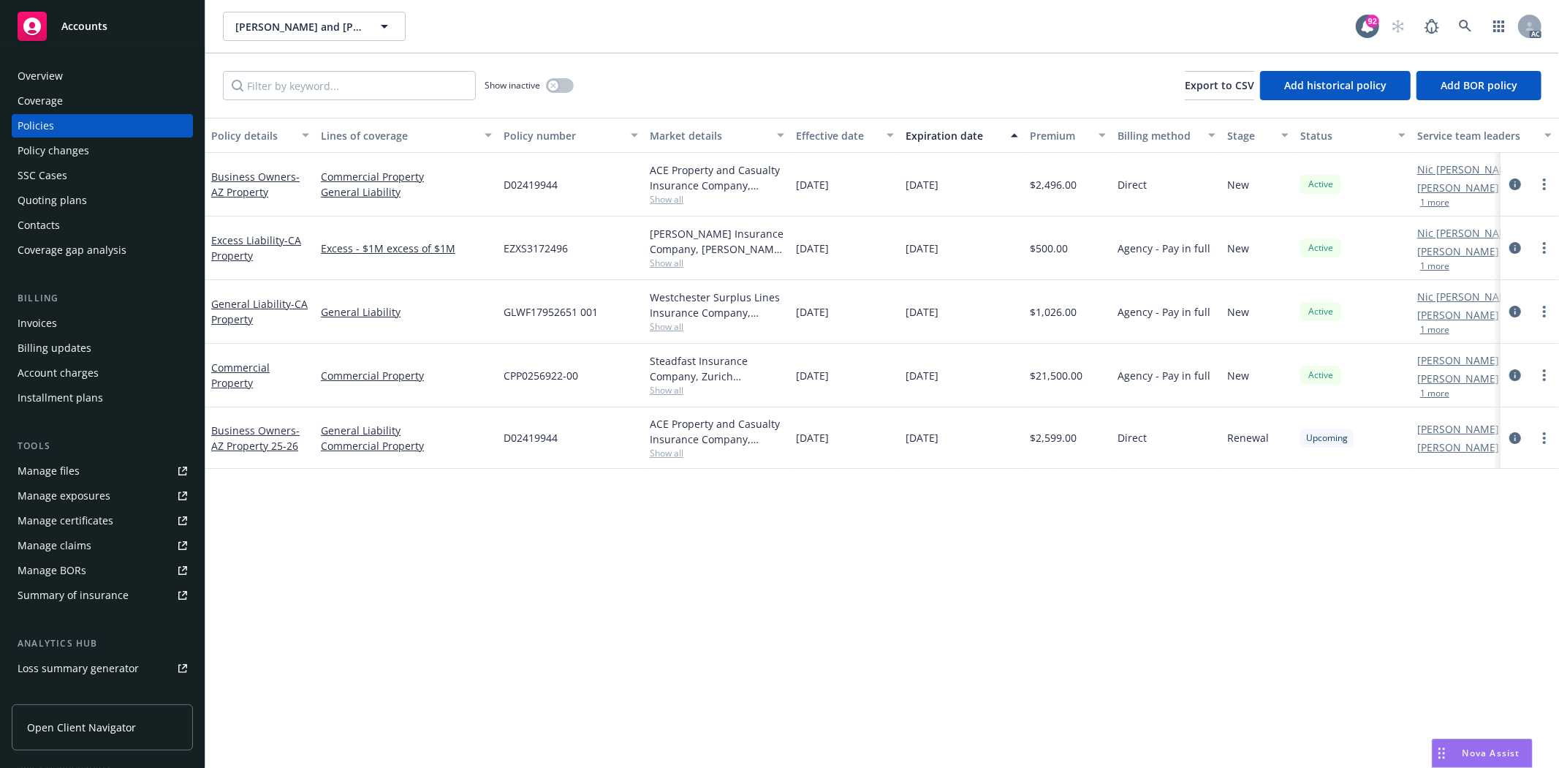
click at [627, 230] on div "EZXS3172496" at bounding box center [571, 248] width 146 height 64
drag, startPoint x: 501, startPoint y: 250, endPoint x: 586, endPoint y: 251, distance: 84.8
click at [586, 251] on div "EZXS3172496" at bounding box center [571, 248] width 146 height 64
copy span "EZXS3172496"
click at [664, 265] on span "Show all" at bounding box center [717, 263] width 135 height 12
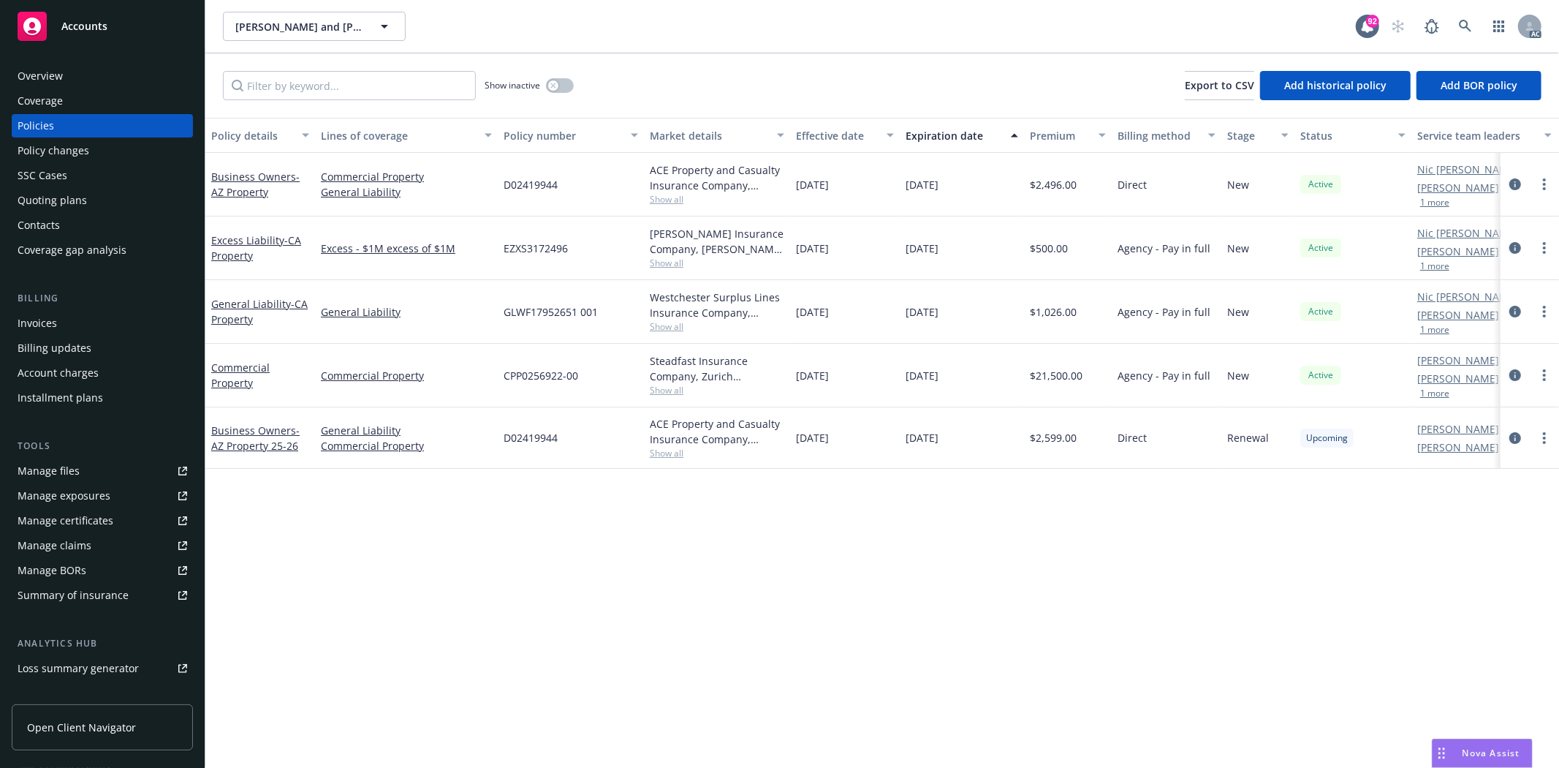
click at [213, 217] on div "Excess Liability - CA Property" at bounding box center [260, 248] width 110 height 64
drag, startPoint x: 207, startPoint y: 227, endPoint x: 281, endPoint y: 242, distance: 75.3
click at [281, 242] on div "Excess Liability - CA Property" at bounding box center [260, 248] width 110 height 64
copy link "Excess Liability"
click at [680, 322] on span "Show all" at bounding box center [717, 326] width 135 height 12
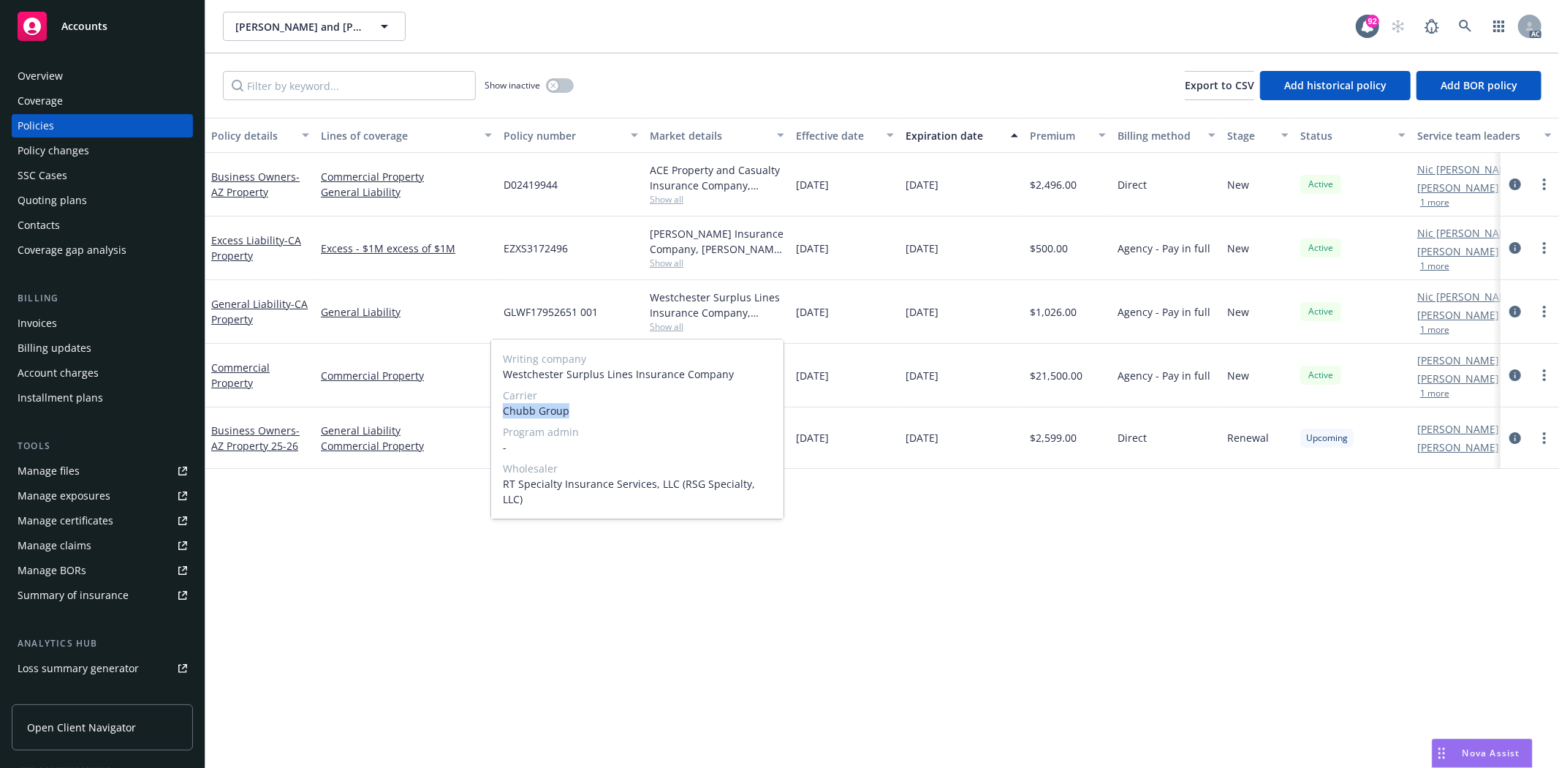
drag, startPoint x: 499, startPoint y: 409, endPoint x: 585, endPoint y: 405, distance: 85.6
click at [585, 405] on div "Writing company Westchester Surplus Lines Insurance Company Carrier Chubb Group…" at bounding box center [637, 428] width 292 height 179
copy span "Chubb Group"
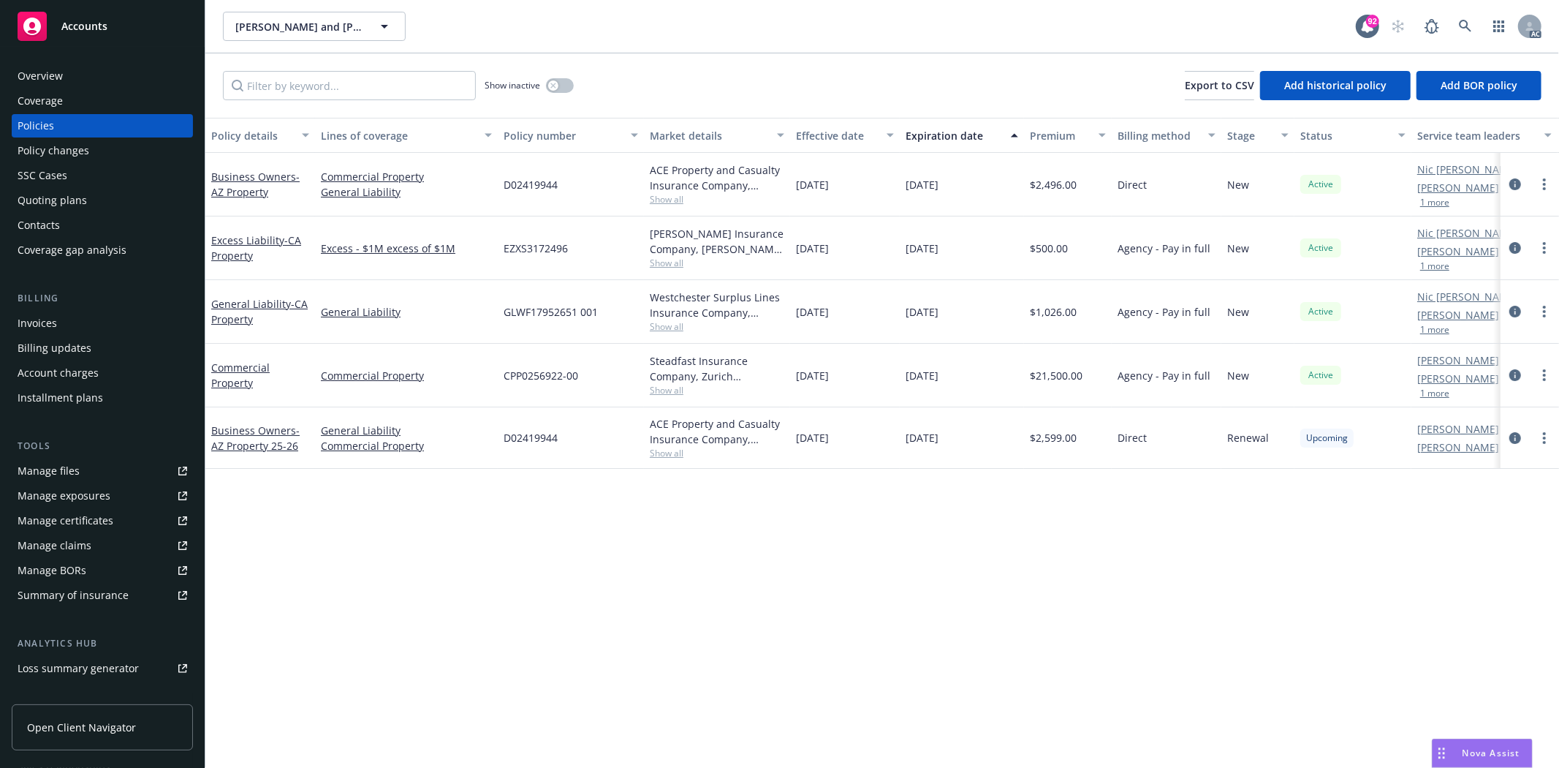
drag, startPoint x: 1063, startPoint y: 515, endPoint x: 946, endPoint y: 492, distance: 119.3
click at [1063, 515] on div "Policy details Lines of coverage Policy number Market details Effective date Ex…" at bounding box center [882, 443] width 1354 height 650
drag, startPoint x: 505, startPoint y: 311, endPoint x: 603, endPoint y: 316, distance: 98.1
click at [603, 316] on div "GLWF17952651 001" at bounding box center [571, 312] width 146 height 64
copy span "GLWF17952651 001"
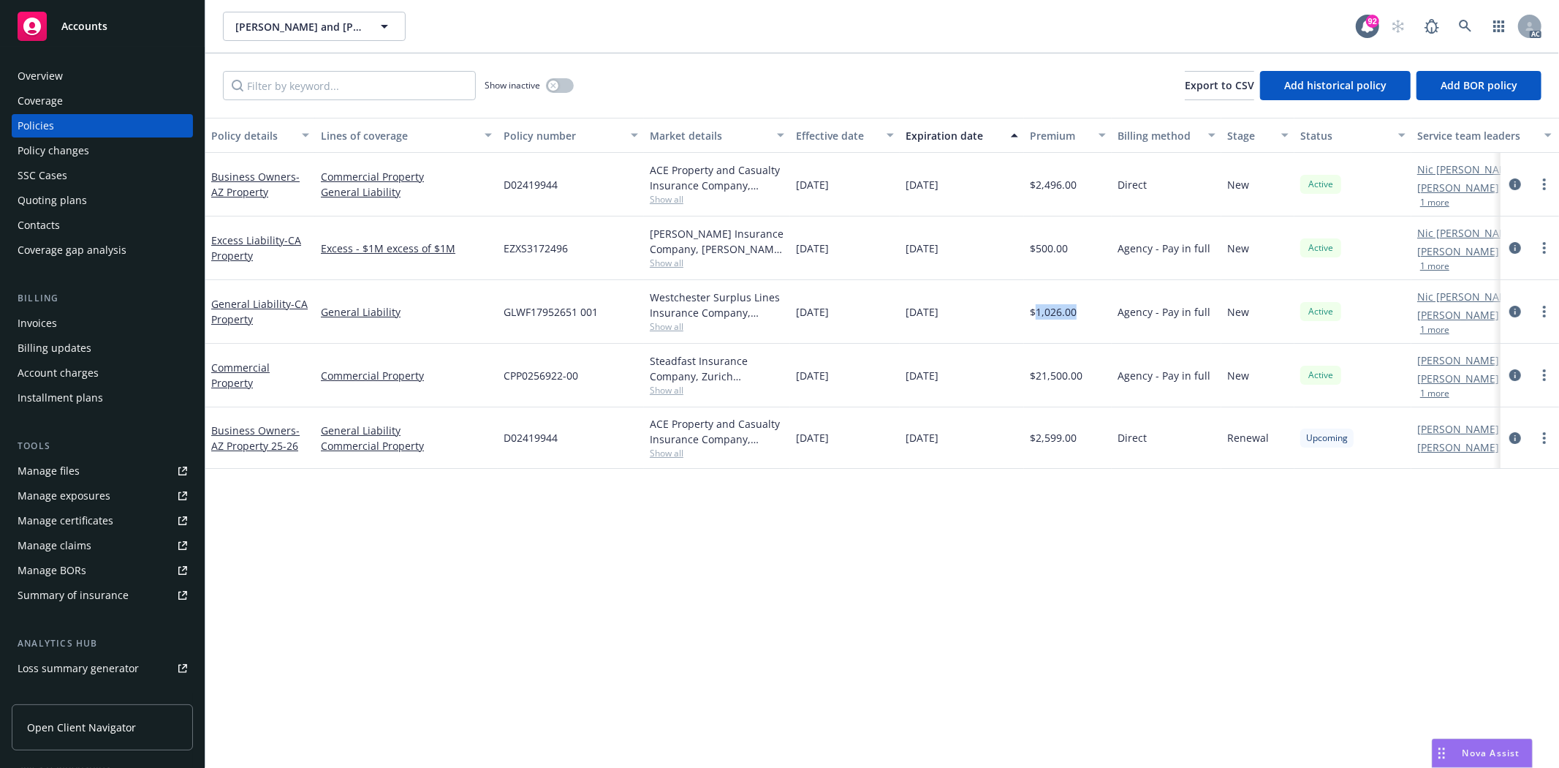
drag, startPoint x: 1036, startPoint y: 311, endPoint x: 1083, endPoint y: 310, distance: 47.5
click at [1083, 310] on div "$1,026.00" at bounding box center [1068, 312] width 88 height 64
copy span "1,026.00"
click at [553, 81] on div "button" at bounding box center [553, 85] width 10 height 10
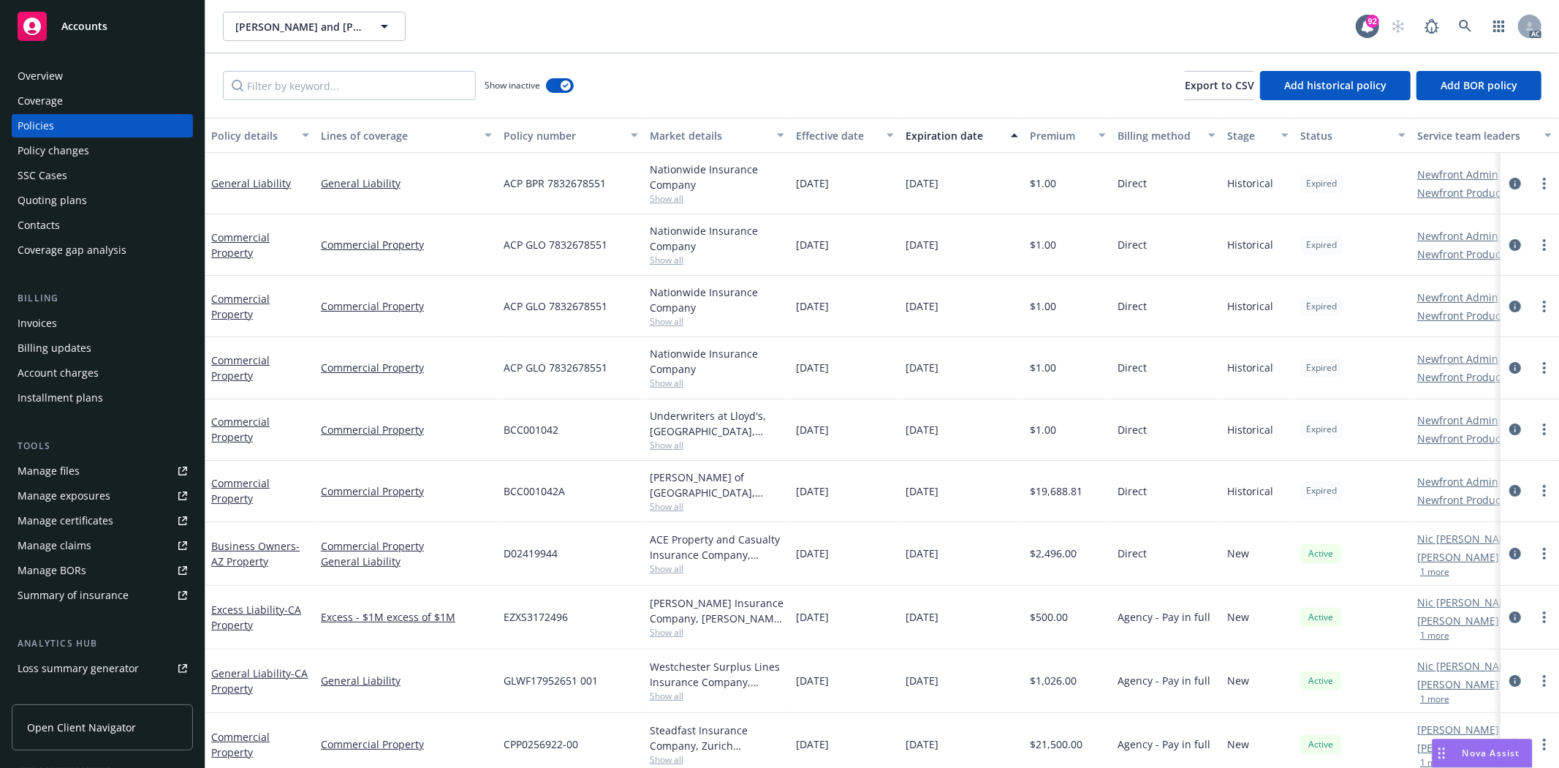
click at [88, 76] on div "Overview" at bounding box center [103, 75] width 170 height 23
click at [88, 75] on div "Overview" at bounding box center [103, 75] width 170 height 23
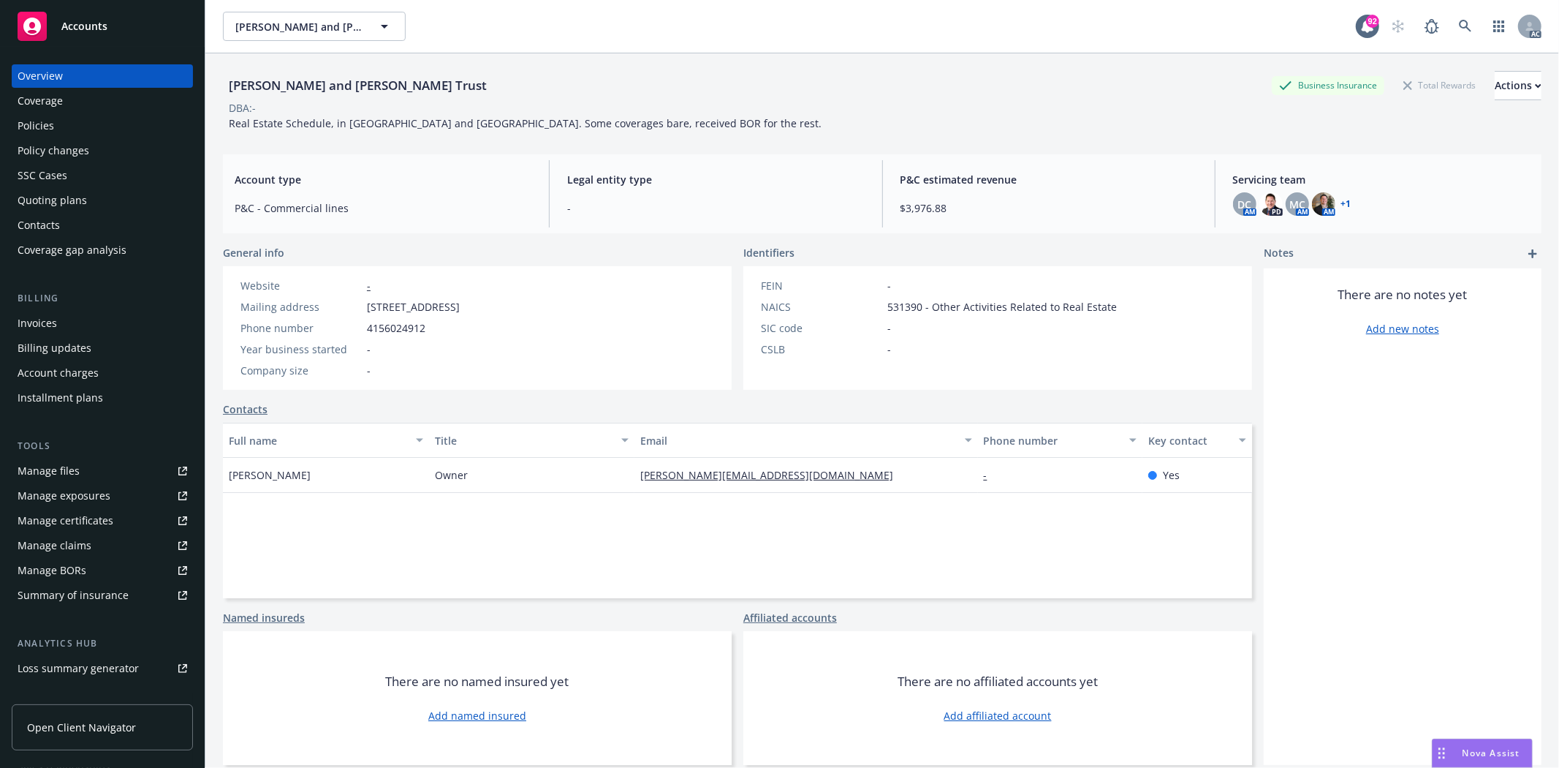
drag, startPoint x: 364, startPoint y: 306, endPoint x: 461, endPoint y: 312, distance: 97.4
click at [461, 312] on div "Mailing address [STREET_ADDRESS]" at bounding box center [350, 306] width 231 height 15
drag, startPoint x: 881, startPoint y: 309, endPoint x: 916, endPoint y: 309, distance: 35.1
click at [916, 309] on span "531390 - Other Activities Related to Real Estate" at bounding box center [1002, 306] width 230 height 15
copy span "531390"
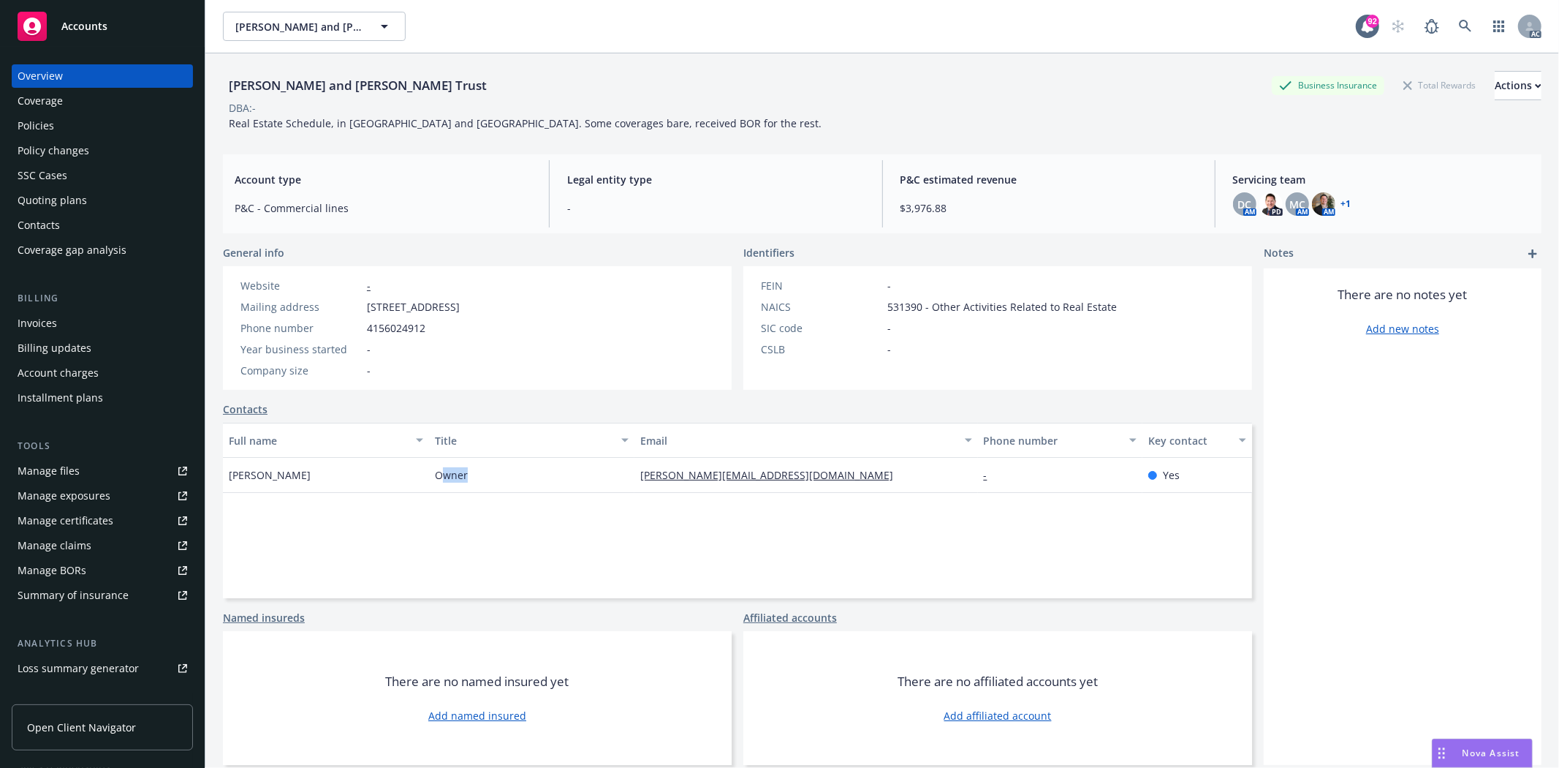
drag, startPoint x: 439, startPoint y: 472, endPoint x: 482, endPoint y: 473, distance: 43.9
click at [483, 472] on div "Owner" at bounding box center [532, 475] width 206 height 35
click at [477, 475] on div "Owner" at bounding box center [532, 475] width 206 height 35
drag, startPoint x: 477, startPoint y: 475, endPoint x: 398, endPoint y: 481, distance: 78.4
click at [398, 481] on div "[PERSON_NAME] Owner [PERSON_NAME][EMAIL_ADDRESS][DOMAIN_NAME] - Yes" at bounding box center [737, 475] width 1029 height 35
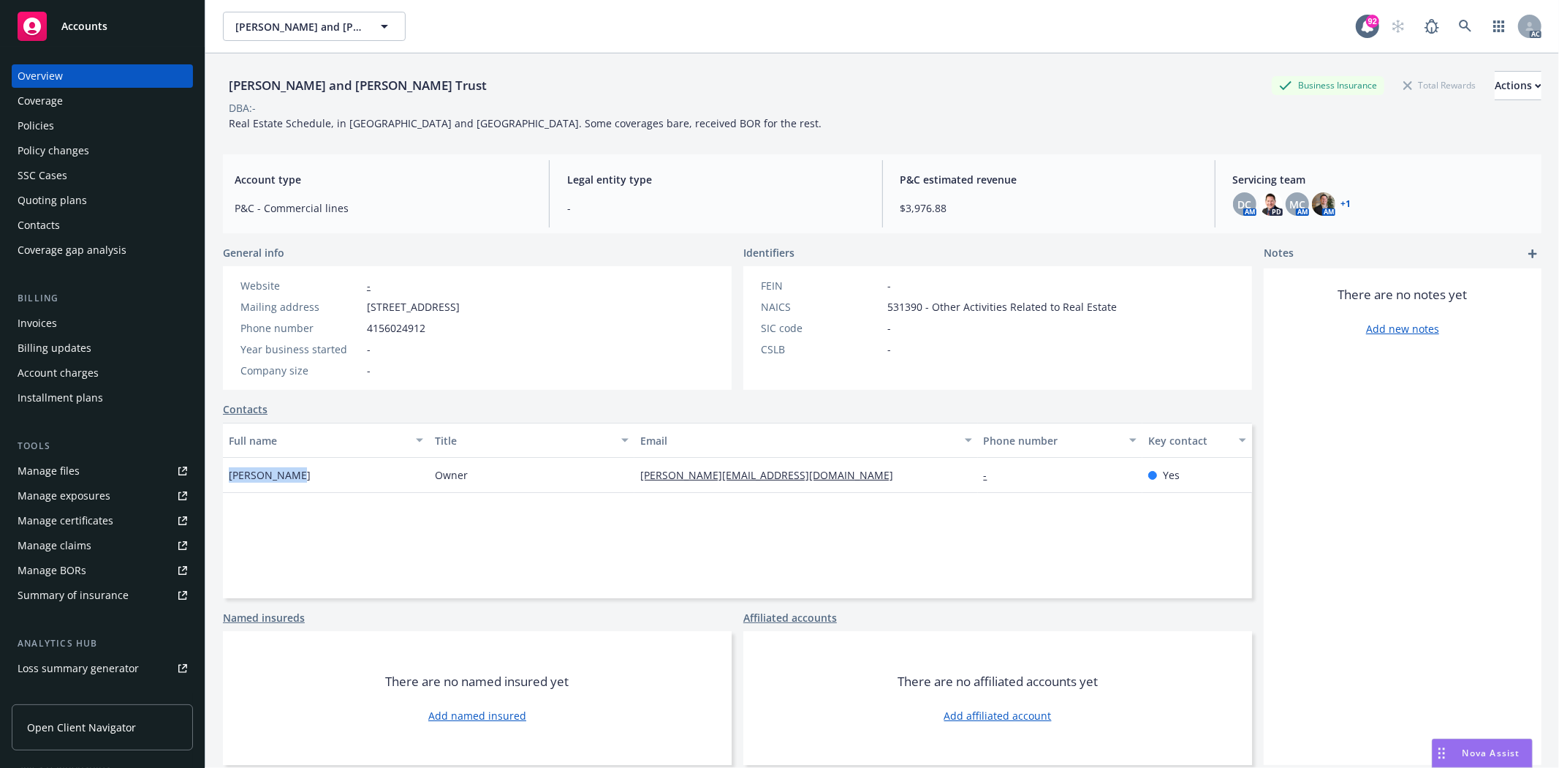
drag, startPoint x: 227, startPoint y: 476, endPoint x: 293, endPoint y: 470, distance: 66.8
click at [293, 470] on div "[PERSON_NAME]" at bounding box center [326, 475] width 206 height 35
drag, startPoint x: 629, startPoint y: 475, endPoint x: 746, endPoint y: 481, distance: 117.1
click at [746, 481] on div "[PERSON_NAME][EMAIL_ADDRESS][DOMAIN_NAME]" at bounding box center [806, 475] width 343 height 35
drag, startPoint x: 224, startPoint y: 81, endPoint x: 501, endPoint y: 81, distance: 277.1
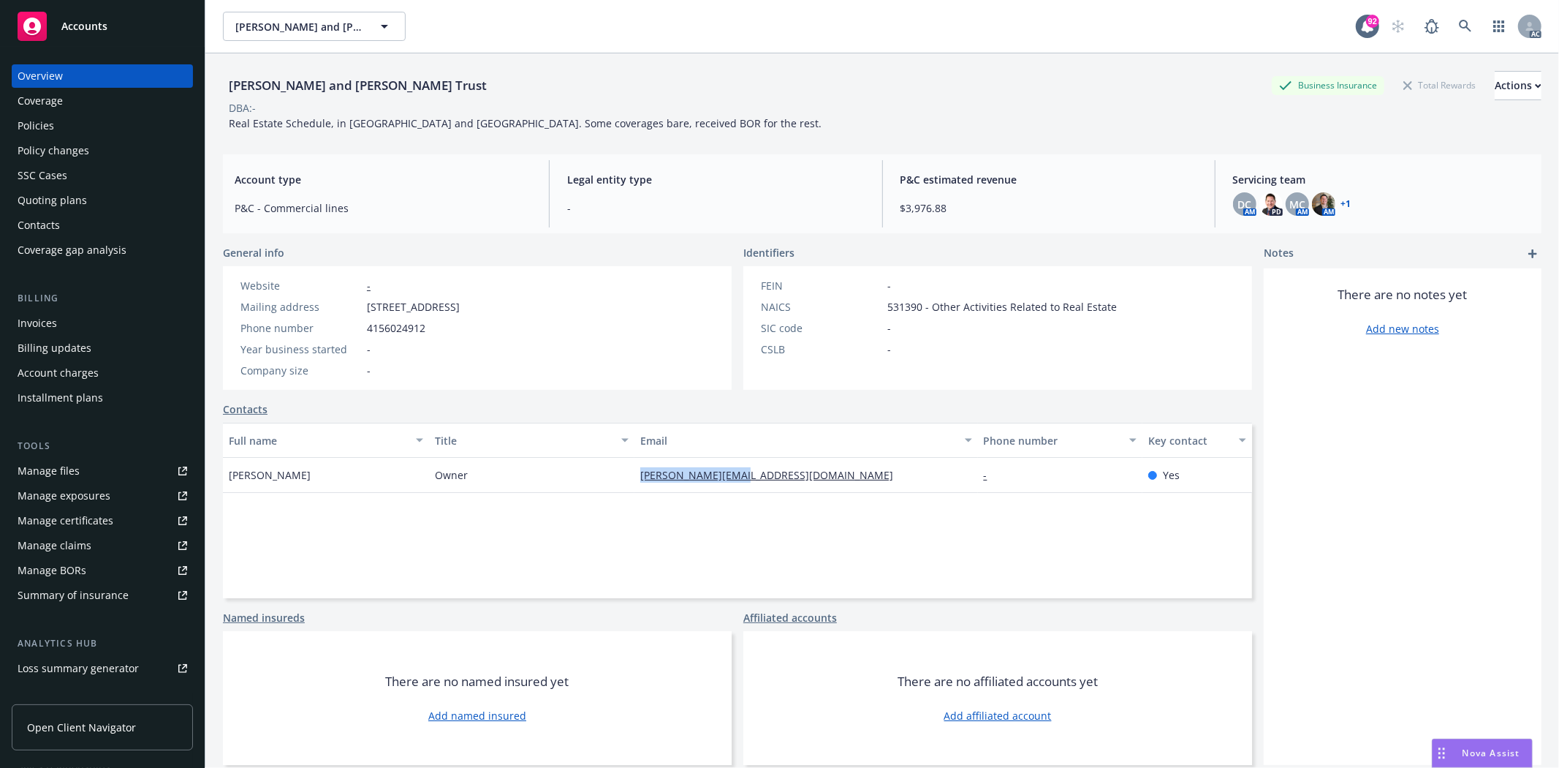
click at [501, 81] on div "[PERSON_NAME] and [PERSON_NAME] Trust Business Insurance Total Rewards Actions" at bounding box center [882, 85] width 1319 height 29
drag, startPoint x: 557, startPoint y: 178, endPoint x: 670, endPoint y: 187, distance: 112.9
click at [670, 187] on div "Legal entity type -" at bounding box center [716, 193] width 320 height 67
drag, startPoint x: 224, startPoint y: 129, endPoint x: 648, endPoint y: 129, distance: 424.0
click at [648, 129] on div "[PERSON_NAME] and [PERSON_NAME] Trust Business Insurance Total Rewards Actions …" at bounding box center [882, 101] width 1319 height 60
